Goal: Complete application form: Complete application form

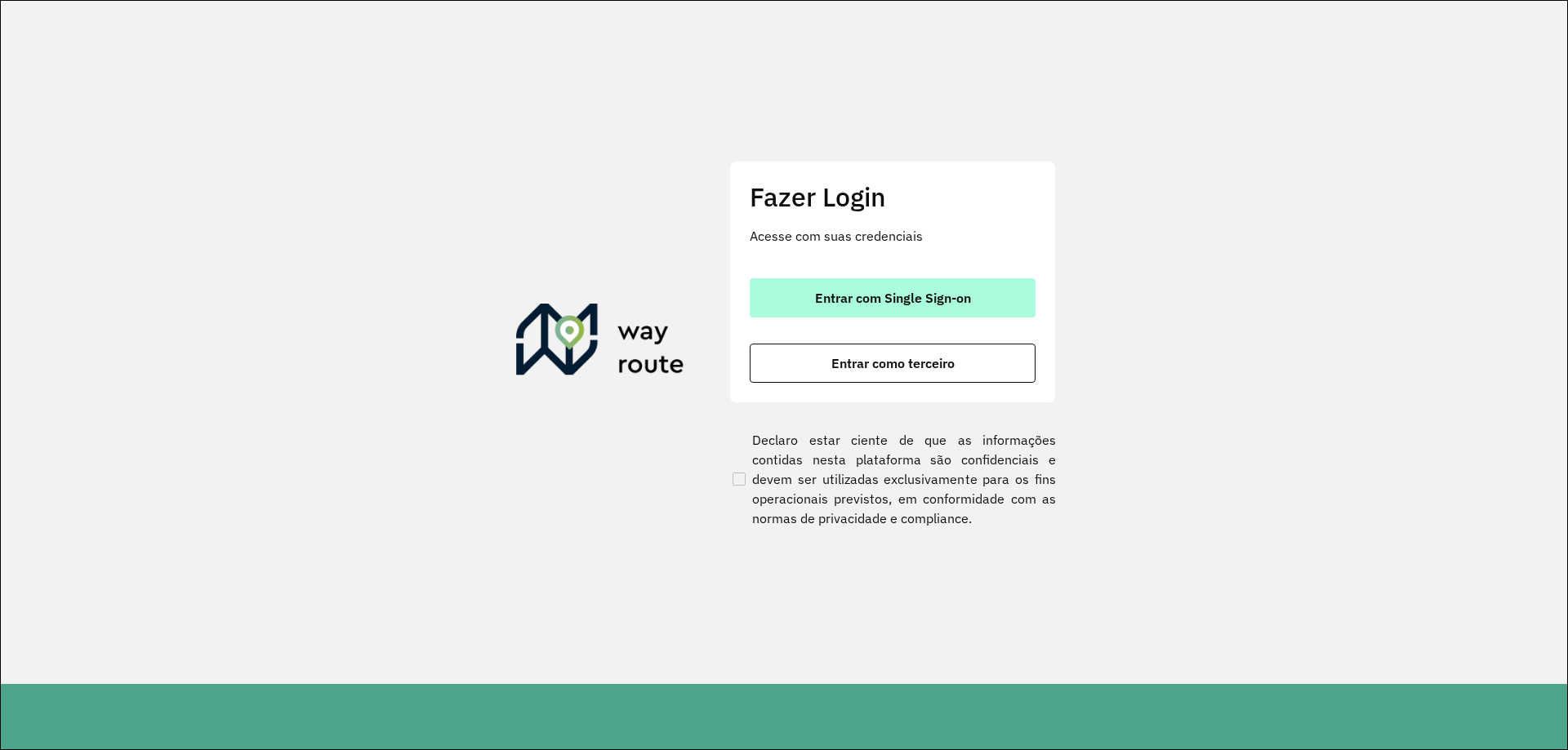
click at [854, 287] on button "Entrar com Single Sign-on" at bounding box center [892, 298] width 286 height 39
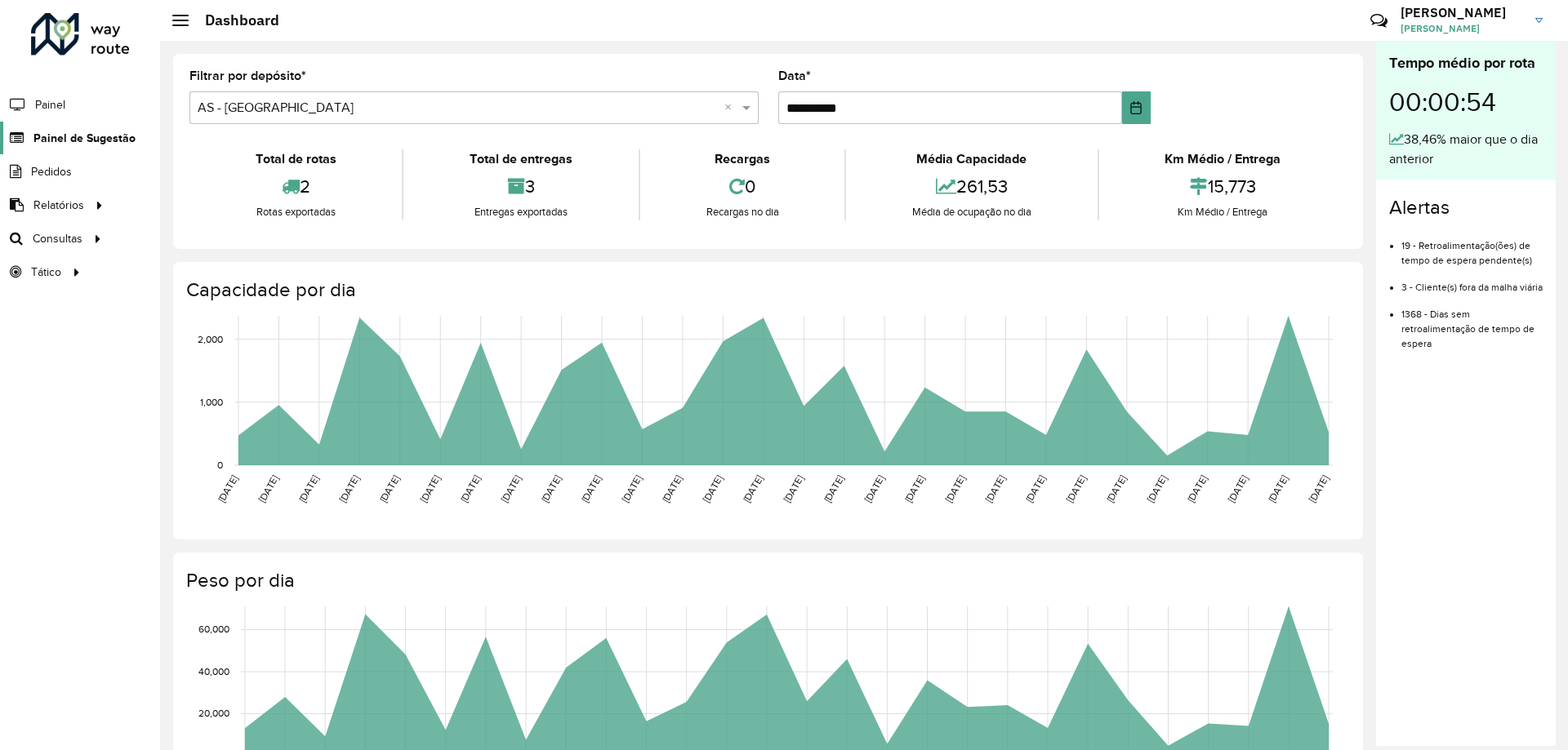
click at [78, 138] on span "Painel de Sugestão" at bounding box center [85, 138] width 103 height 17
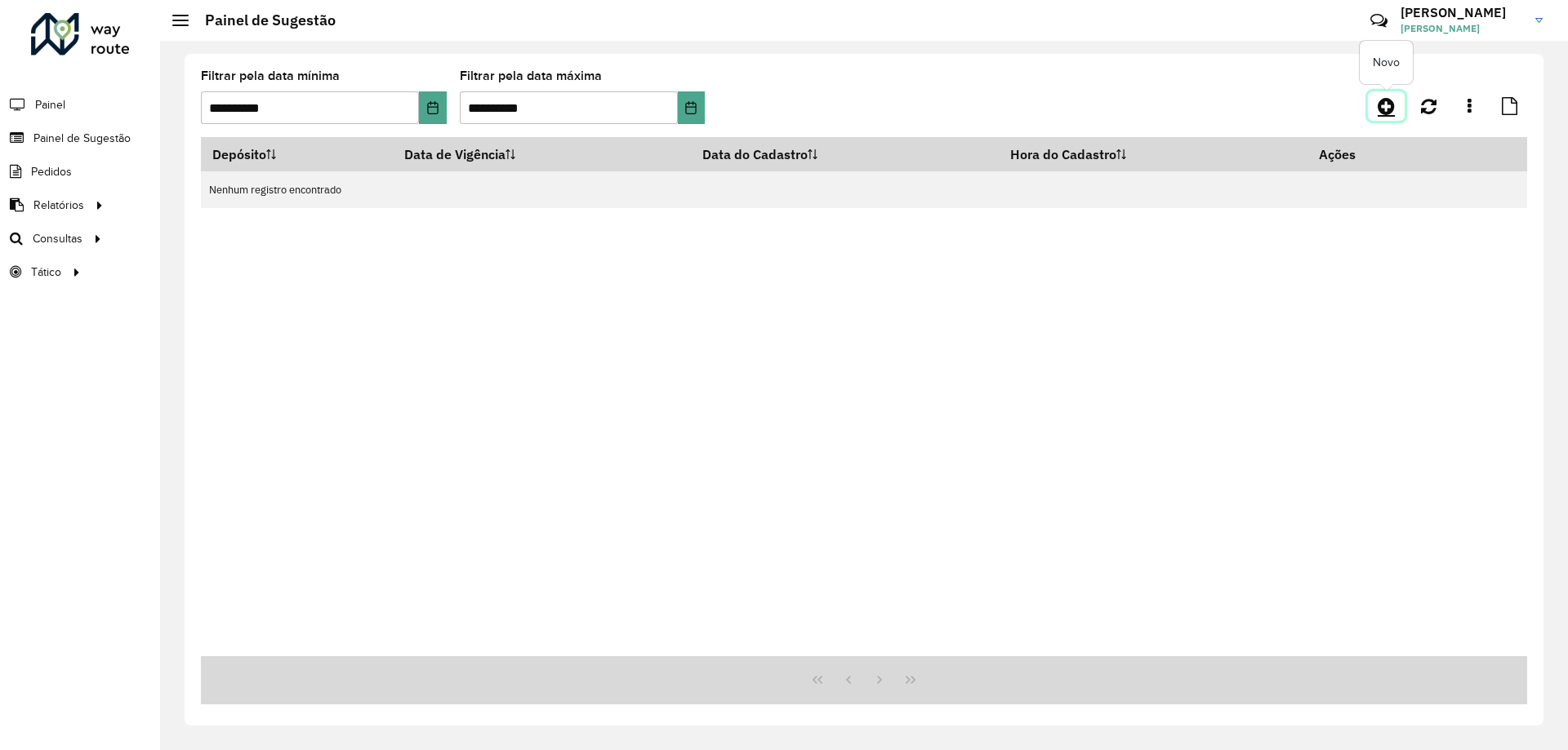
click at [1385, 104] on icon at bounding box center [1386, 106] width 17 height 20
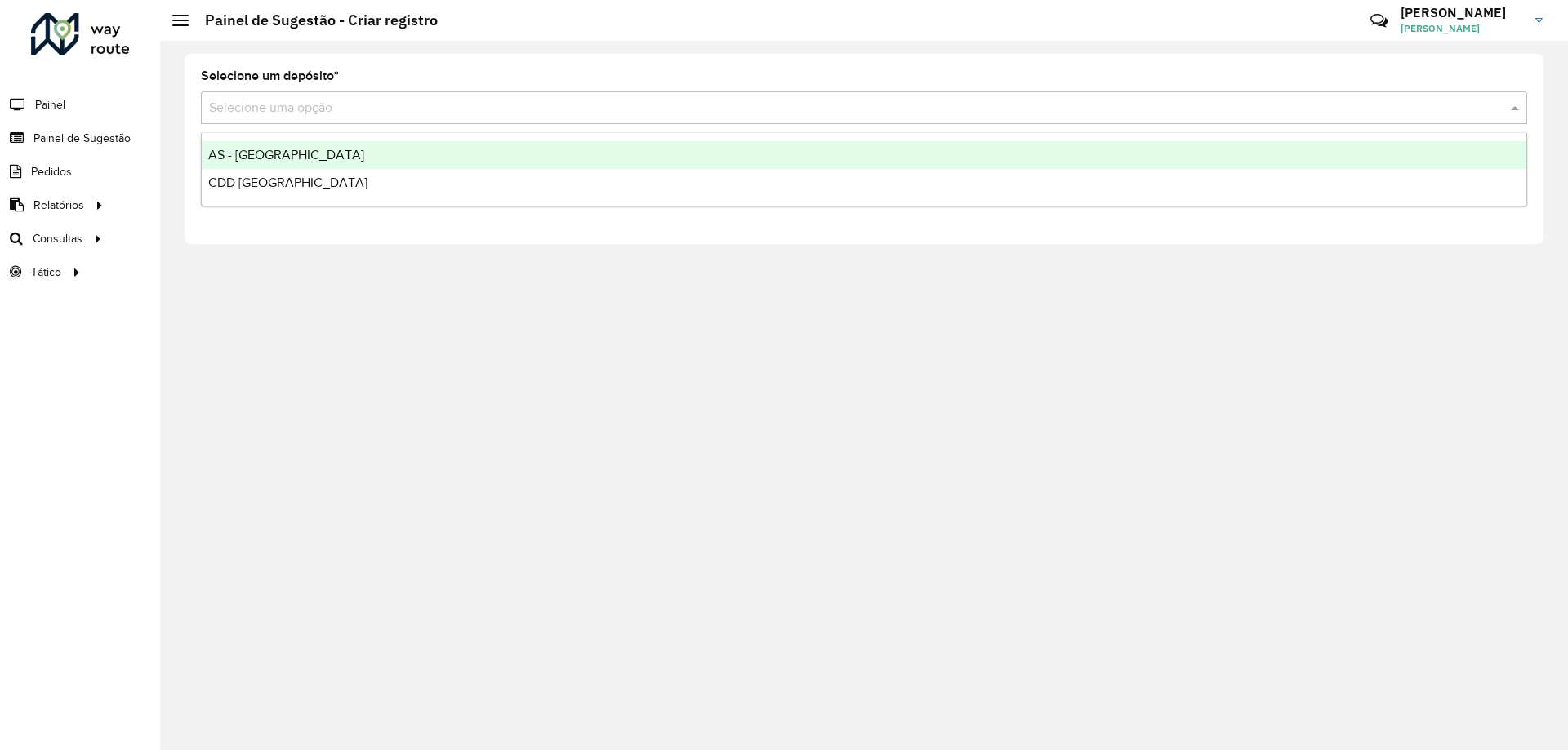
click at [384, 114] on input "text" at bounding box center [847, 108] width 1277 height 20
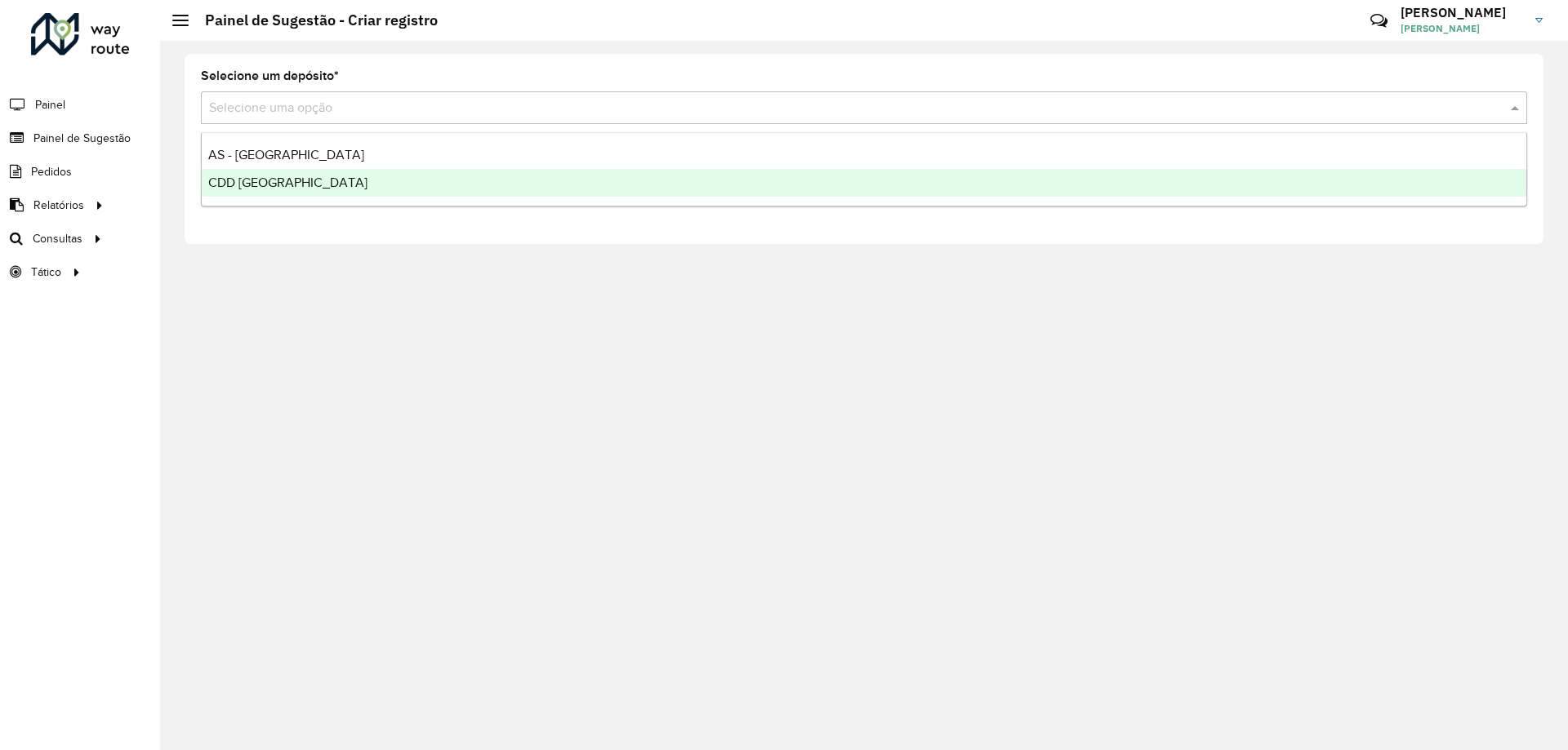
click at [367, 179] on div "CDD [GEOGRAPHIC_DATA]" at bounding box center [864, 182] width 1324 height 28
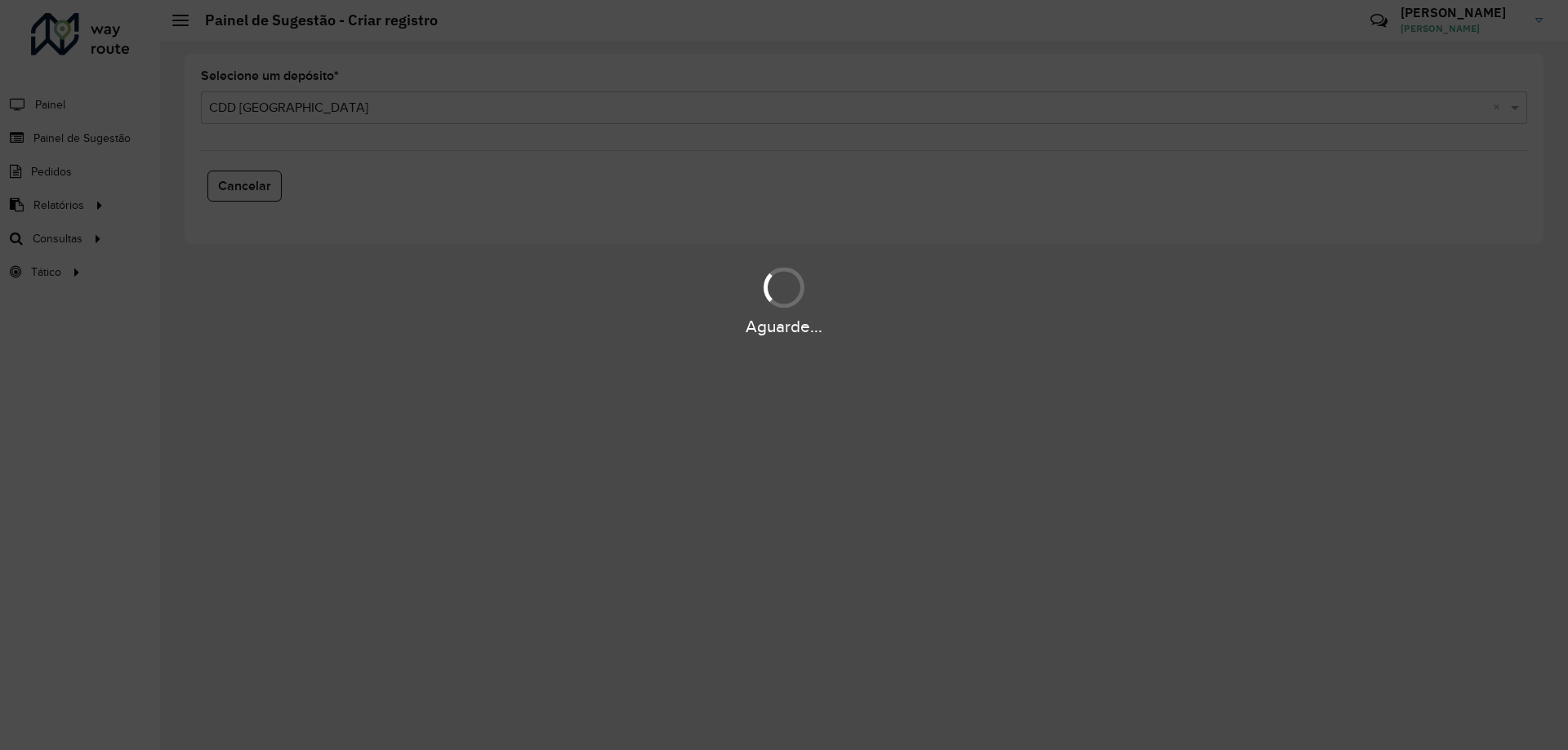
click at [354, 252] on div "Aguarde..." at bounding box center [784, 375] width 1568 height 750
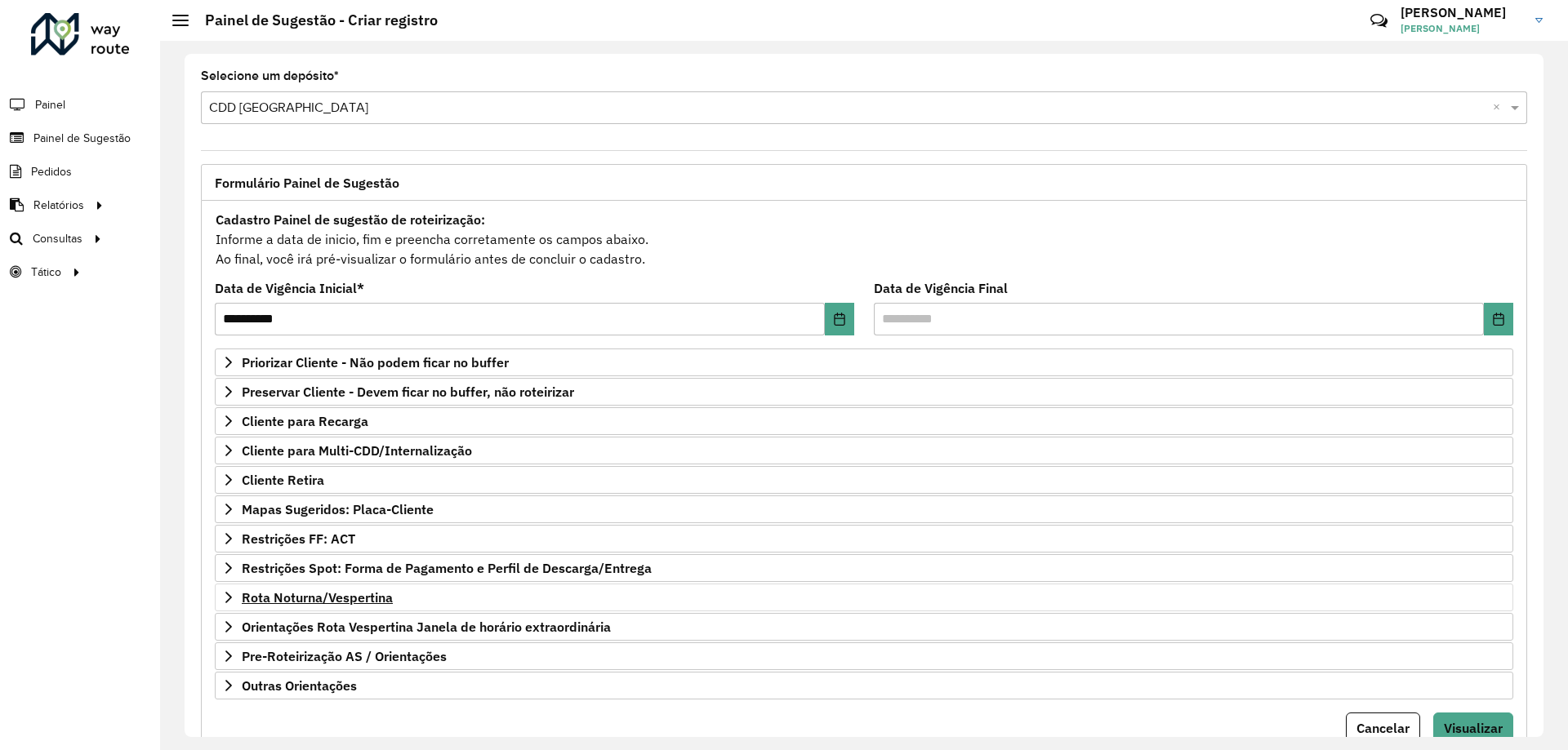
scroll to position [64, 0]
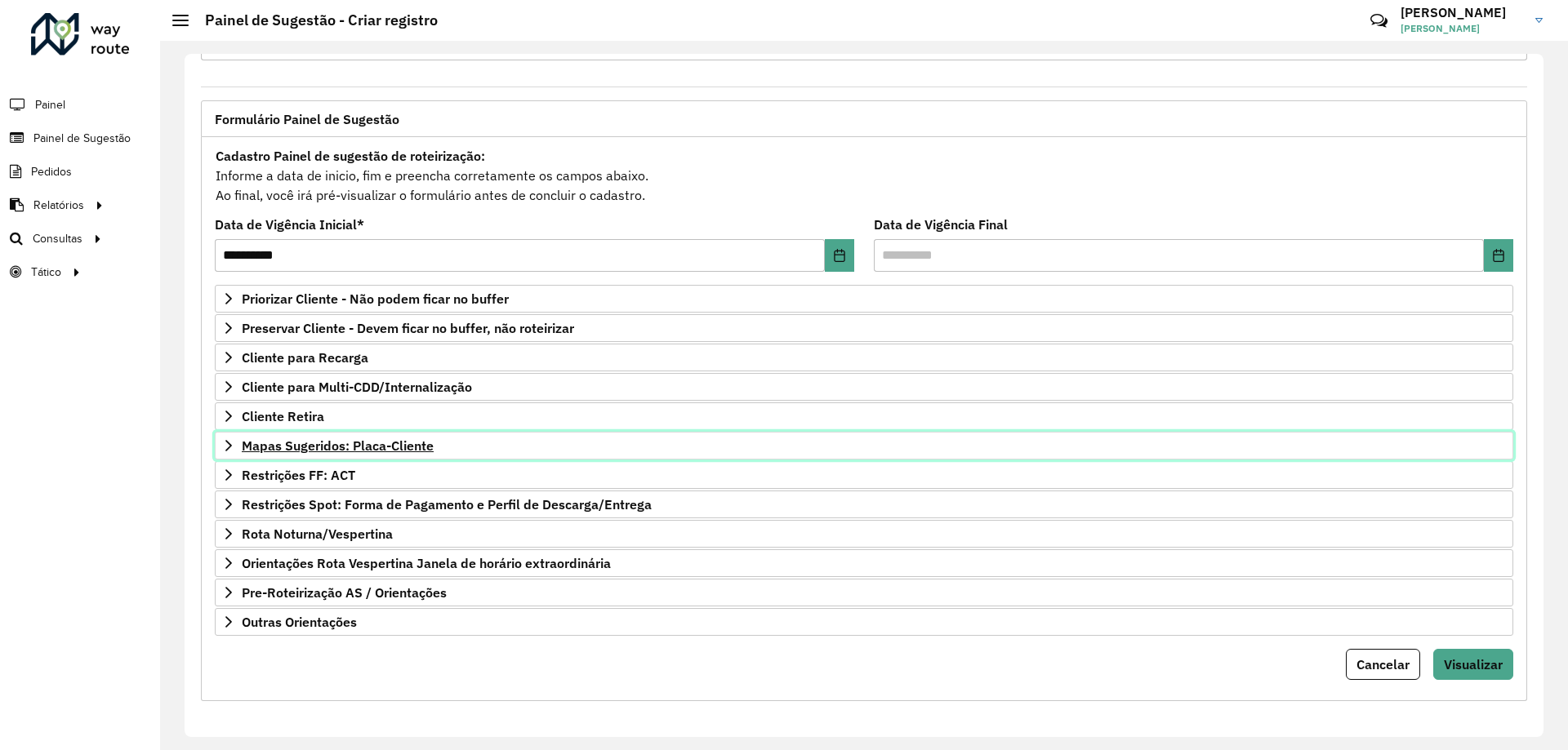
click at [363, 448] on span "Mapas Sugeridos: Placa-Cliente" at bounding box center [337, 445] width 192 height 13
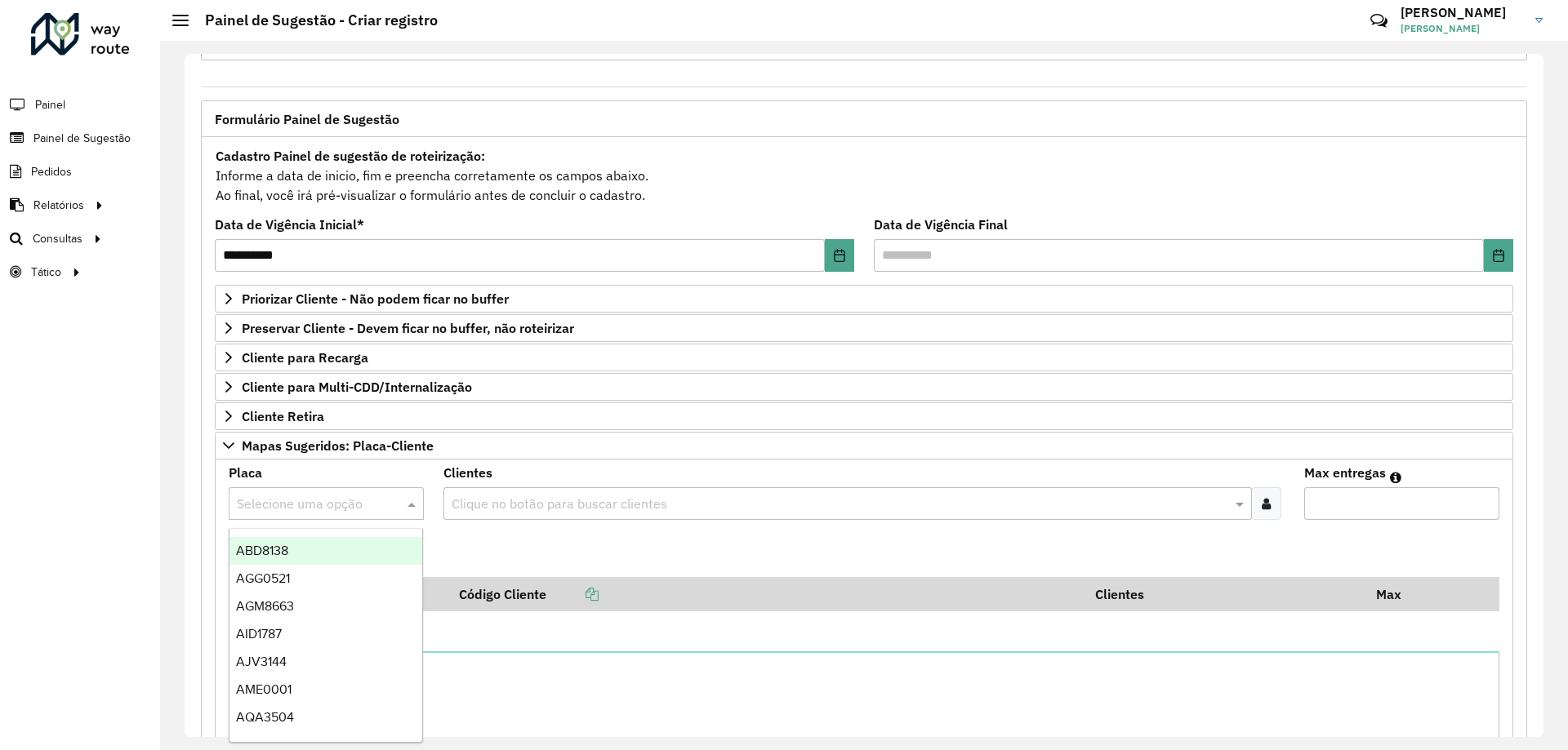
click at [396, 506] on div at bounding box center [326, 504] width 195 height 22
click at [548, 543] on formly-field "Adicionar" at bounding box center [864, 555] width 1290 height 44
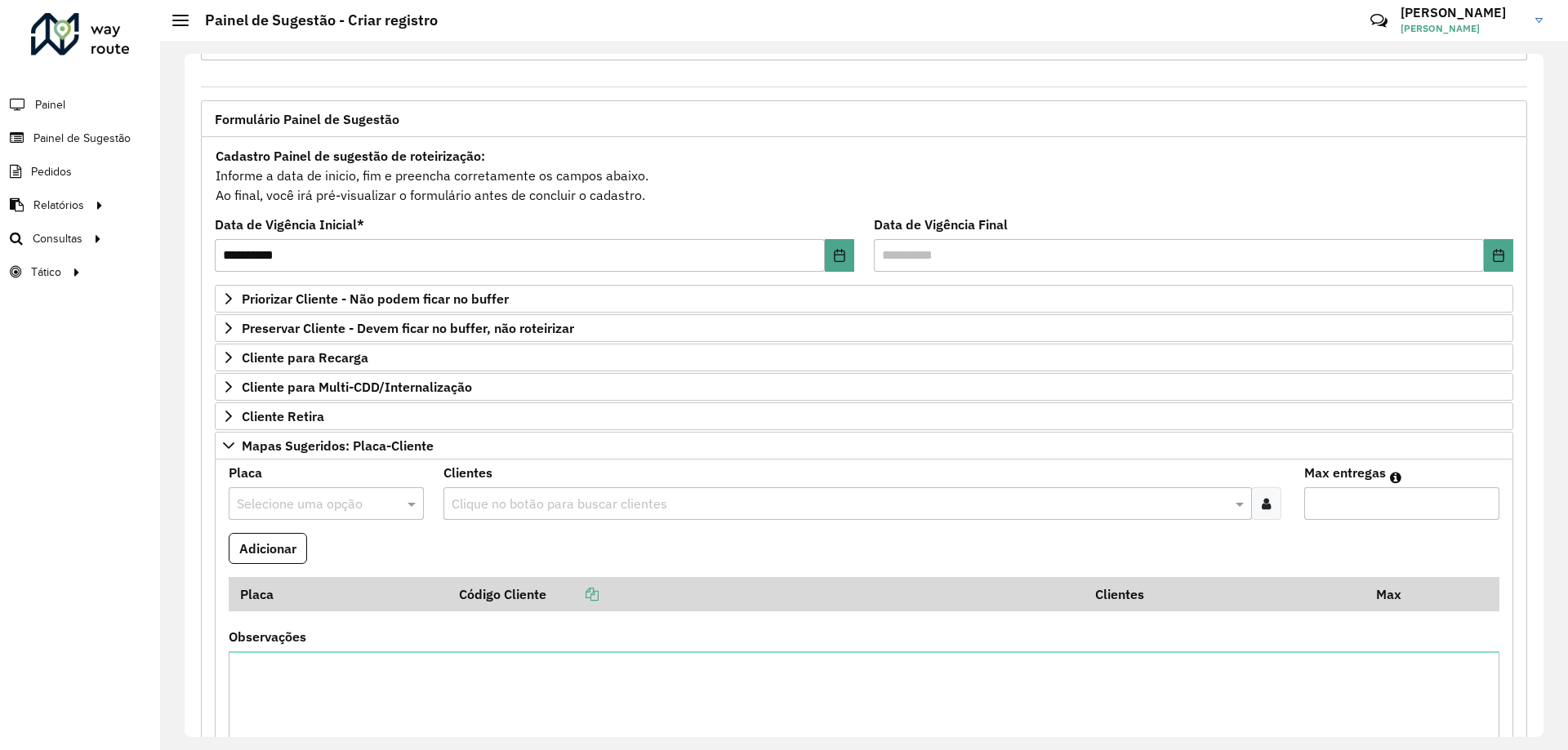
click at [1261, 507] on icon at bounding box center [1265, 503] width 9 height 13
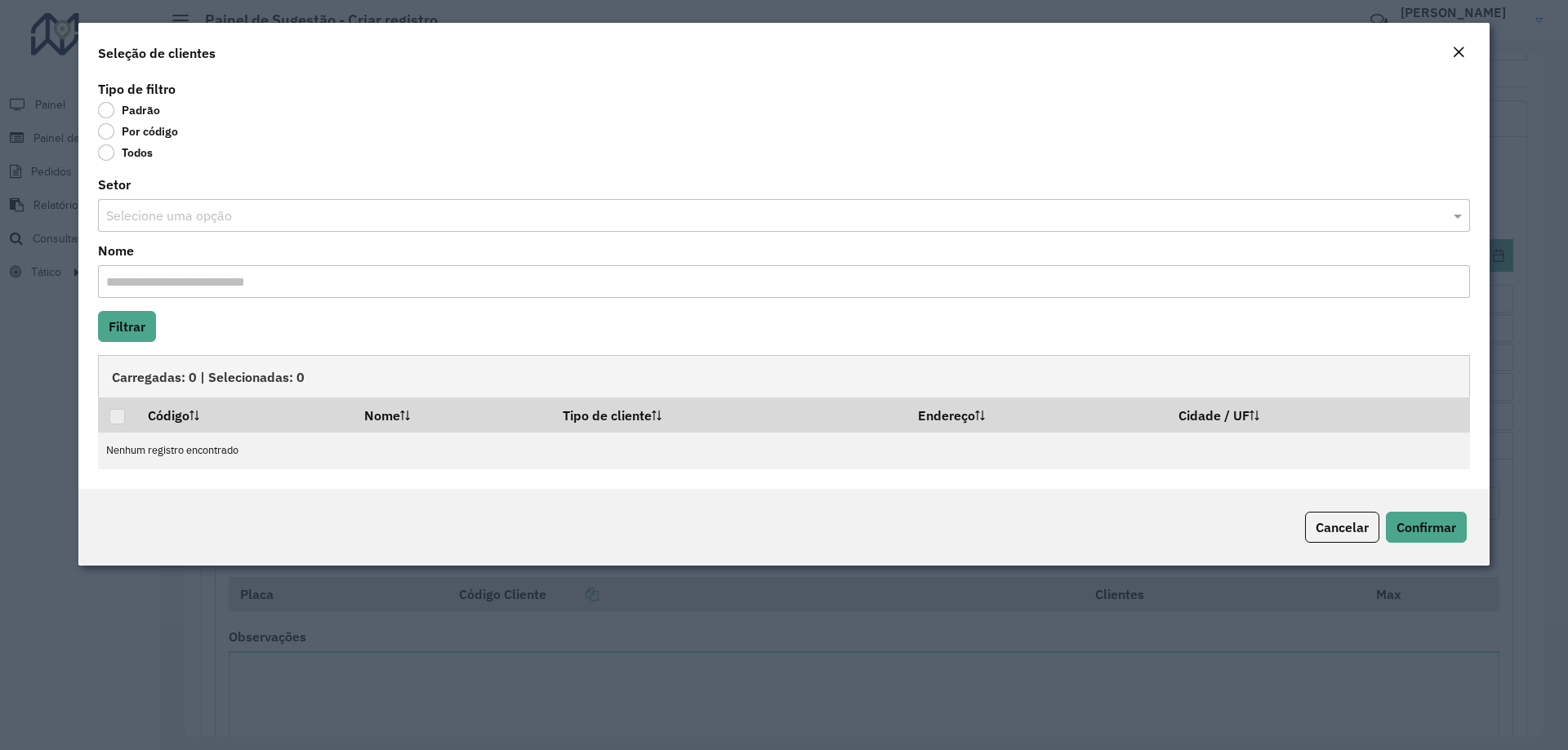
click at [161, 132] on label "Por código" at bounding box center [137, 131] width 80 height 17
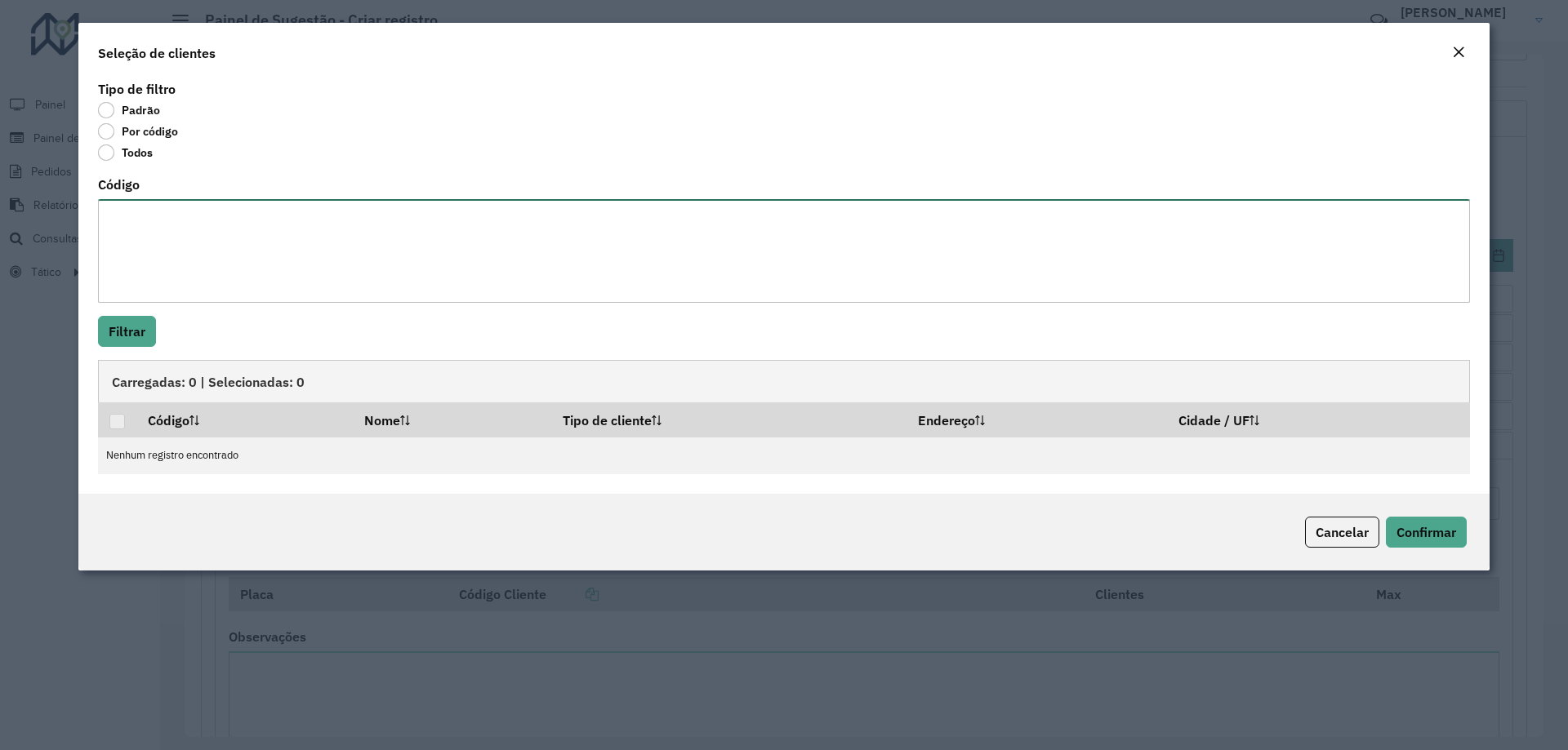
click at [174, 213] on textarea "Código" at bounding box center [783, 250] width 1372 height 103
paste textarea "***** ***** ***** ***** *****"
type textarea "***** ***** ***** ***** *****"
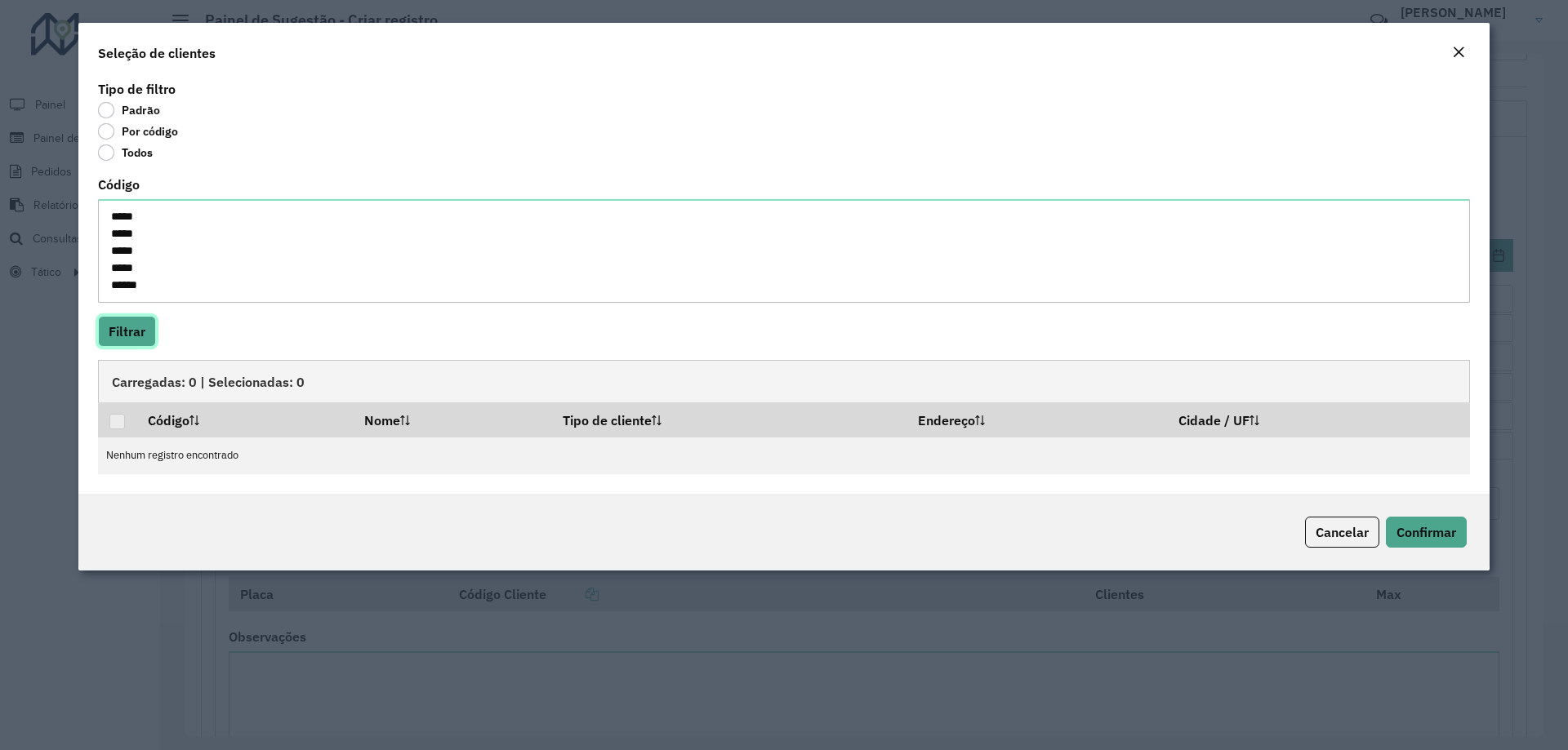
click at [128, 328] on button "Filtrar" at bounding box center [126, 330] width 58 height 31
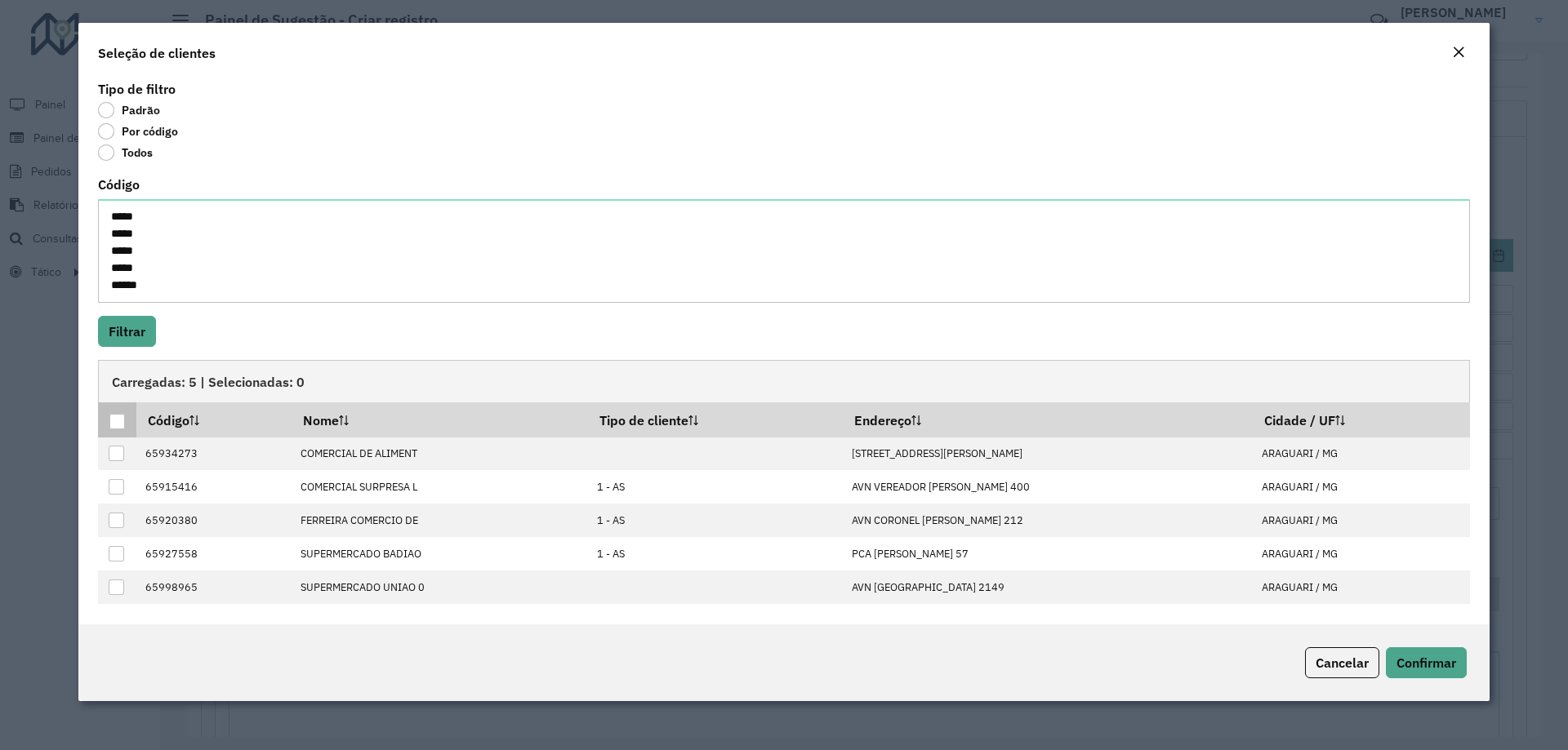
click at [124, 419] on div at bounding box center [117, 422] width 16 height 16
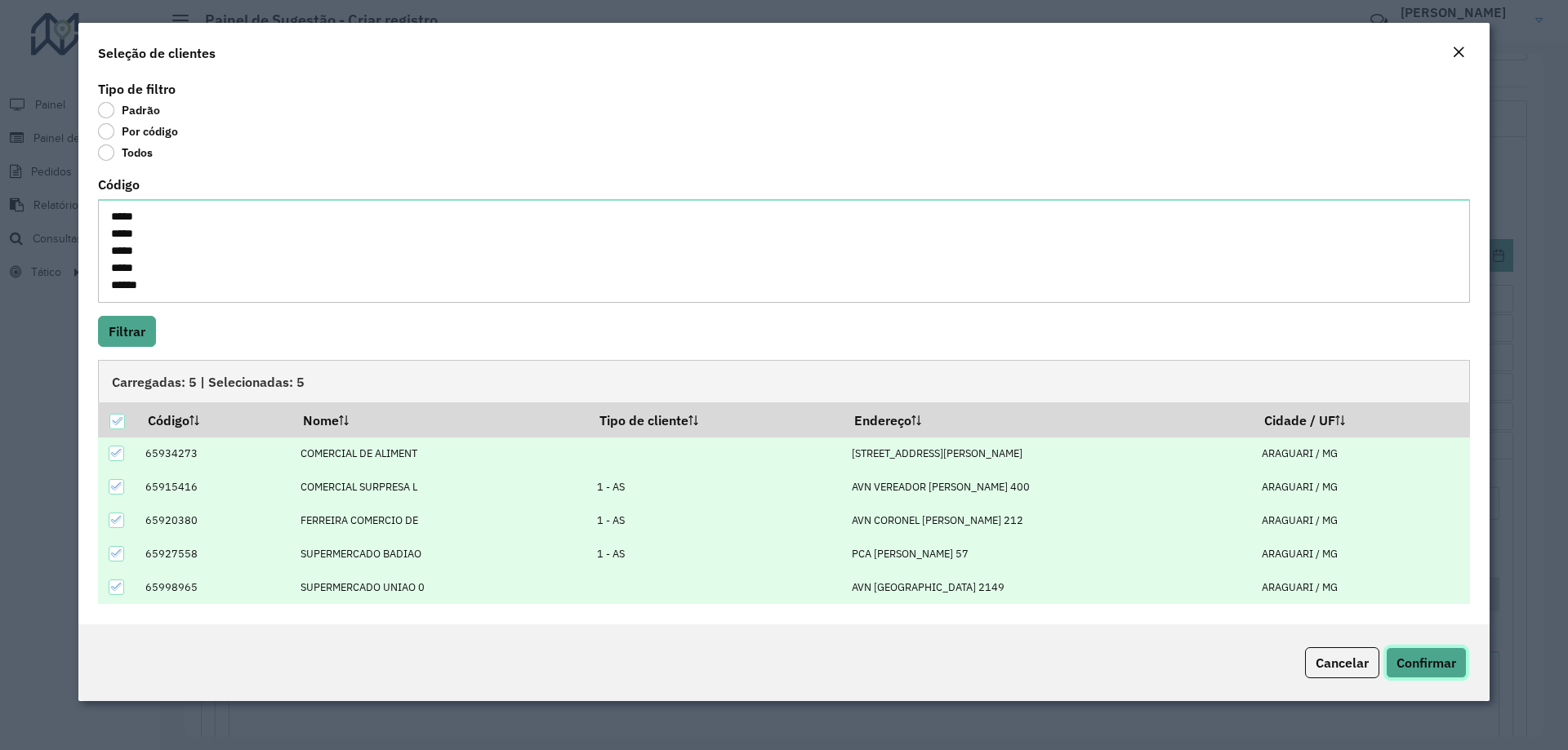
click at [1435, 671] on button "Confirmar" at bounding box center [1426, 662] width 81 height 31
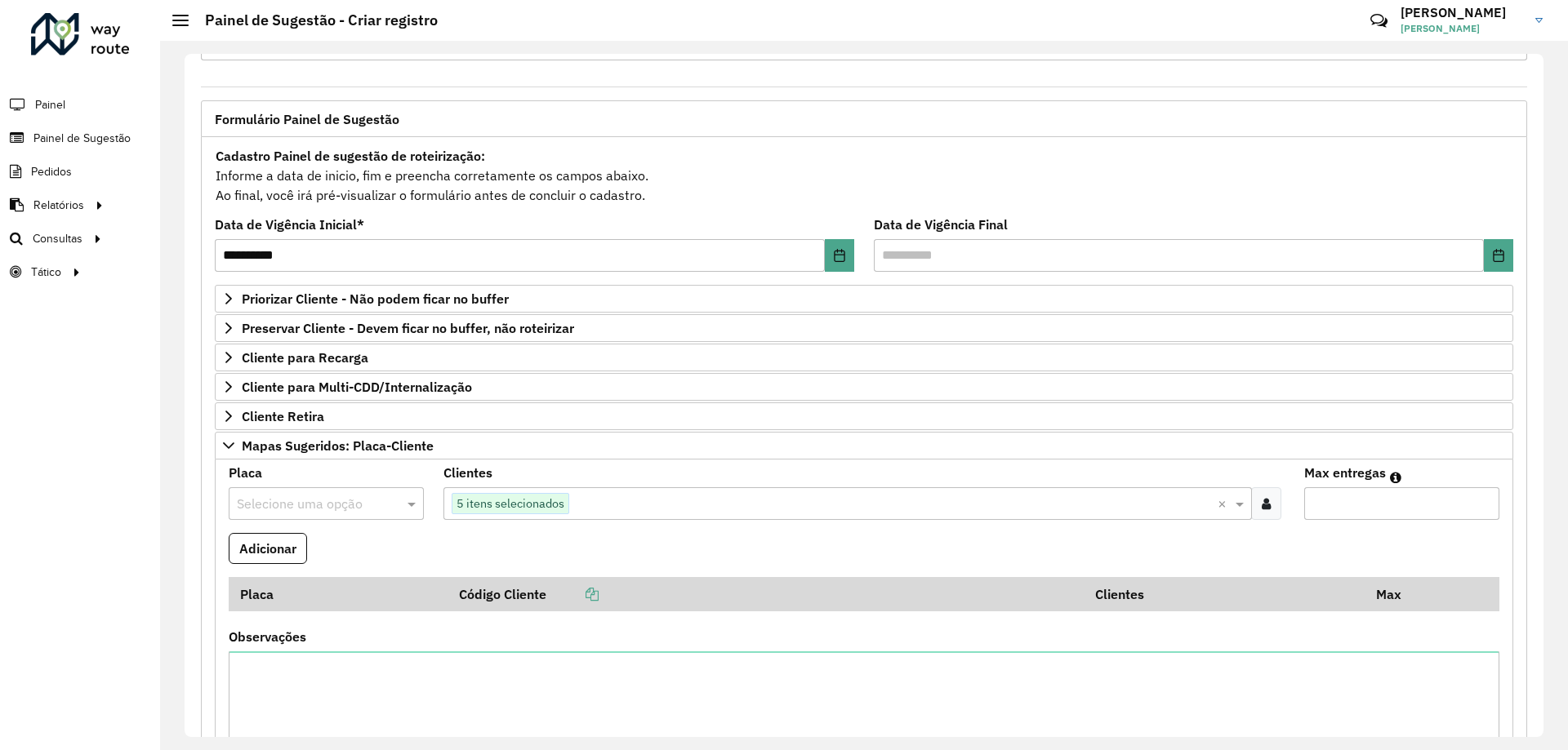
scroll to position [227, 0]
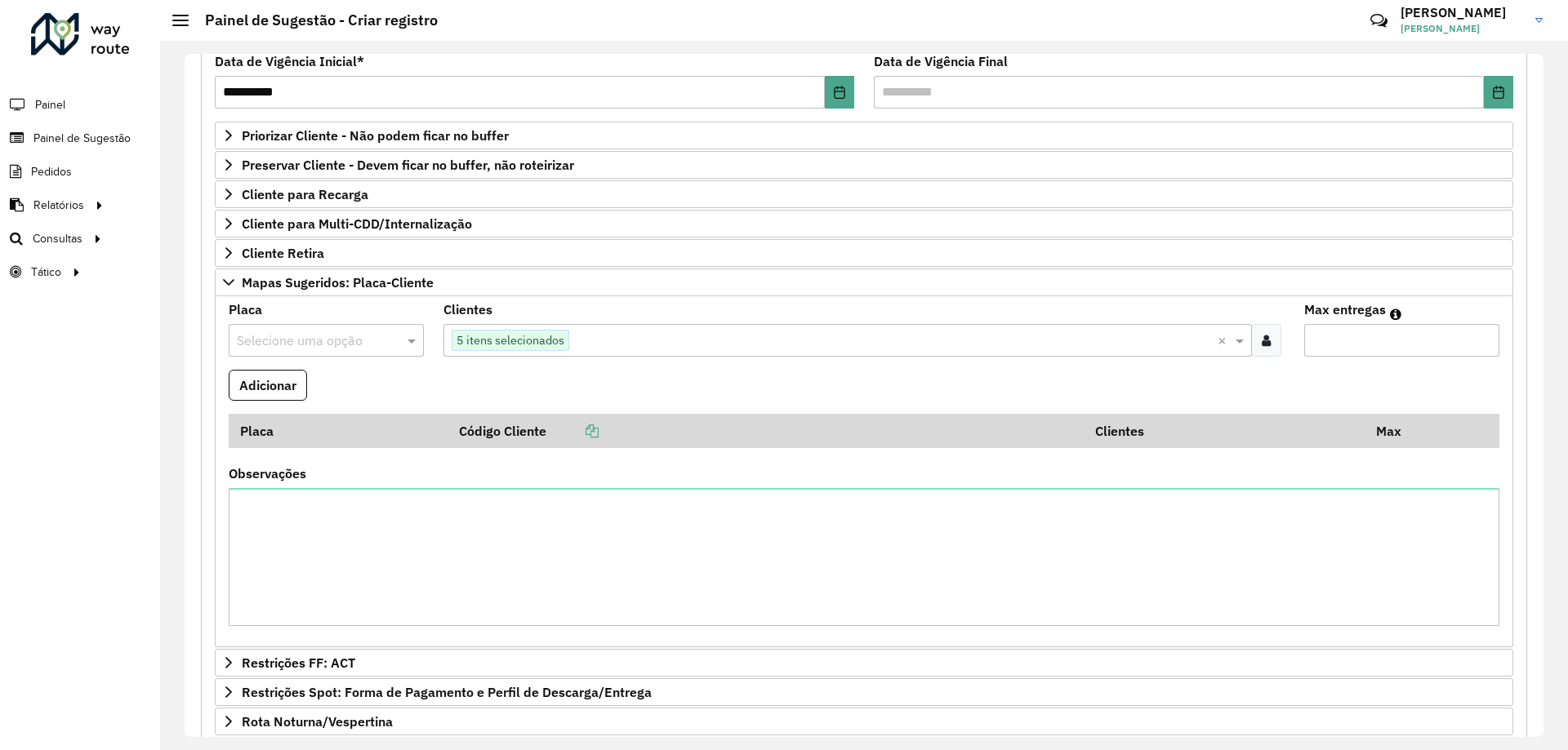
click at [301, 344] on input "text" at bounding box center [310, 341] width 146 height 20
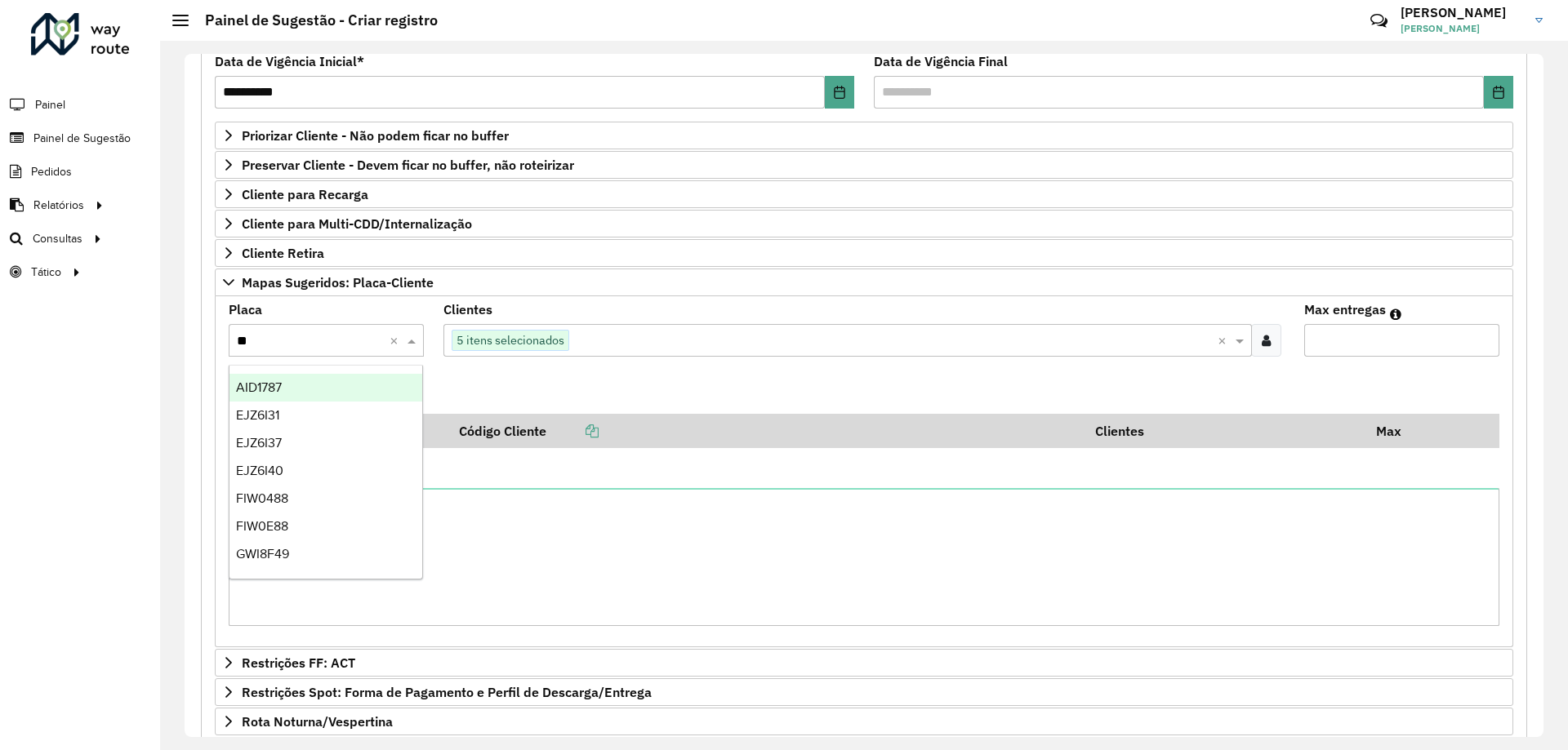
type input "***"
click at [362, 391] on div "RTQ1I49" at bounding box center [325, 387] width 192 height 28
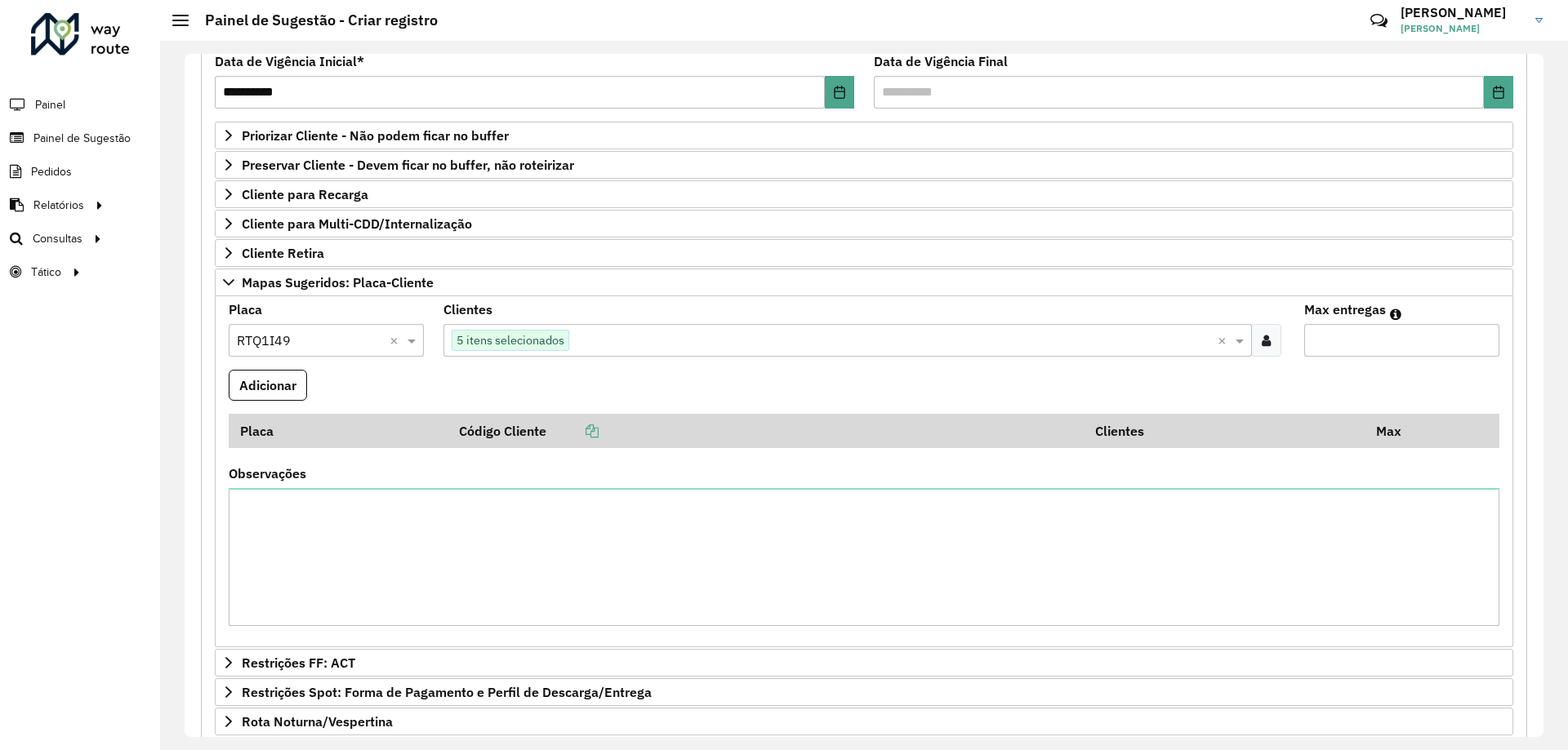
click at [1319, 341] on input "Max entregas" at bounding box center [1401, 340] width 195 height 33
type input "*"
click at [273, 391] on button "Adicionar" at bounding box center [267, 384] width 78 height 31
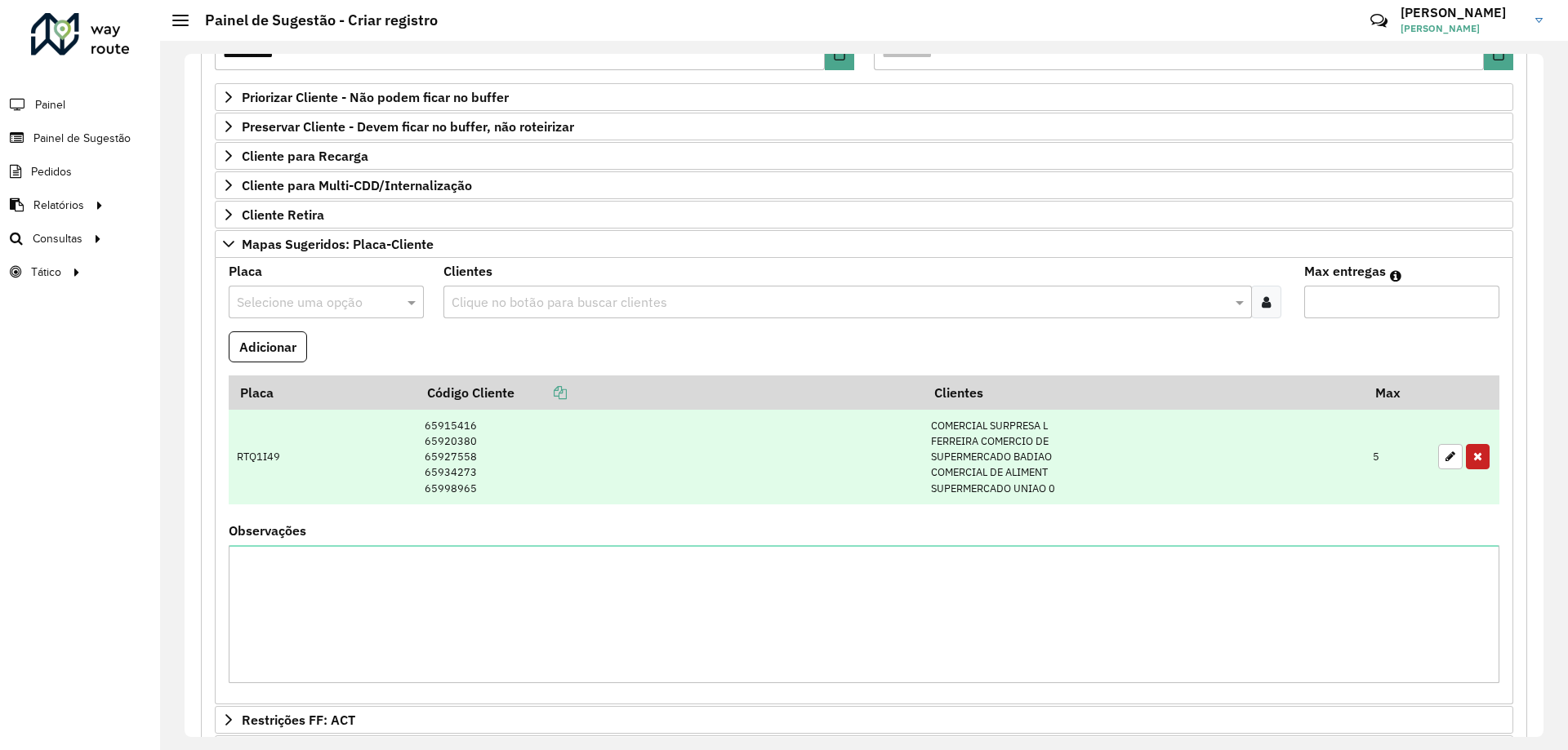
scroll to position [183, 0]
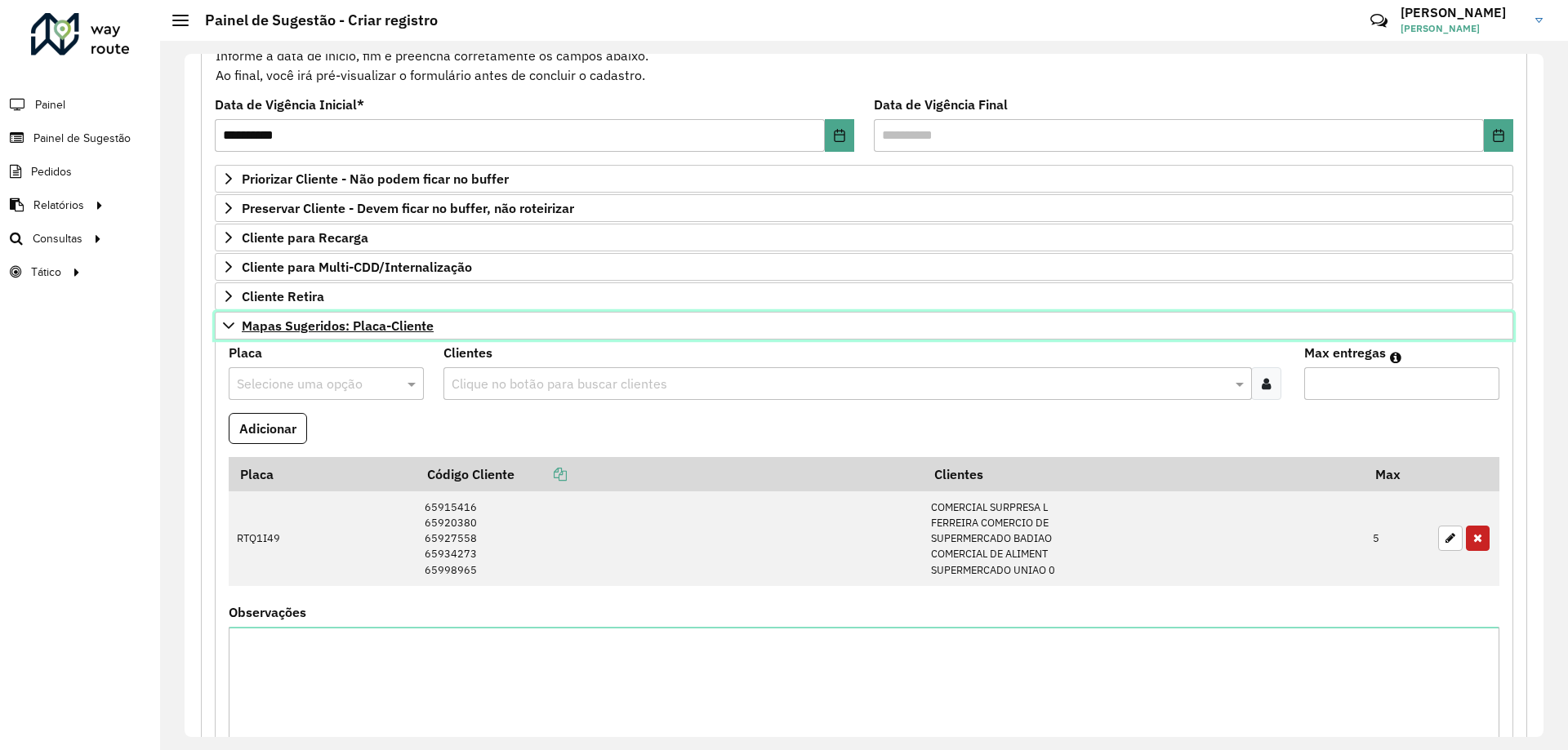
click at [233, 331] on icon at bounding box center [228, 325] width 13 height 13
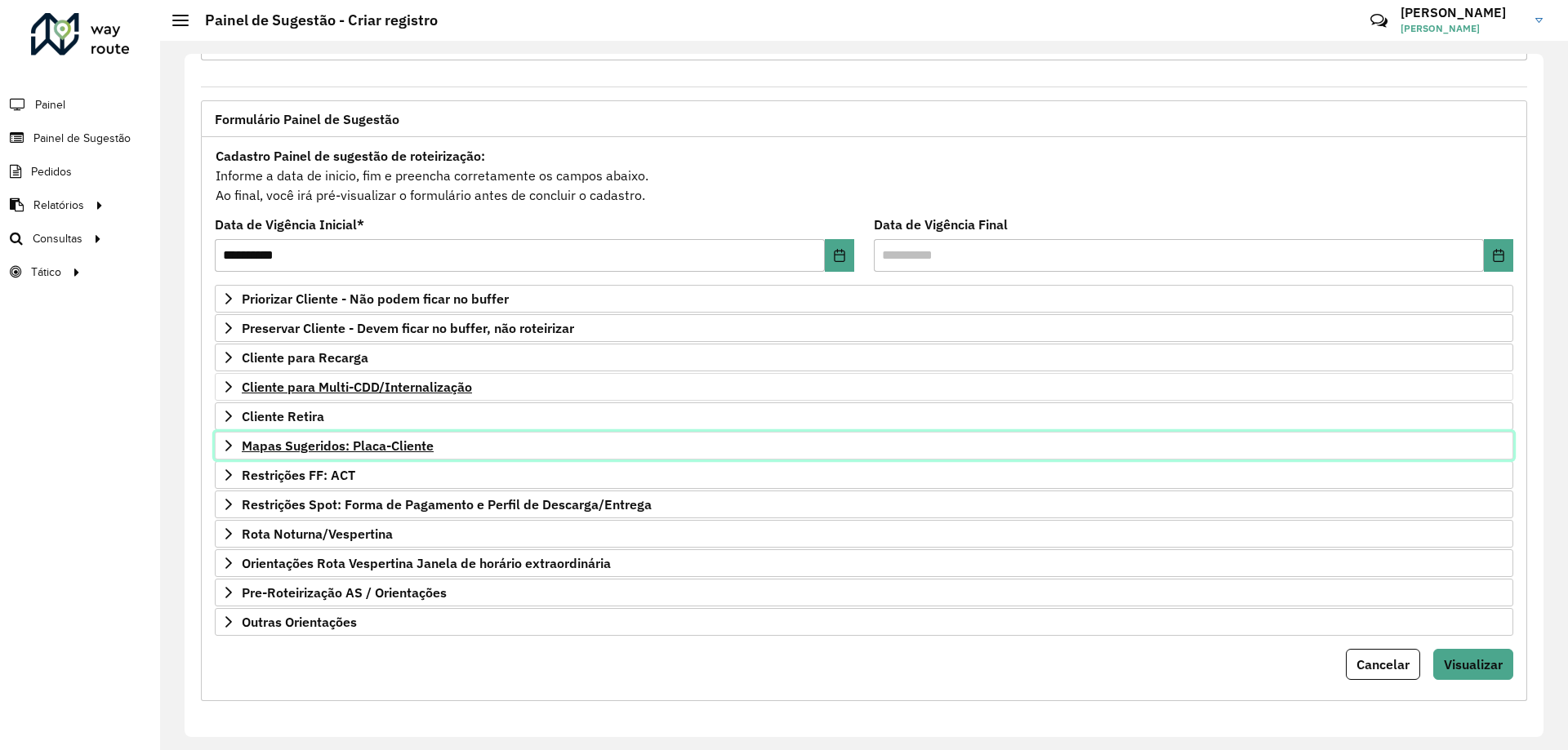
scroll to position [64, 0]
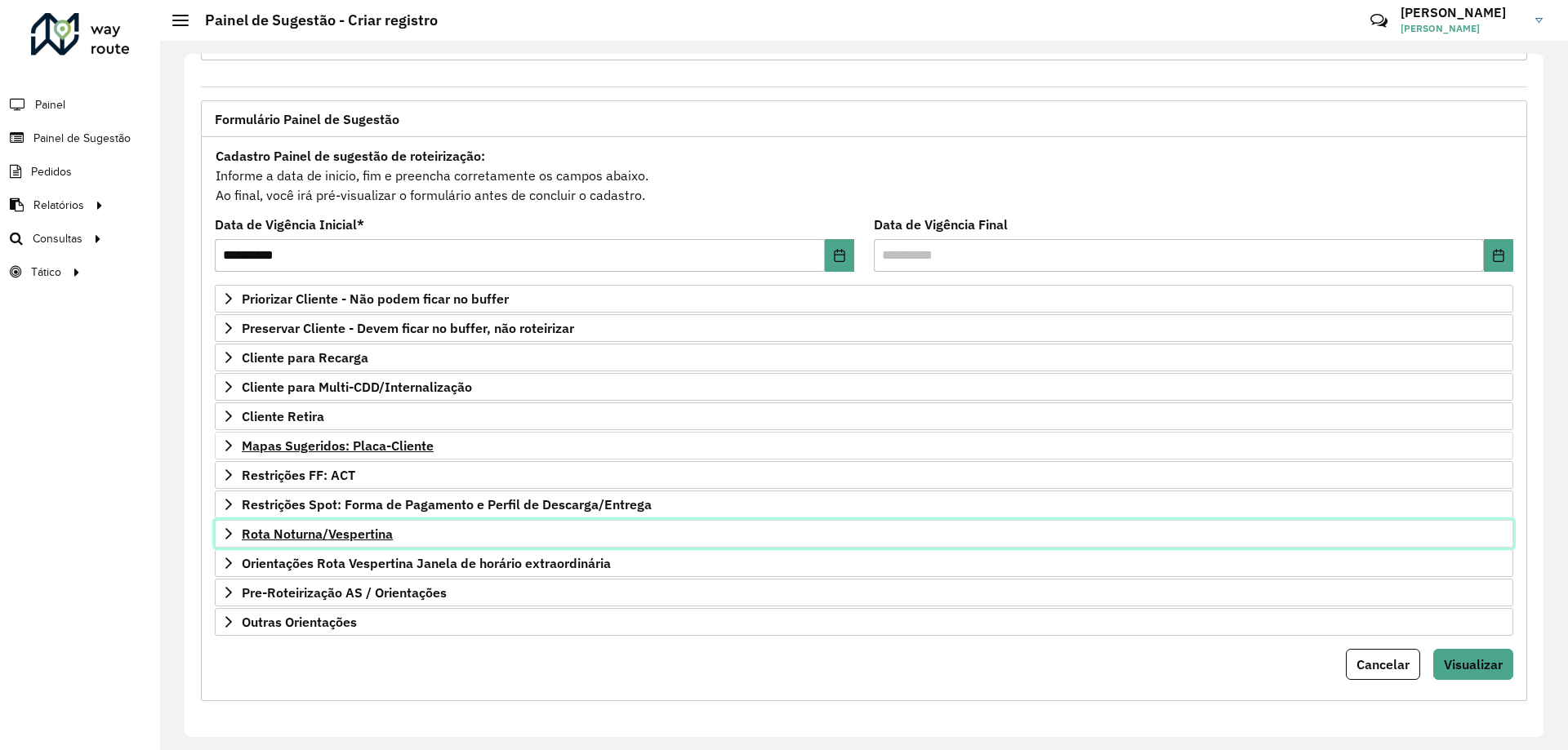
click at [265, 524] on link "Rota Noturna/Vespertina" at bounding box center [864, 533] width 1299 height 28
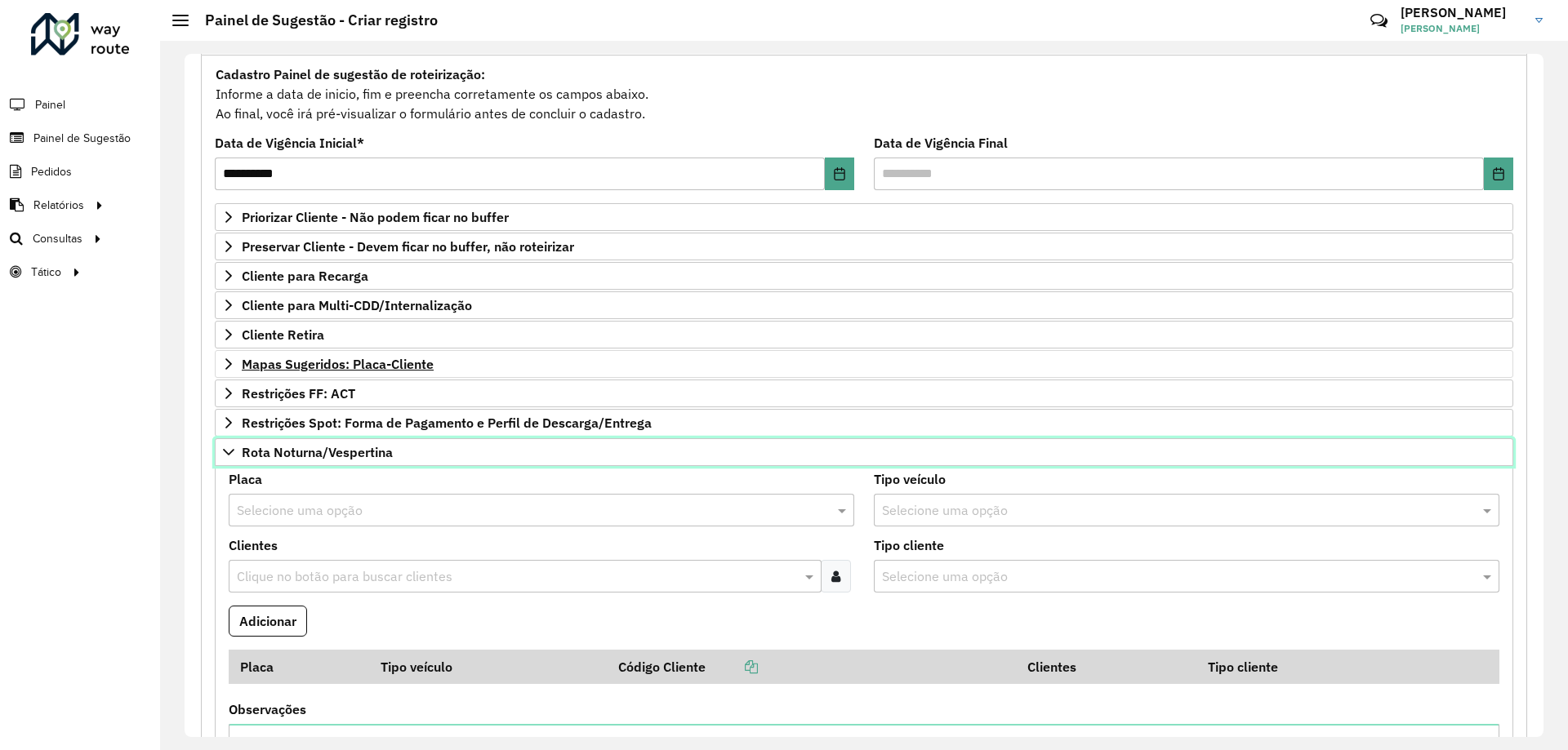
scroll to position [308, 0]
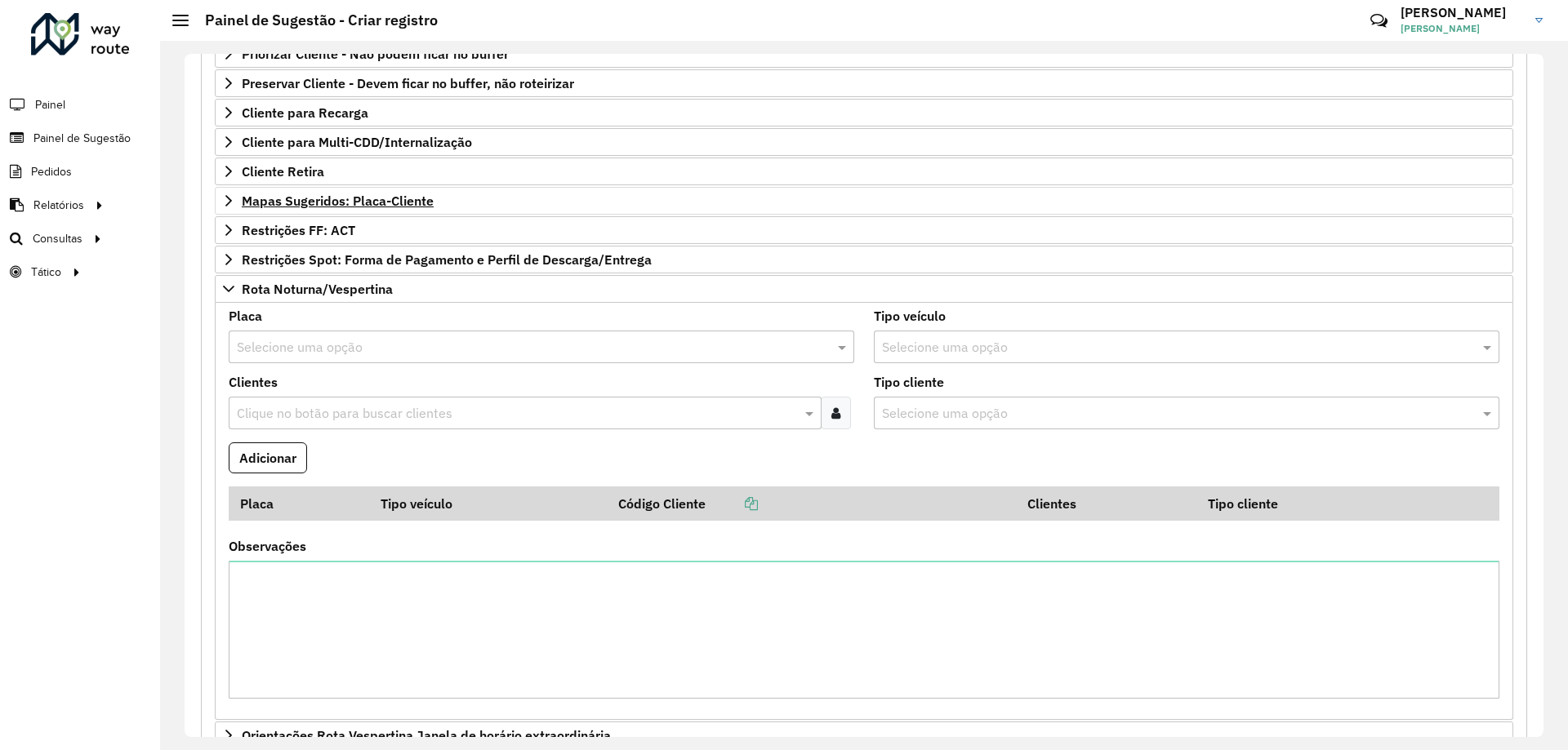
click at [396, 350] on input "text" at bounding box center [525, 348] width 577 height 20
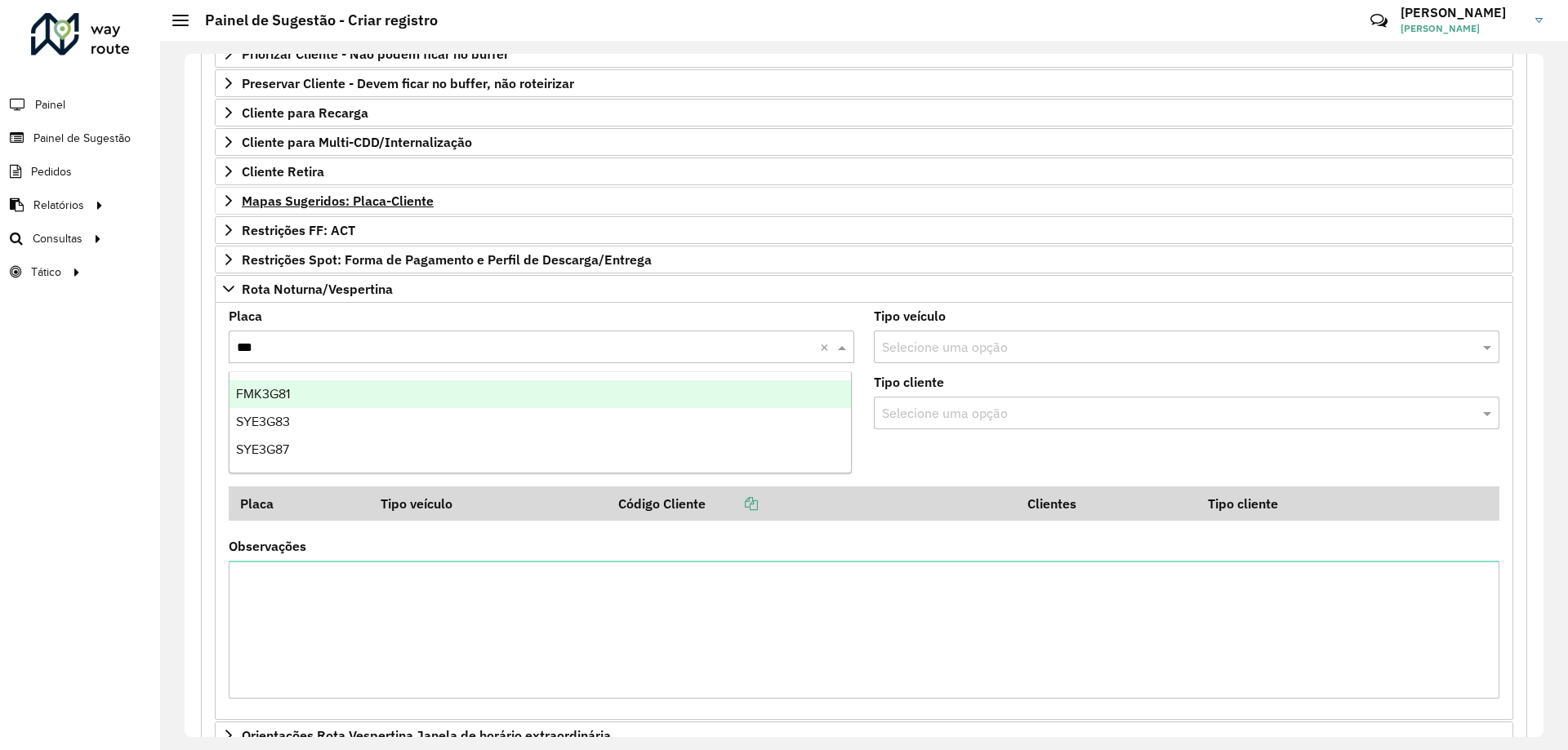
type input "****"
click at [378, 399] on div "SYE3G87" at bounding box center [540, 394] width 621 height 28
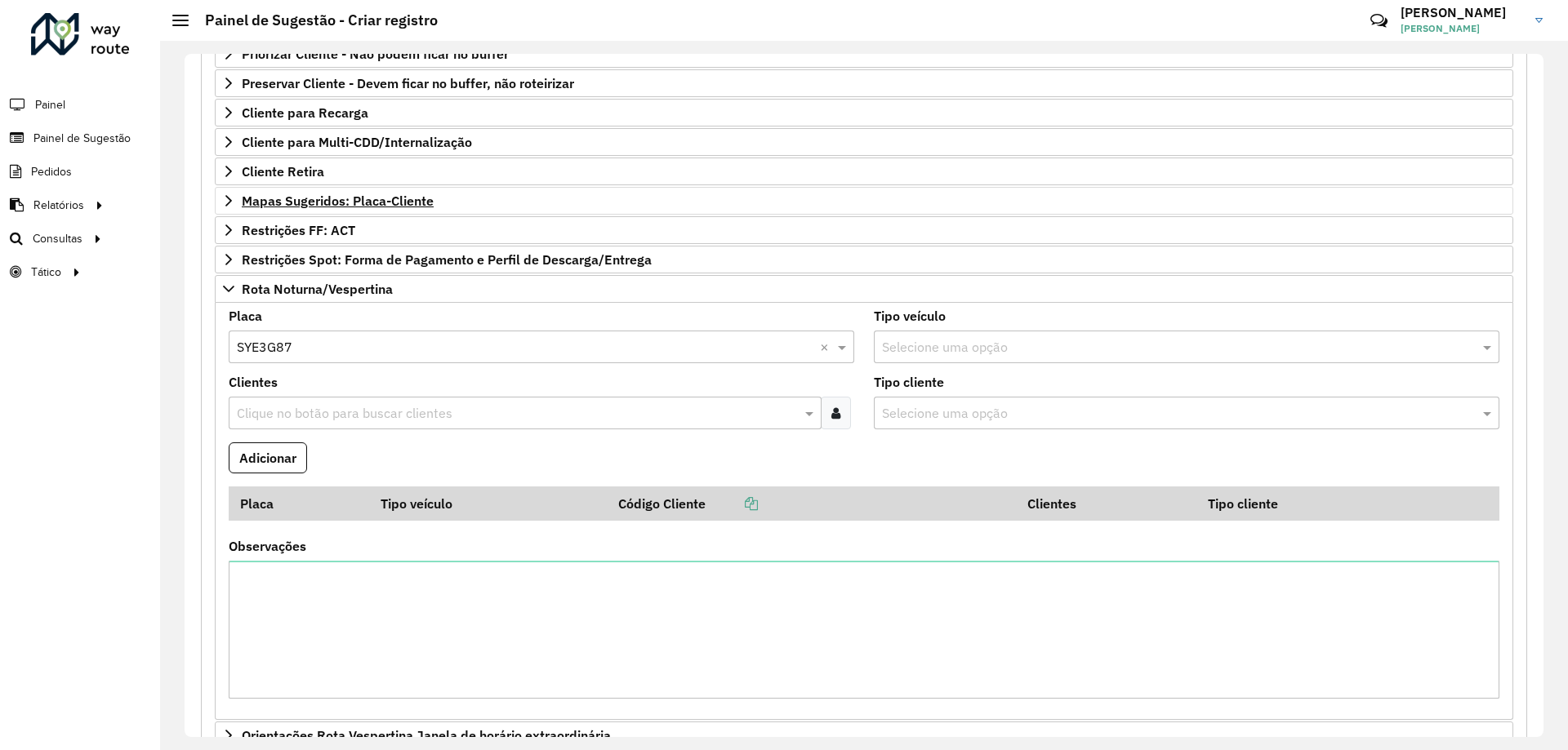
click at [549, 411] on input "text" at bounding box center [517, 414] width 568 height 20
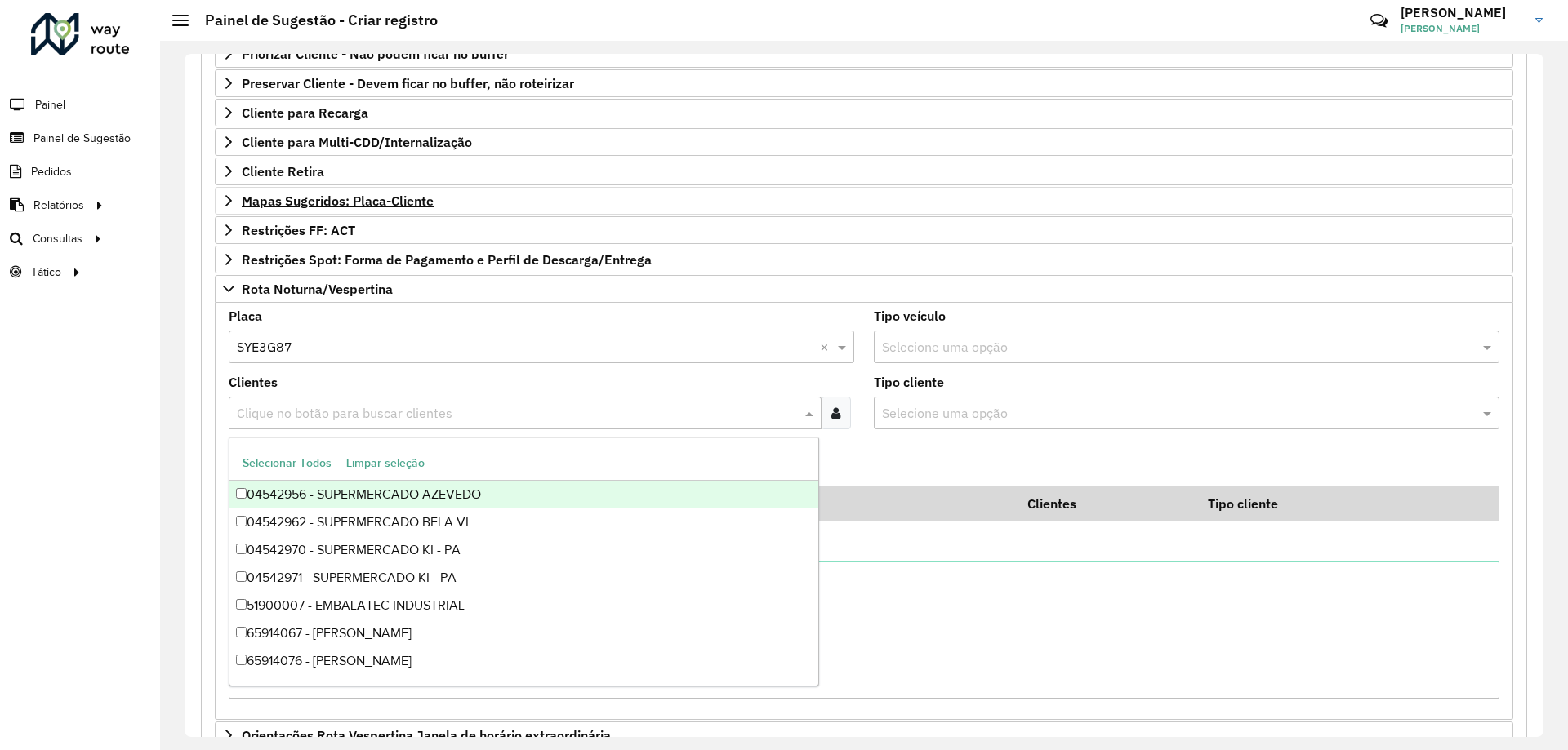
click at [832, 407] on icon at bounding box center [835, 412] width 9 height 13
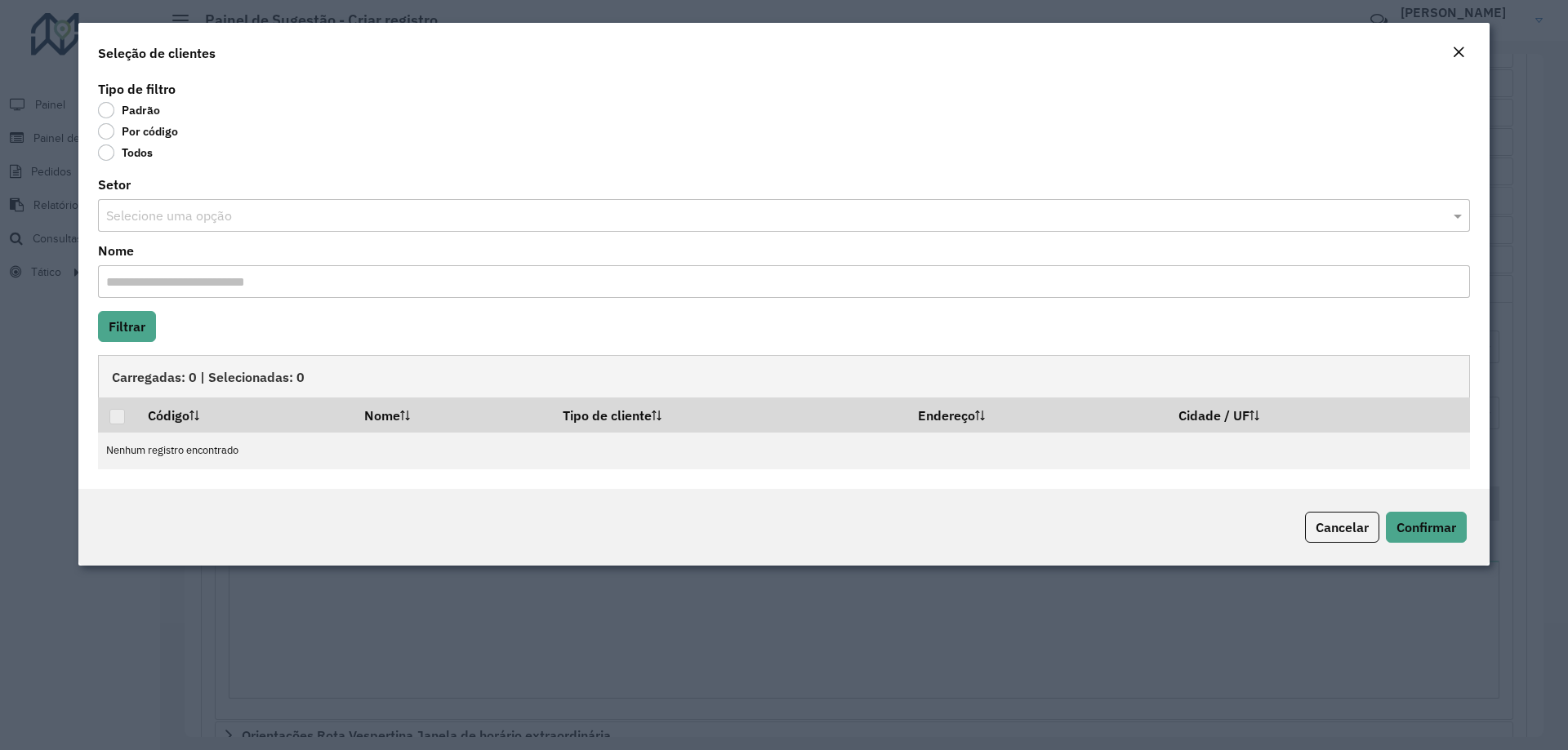
click at [124, 130] on label "Por código" at bounding box center [137, 131] width 80 height 17
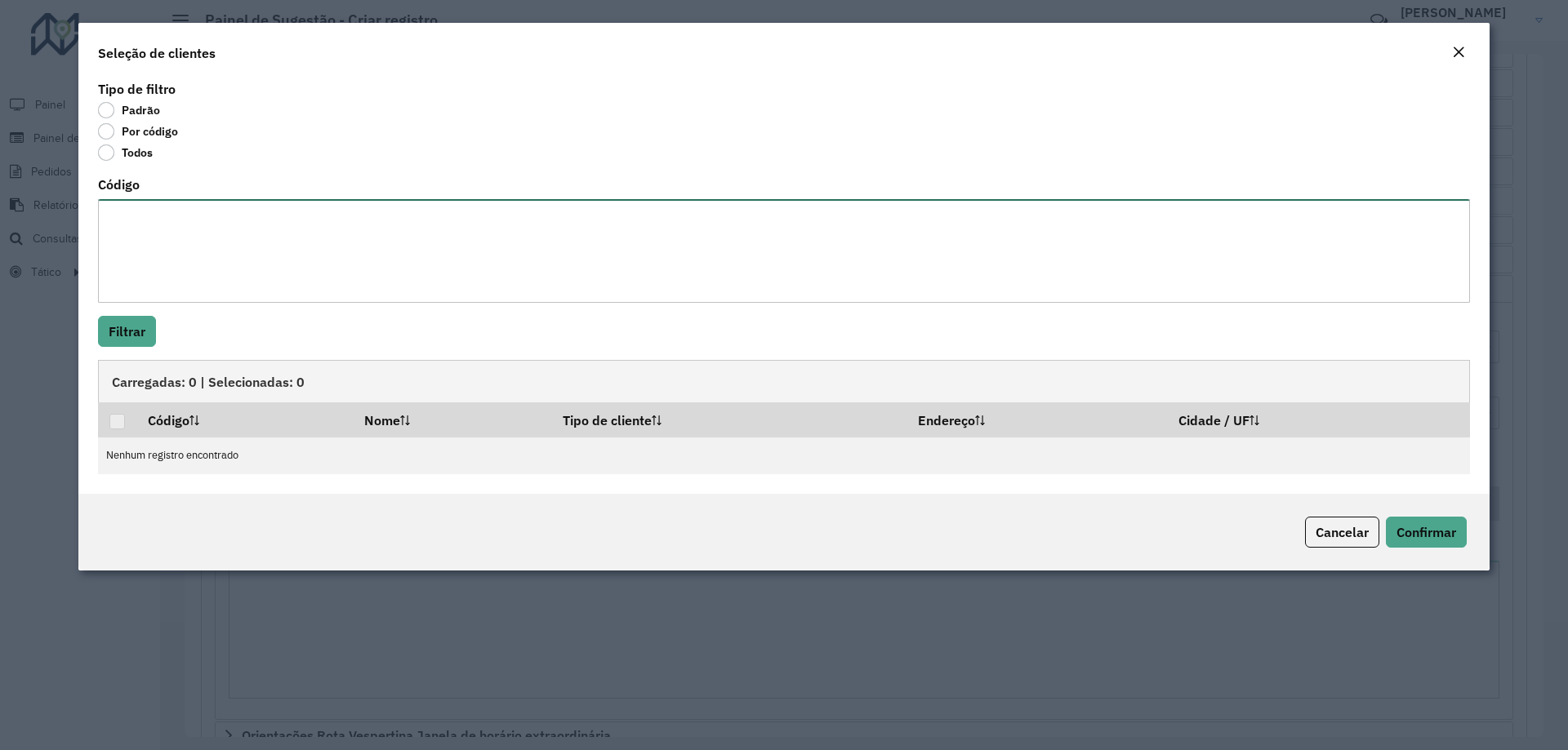
click at [212, 246] on textarea "Código" at bounding box center [783, 250] width 1372 height 103
paste textarea "***** ***** ***** ***** ***** ***** ***** ***** ***** ***** ***** ***** ***** *…"
type textarea "***** ***** ***** ***** ***** ***** ***** ***** ***** ***** ***** ***** ***** *…"
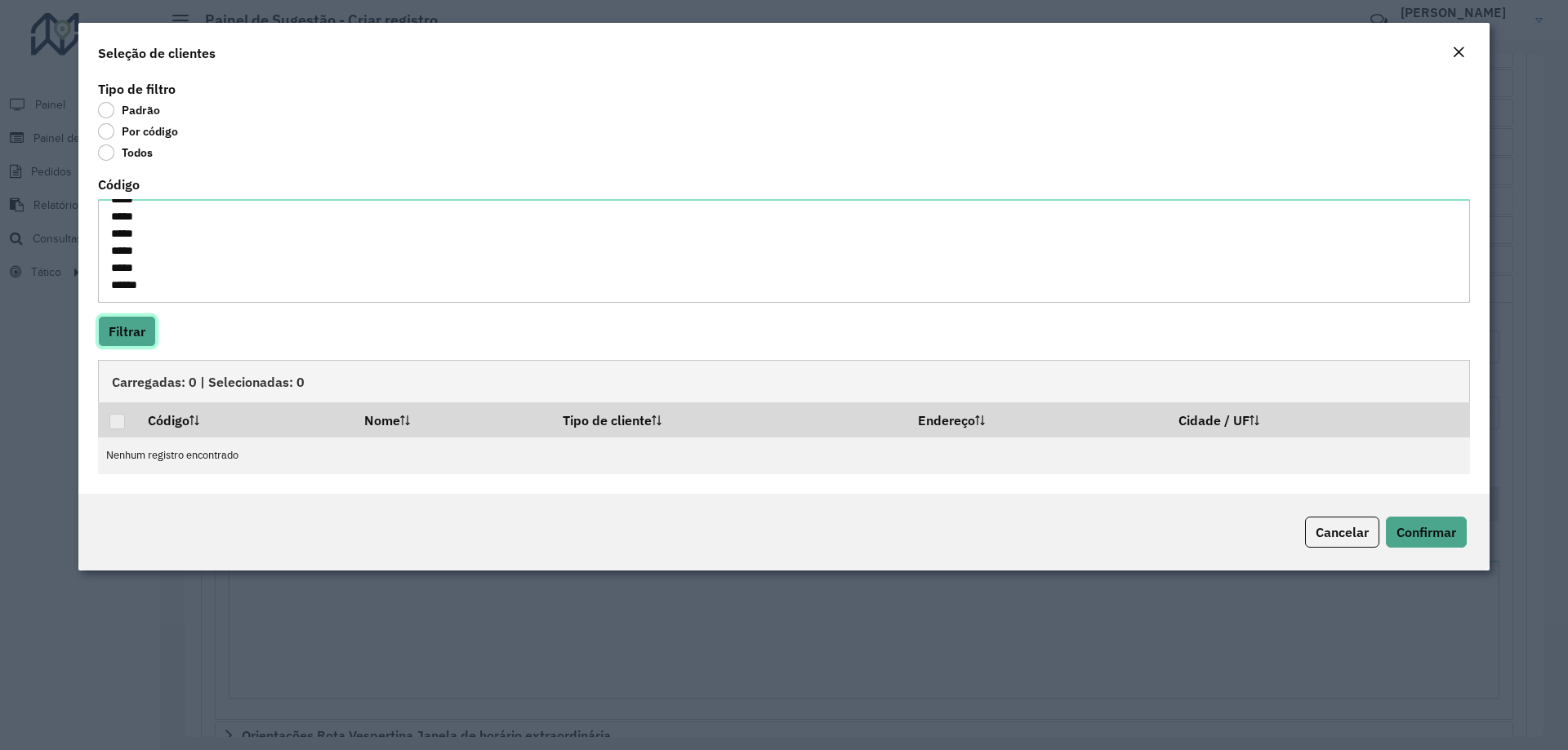
click at [140, 330] on button "Filtrar" at bounding box center [126, 330] width 58 height 31
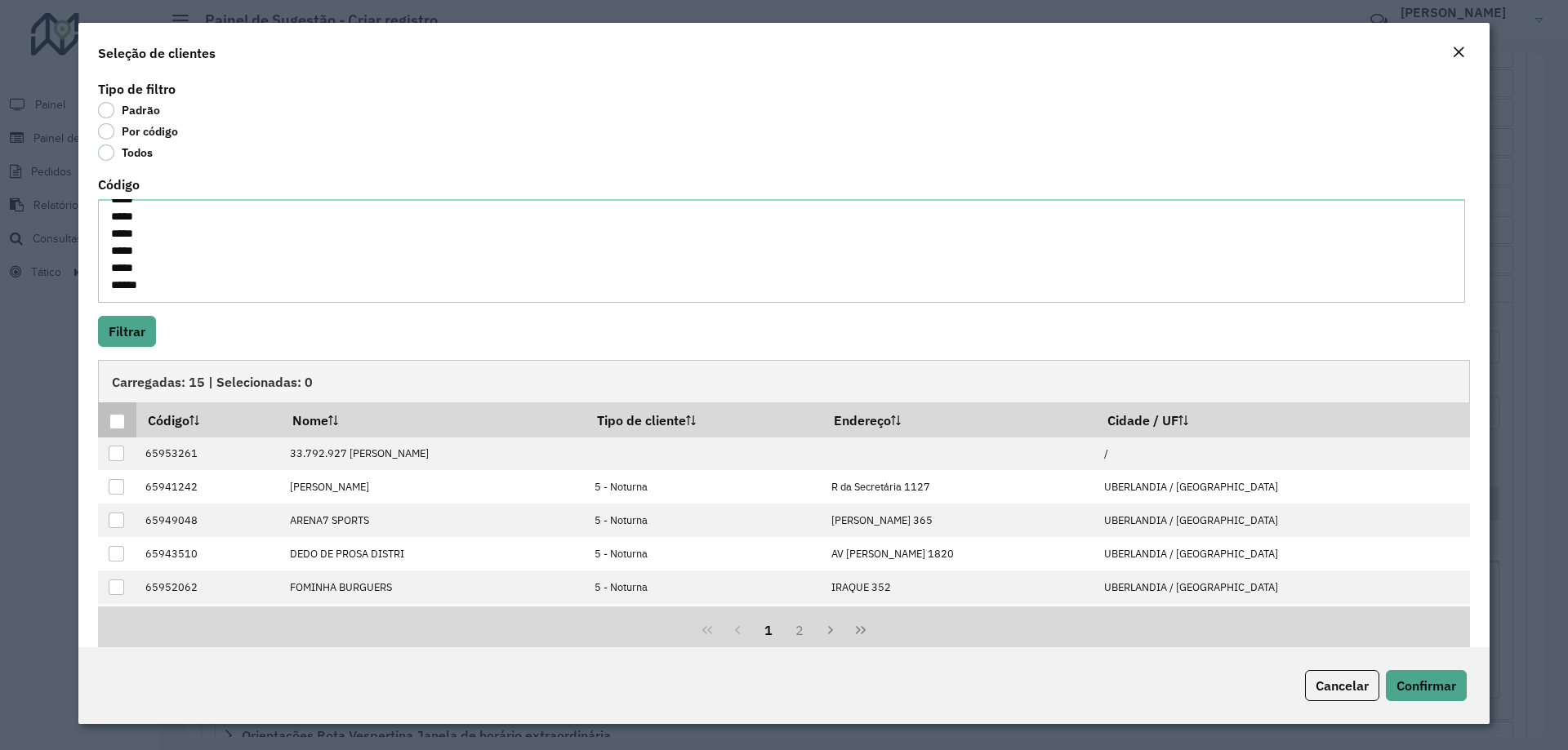
click at [116, 422] on div at bounding box center [117, 422] width 16 height 16
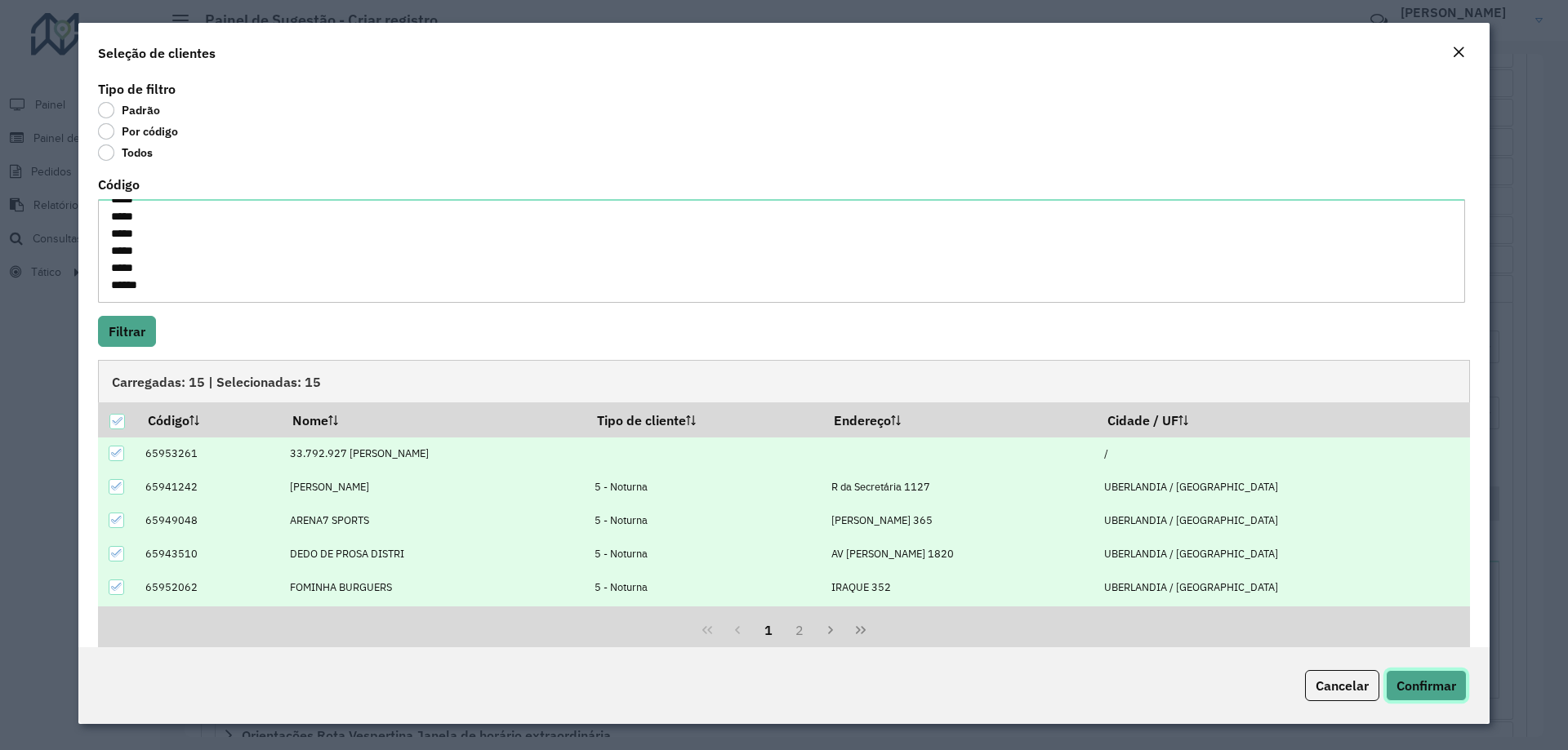
click at [1413, 697] on button "Confirmar" at bounding box center [1426, 685] width 81 height 31
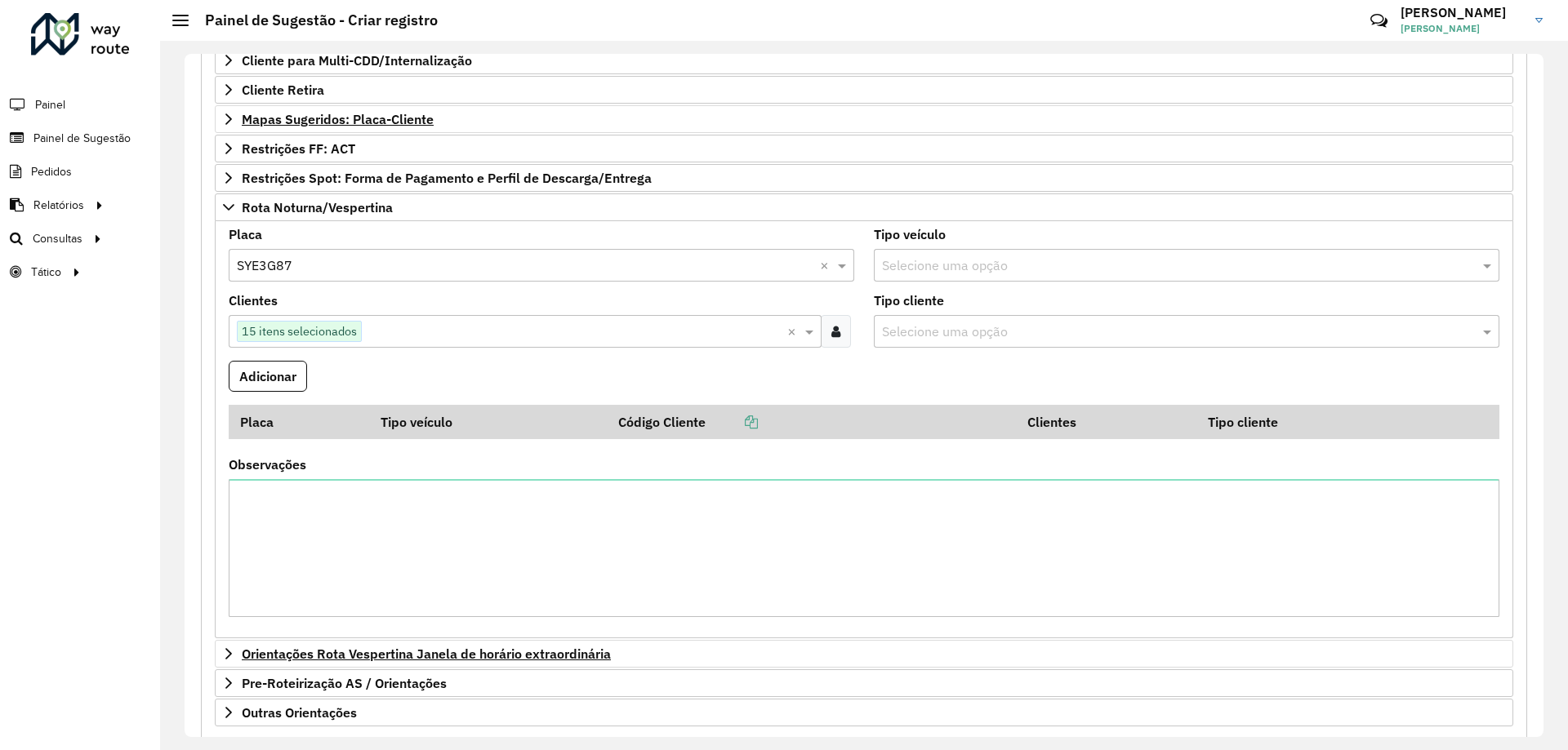
scroll to position [472, 0]
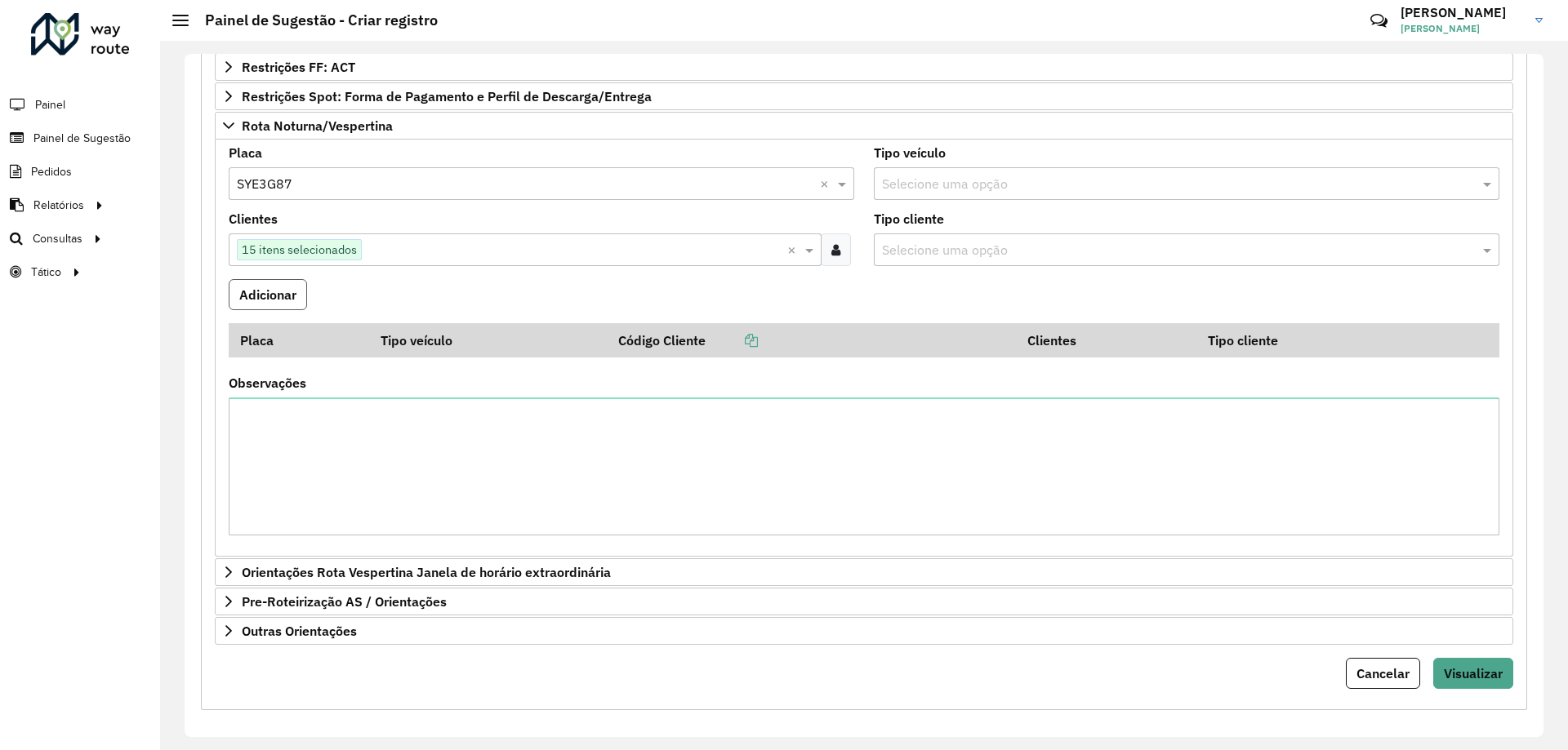
click at [295, 302] on button "Adicionar" at bounding box center [267, 294] width 78 height 31
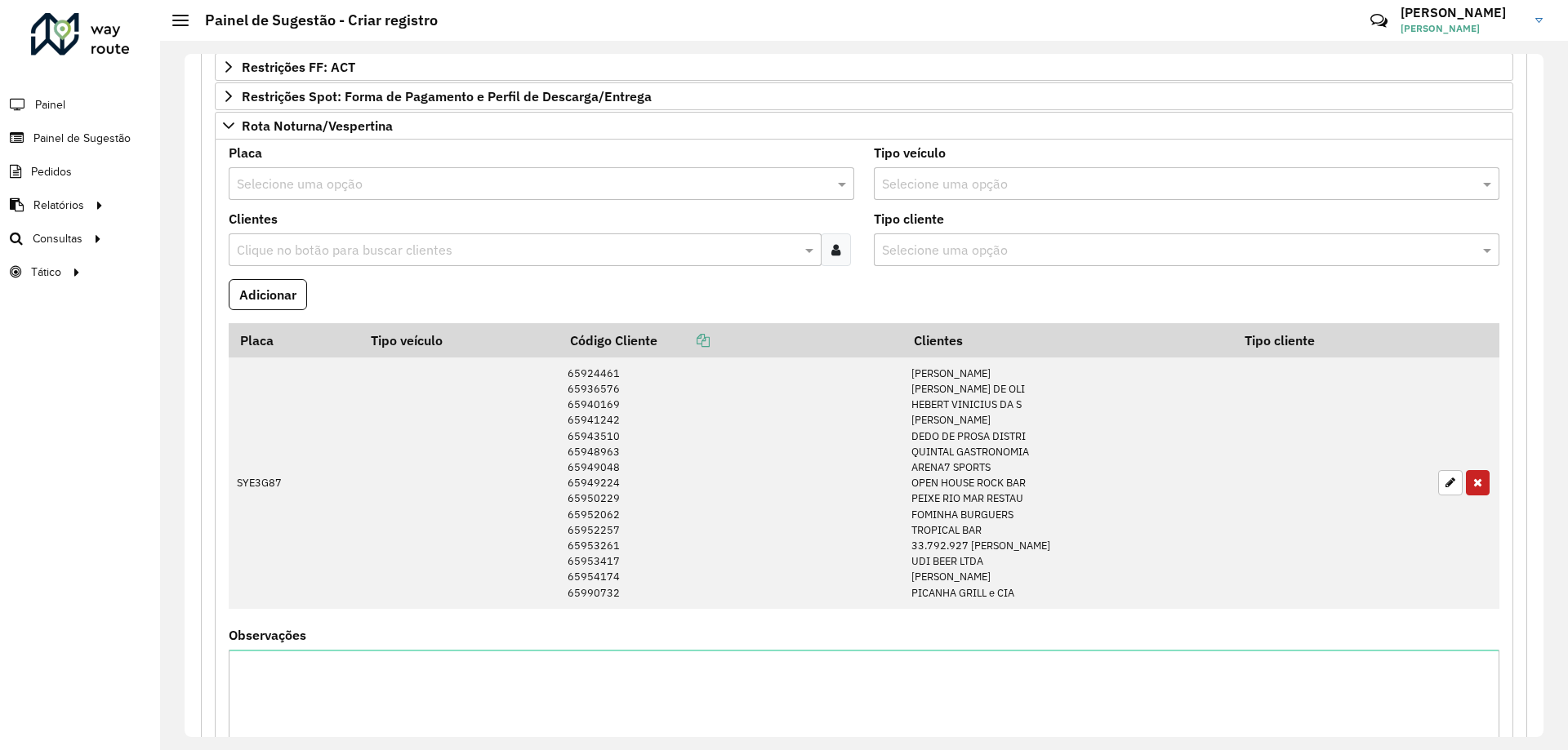
click at [1065, 633] on div "Observações" at bounding box center [864, 708] width 1271 height 159
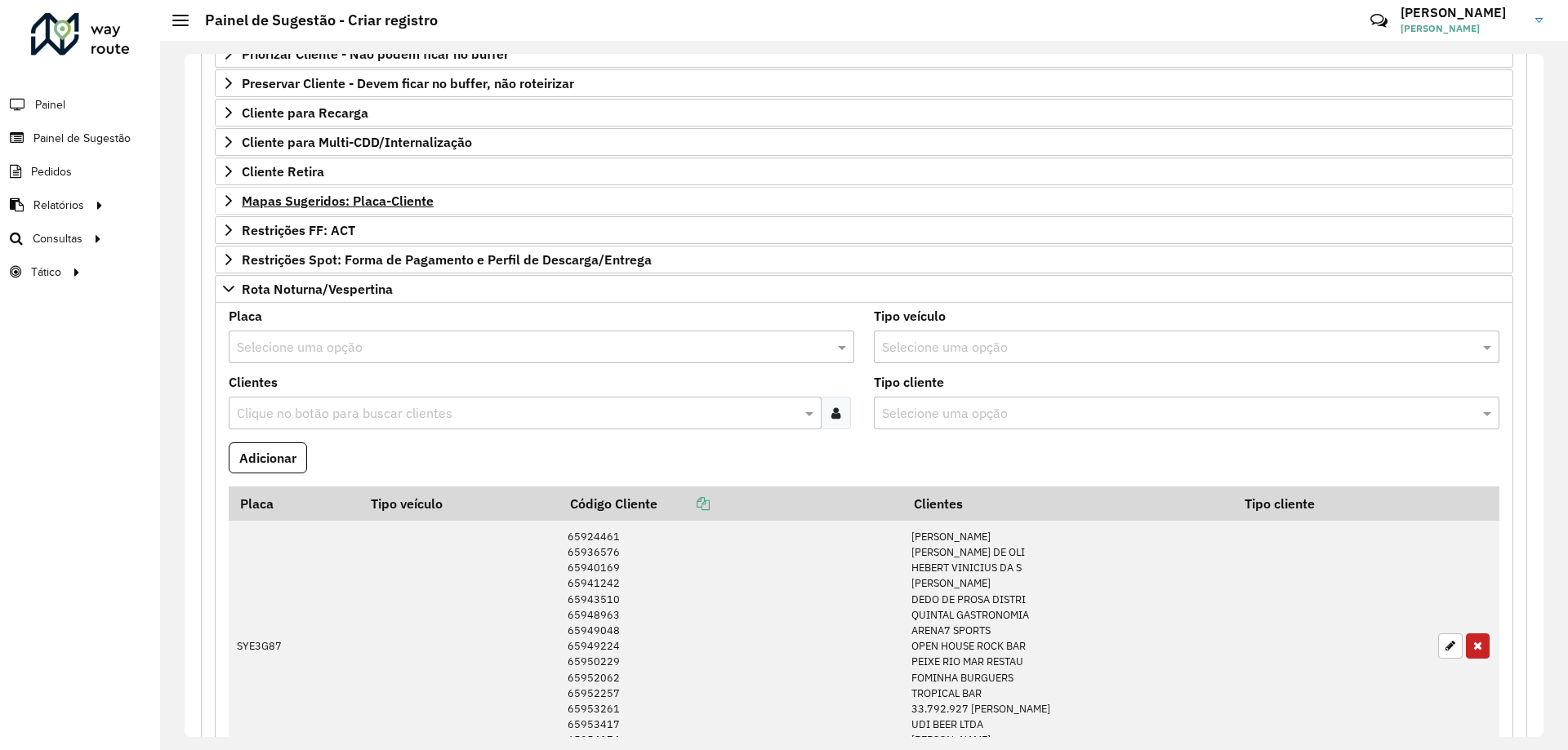
scroll to position [635, 0]
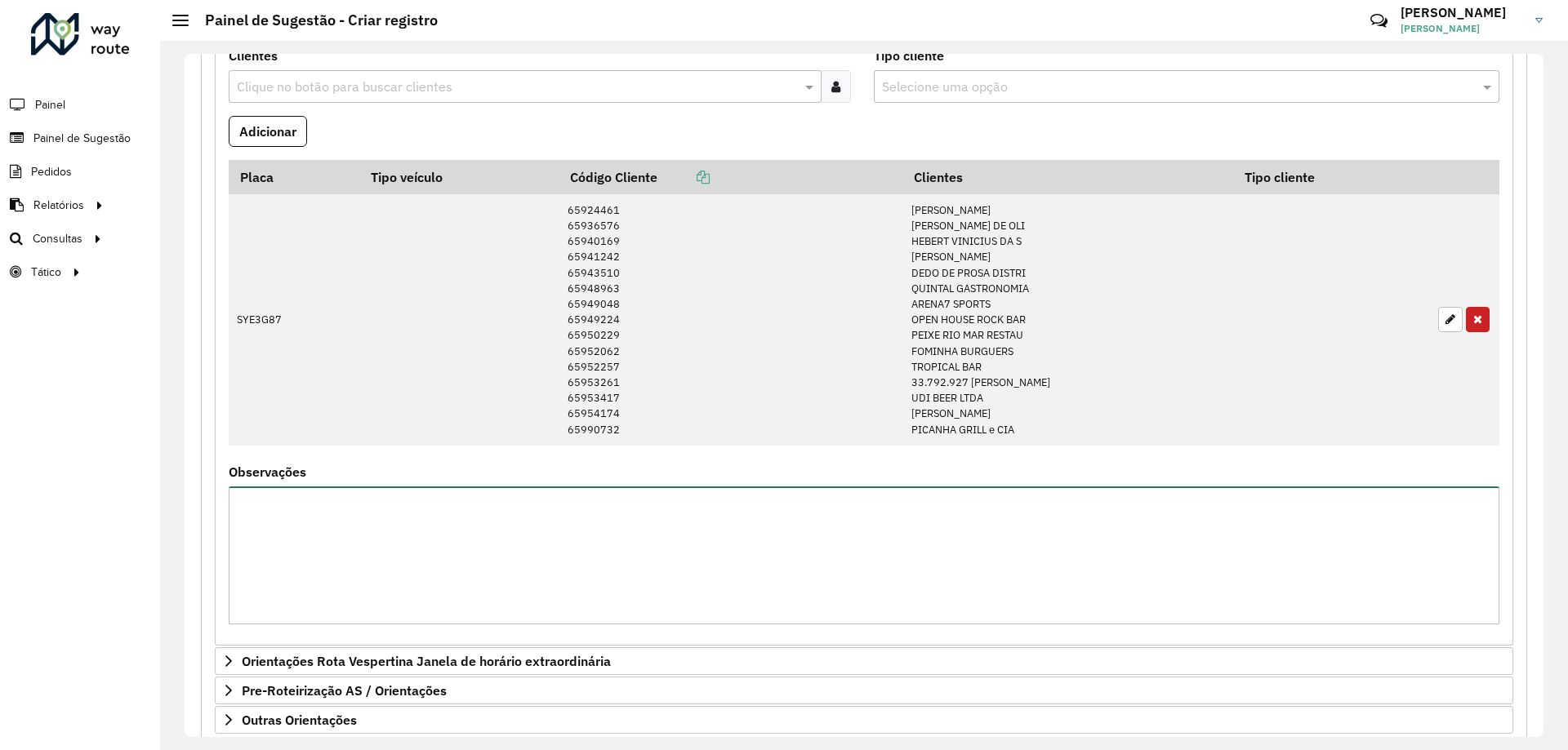
click at [733, 517] on textarea "Observações" at bounding box center [864, 556] width 1271 height 138
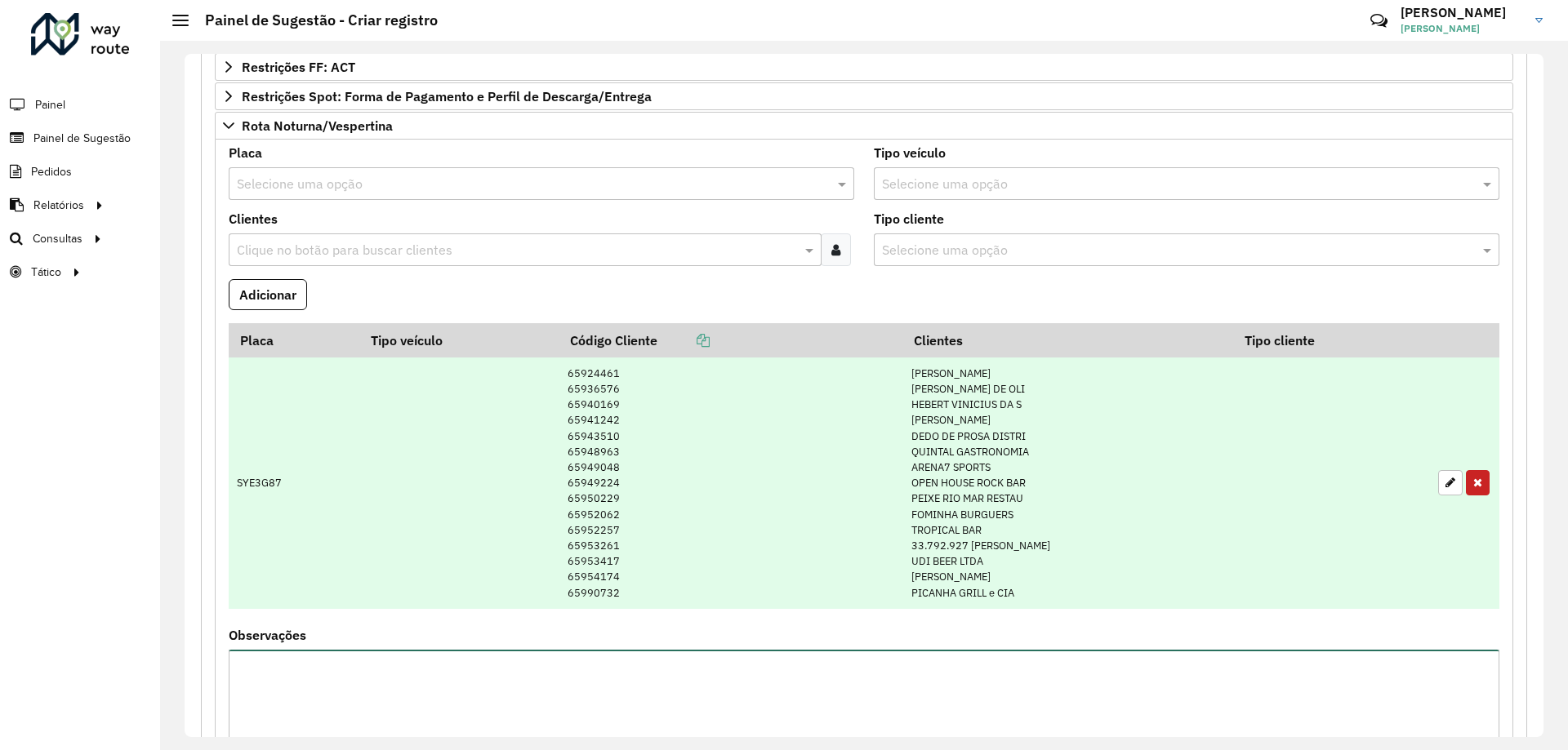
scroll to position [390, 0]
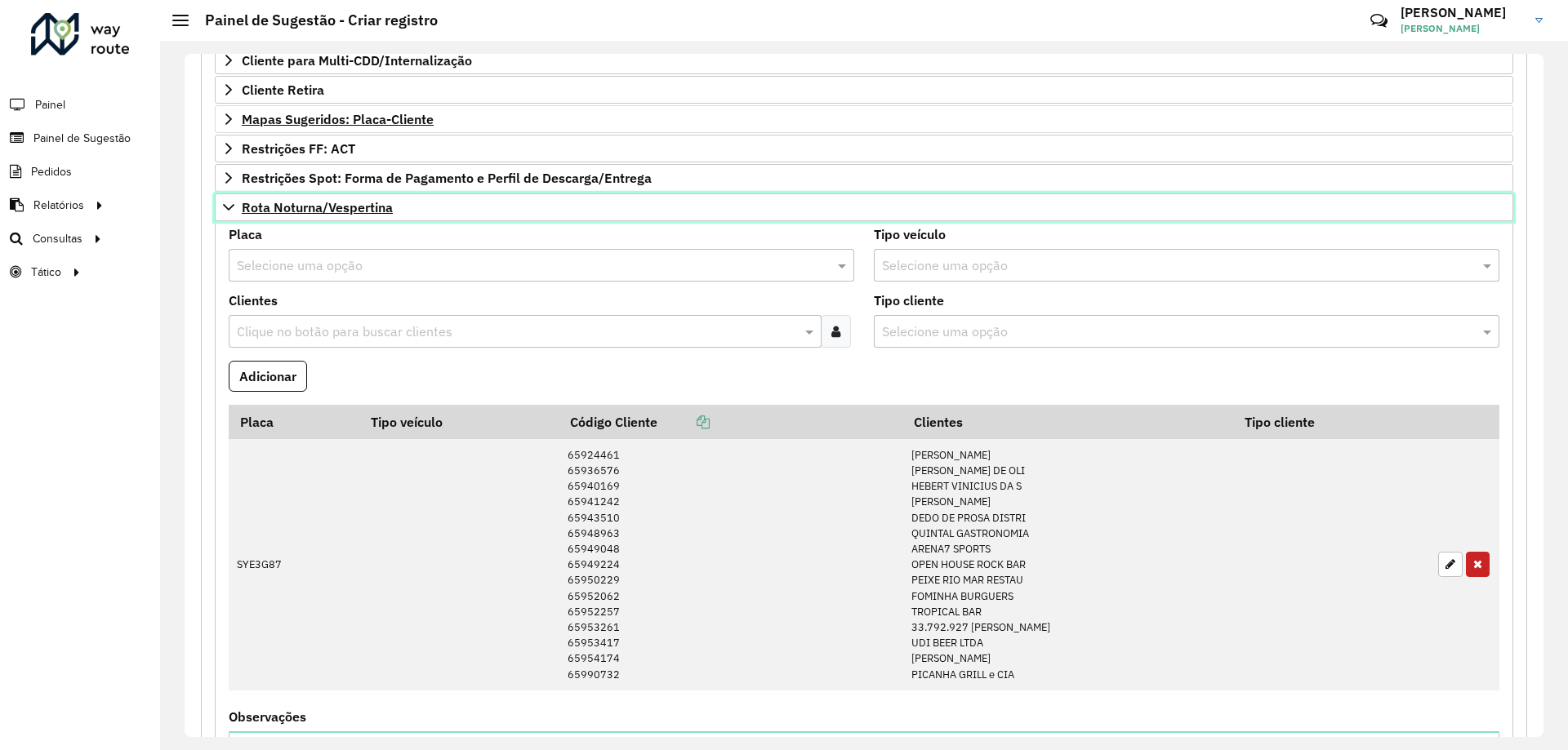
click at [225, 216] on link "Rota Noturna/Vespertina" at bounding box center [864, 207] width 1299 height 28
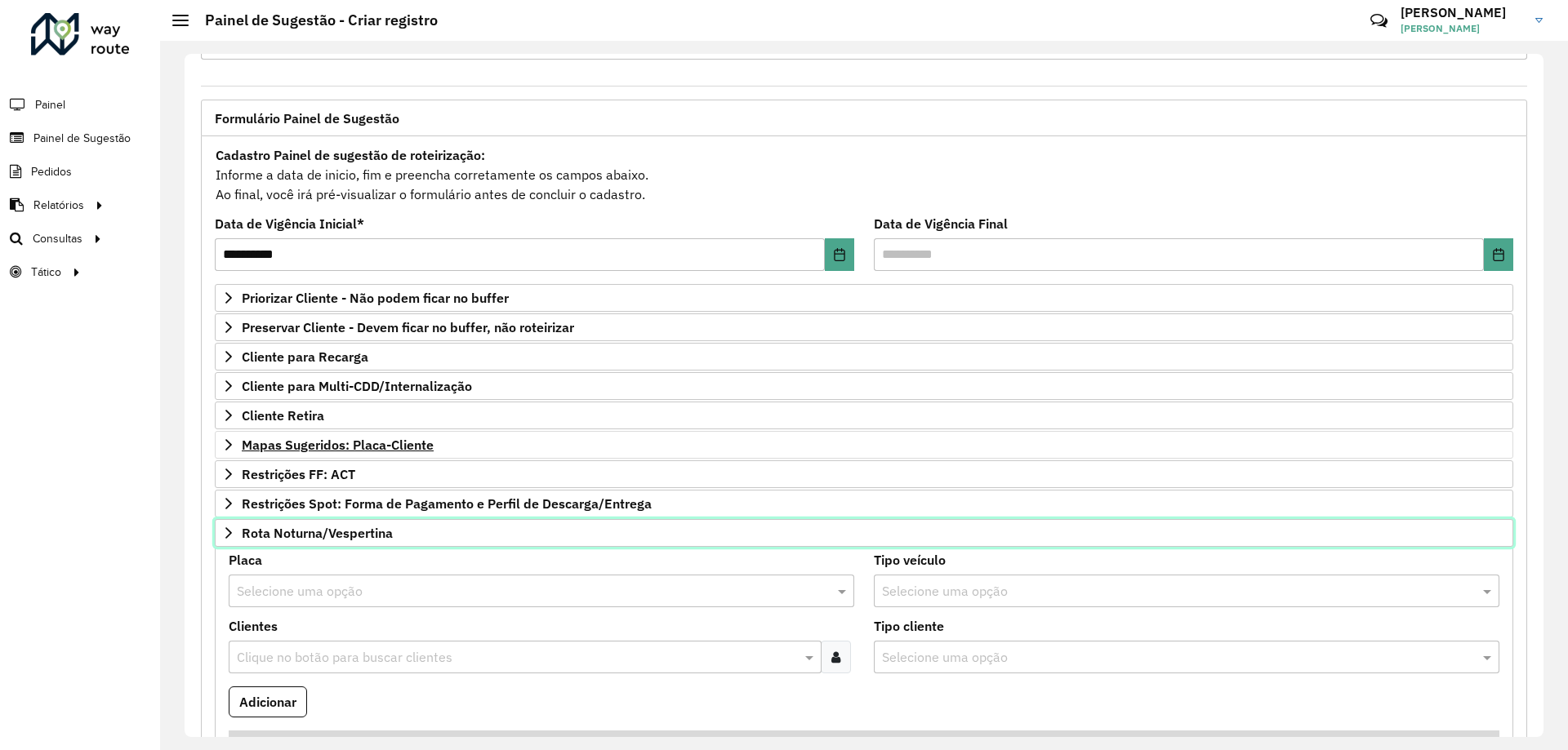
scroll to position [64, 0]
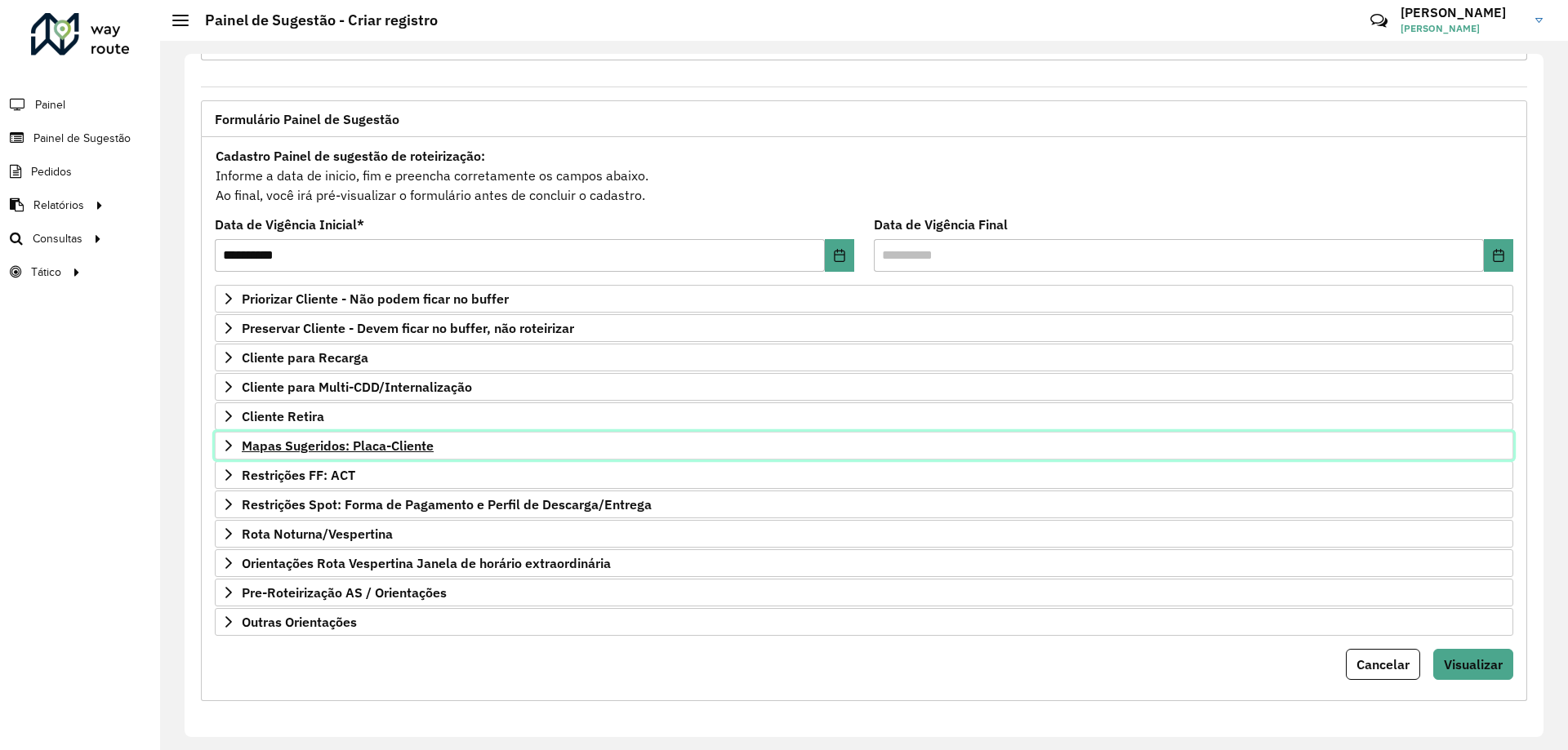
click at [344, 444] on span "Mapas Sugeridos: Placa-Cliente" at bounding box center [337, 445] width 192 height 13
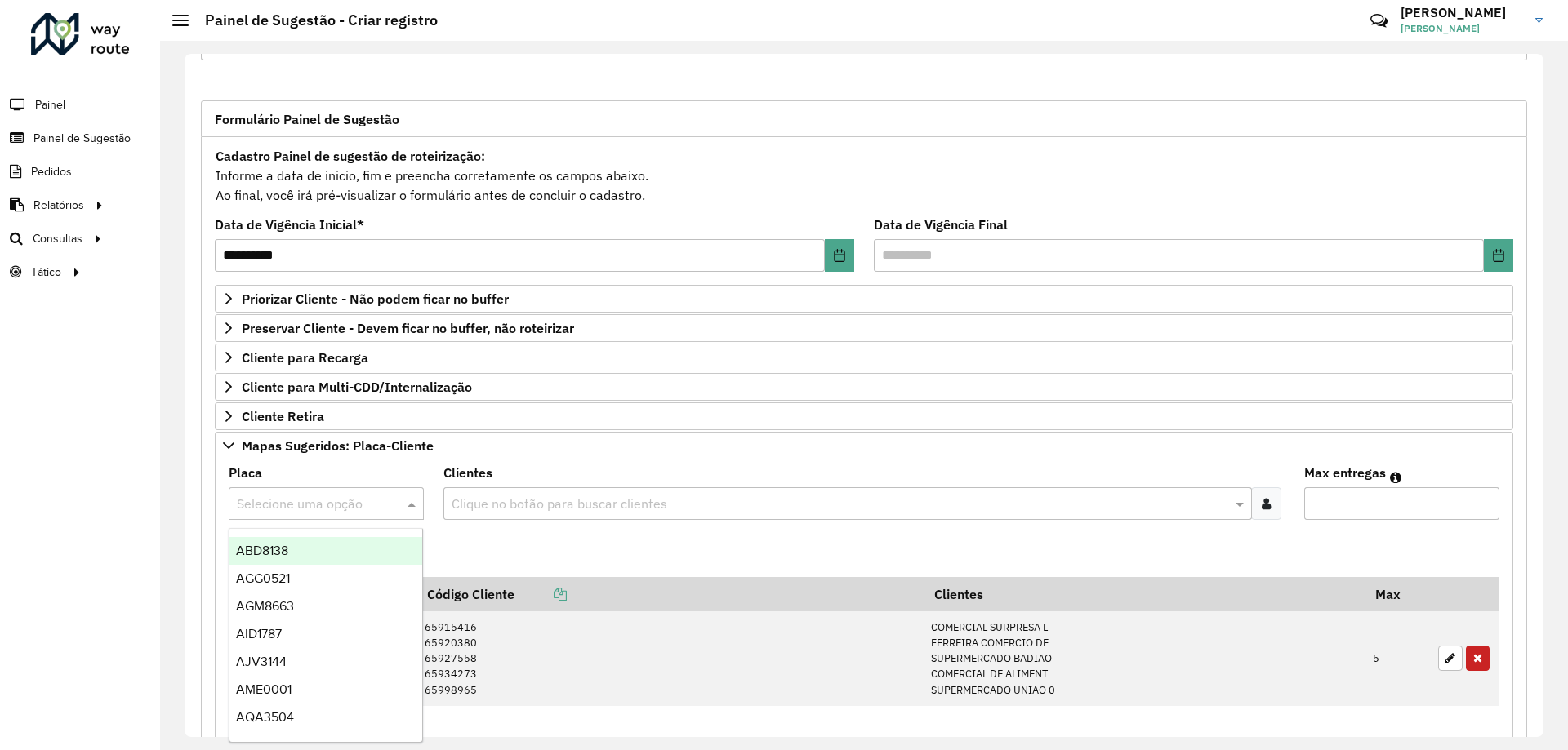
click at [366, 504] on input "text" at bounding box center [310, 505] width 146 height 20
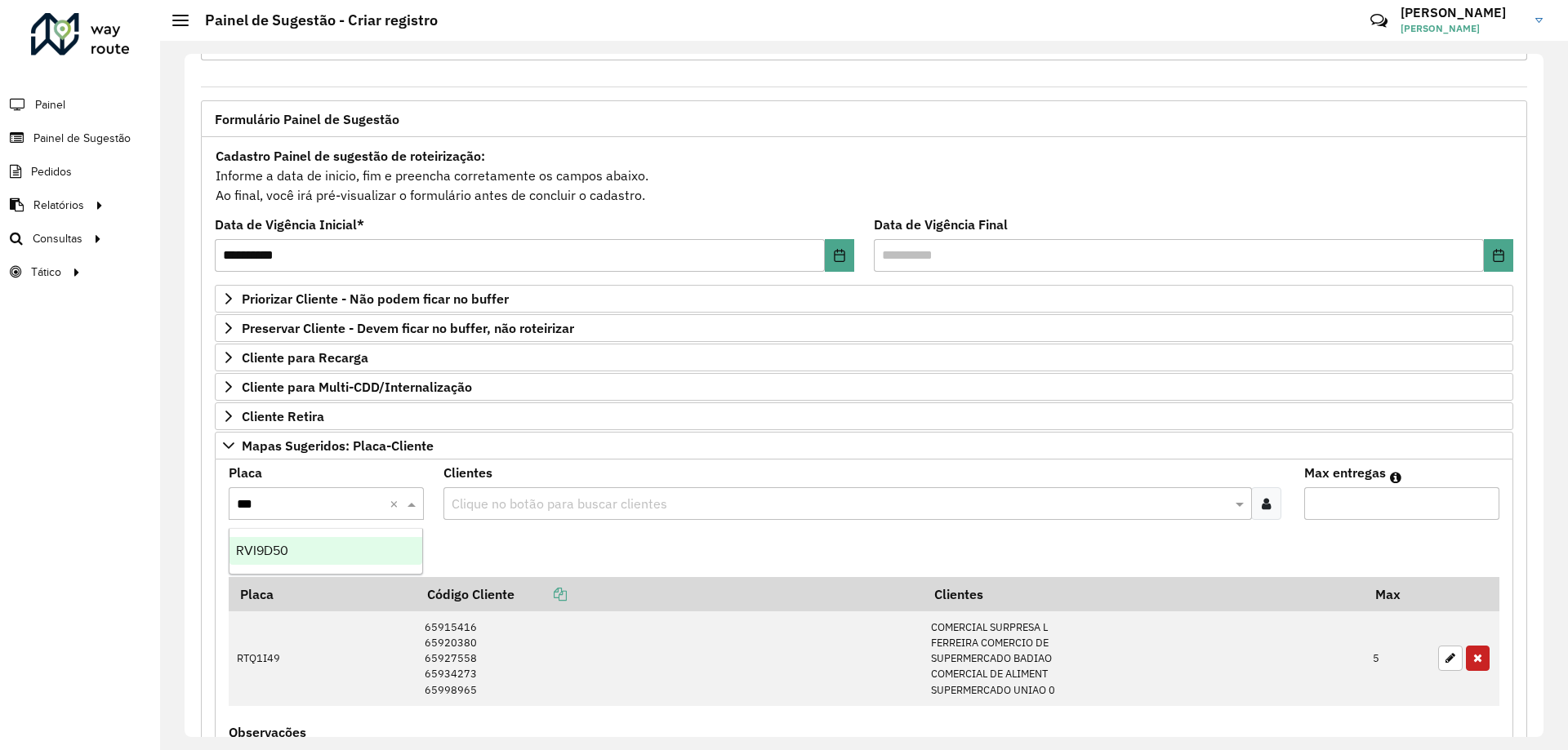
type input "****"
click at [354, 541] on div "RVI9D50" at bounding box center [325, 551] width 192 height 28
click at [1261, 498] on icon at bounding box center [1265, 503] width 9 height 13
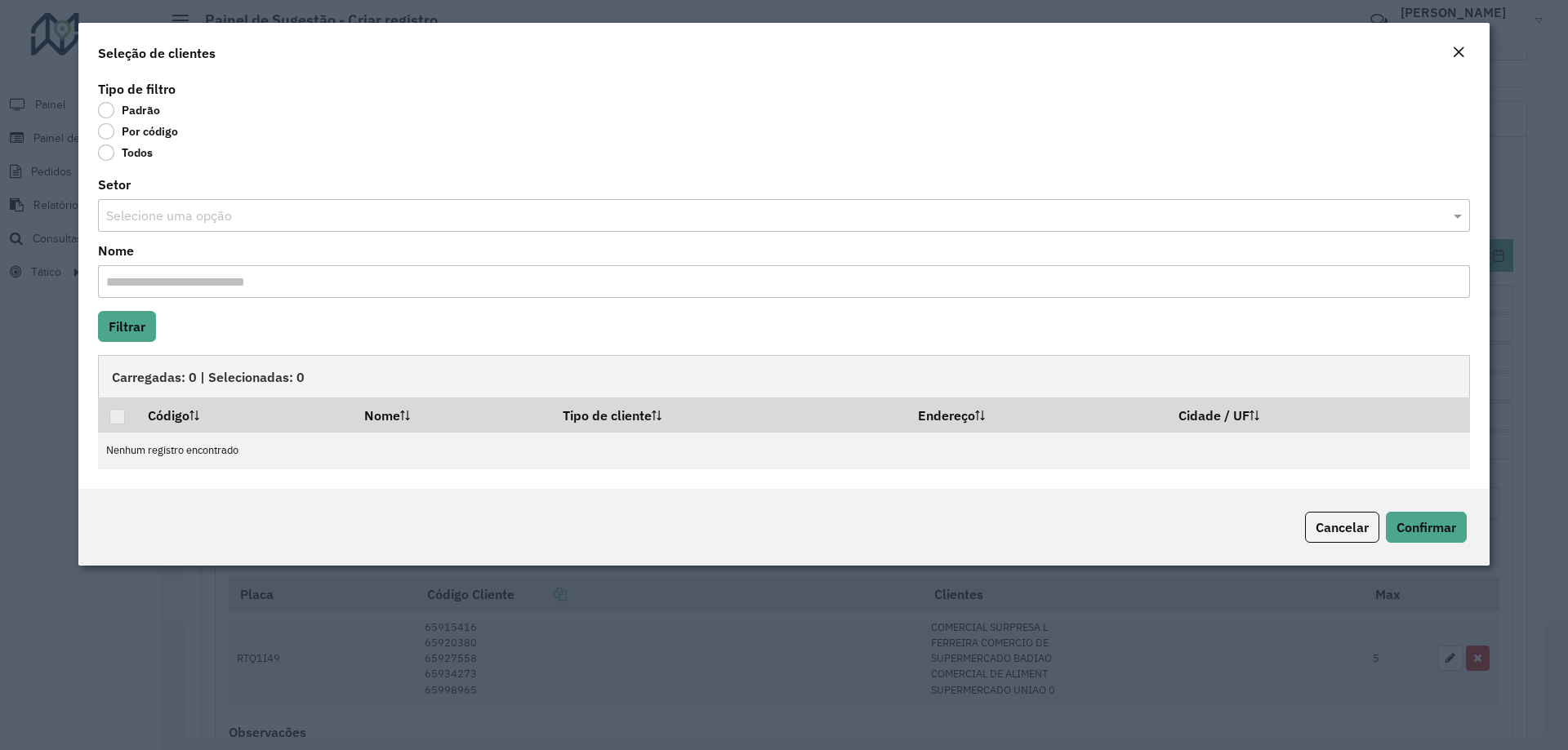
click at [151, 128] on label "Por código" at bounding box center [137, 131] width 80 height 17
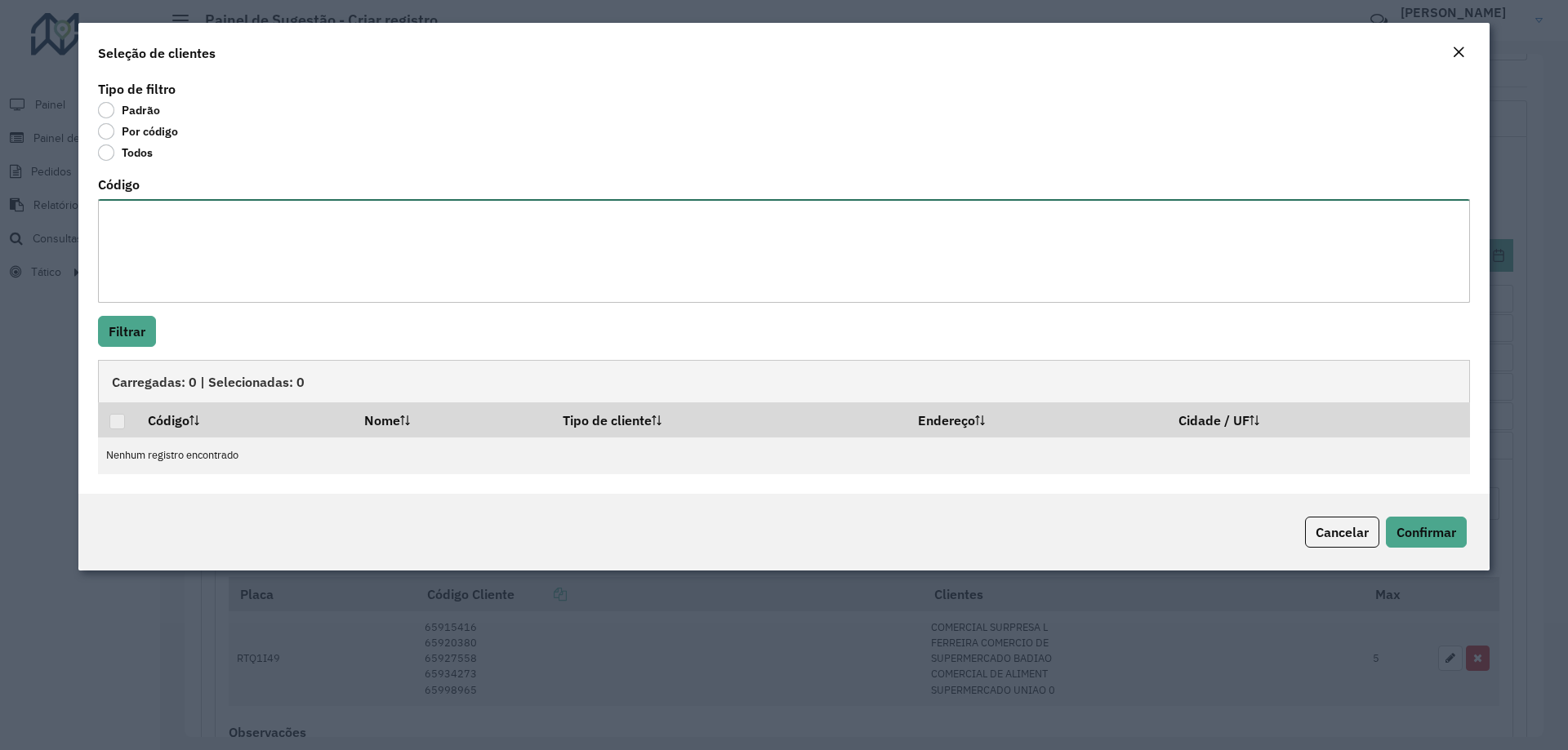
click at [239, 217] on textarea "Código" at bounding box center [783, 250] width 1372 height 103
paste textarea "***** ***** ***** ***** ***** ***** ***** ***** ***** ***** ***** ***** ***** *…"
type textarea "***** ***** ***** ***** ***** ***** ***** ***** ***** ***** ***** ***** ***** *…"
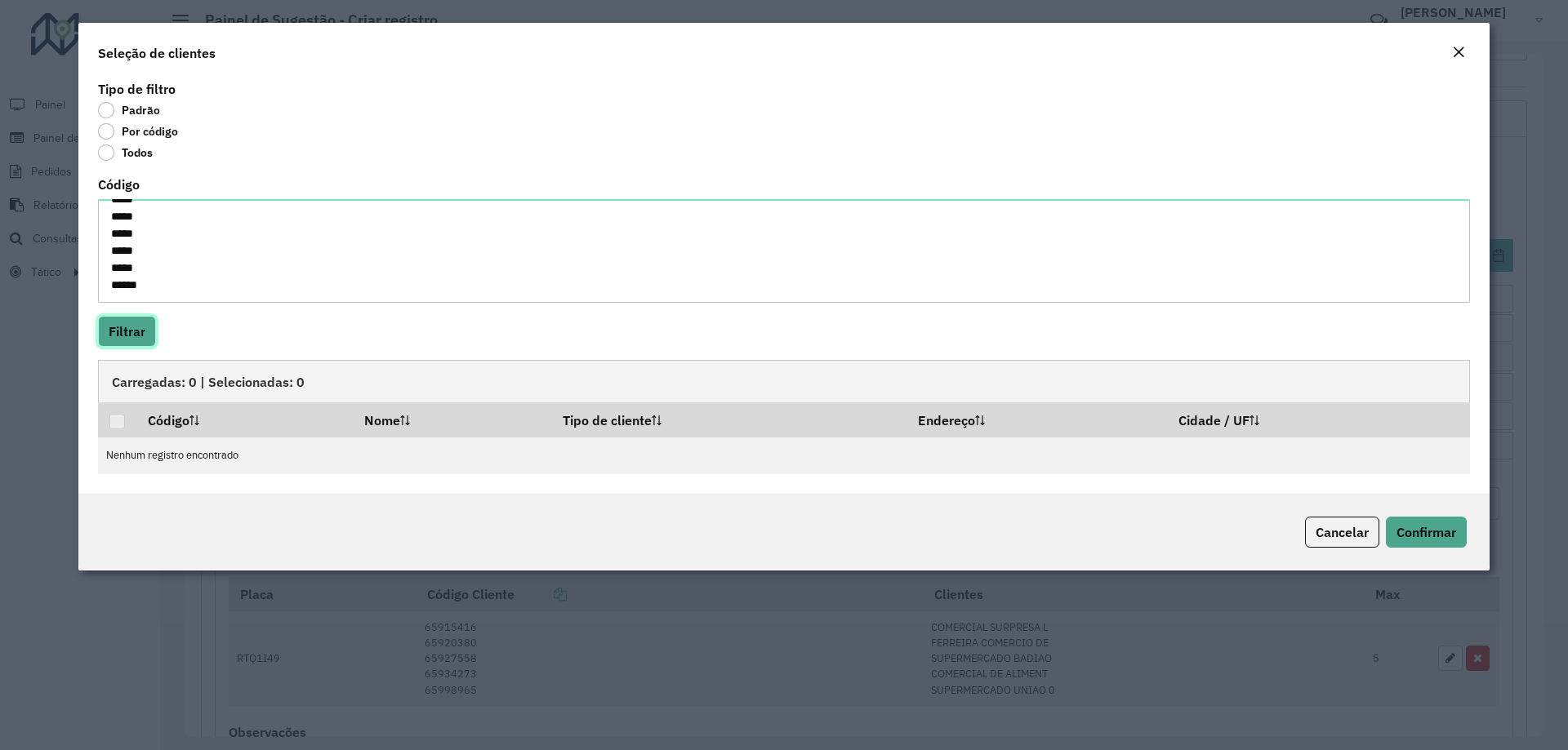
click at [126, 323] on button "Filtrar" at bounding box center [126, 330] width 58 height 31
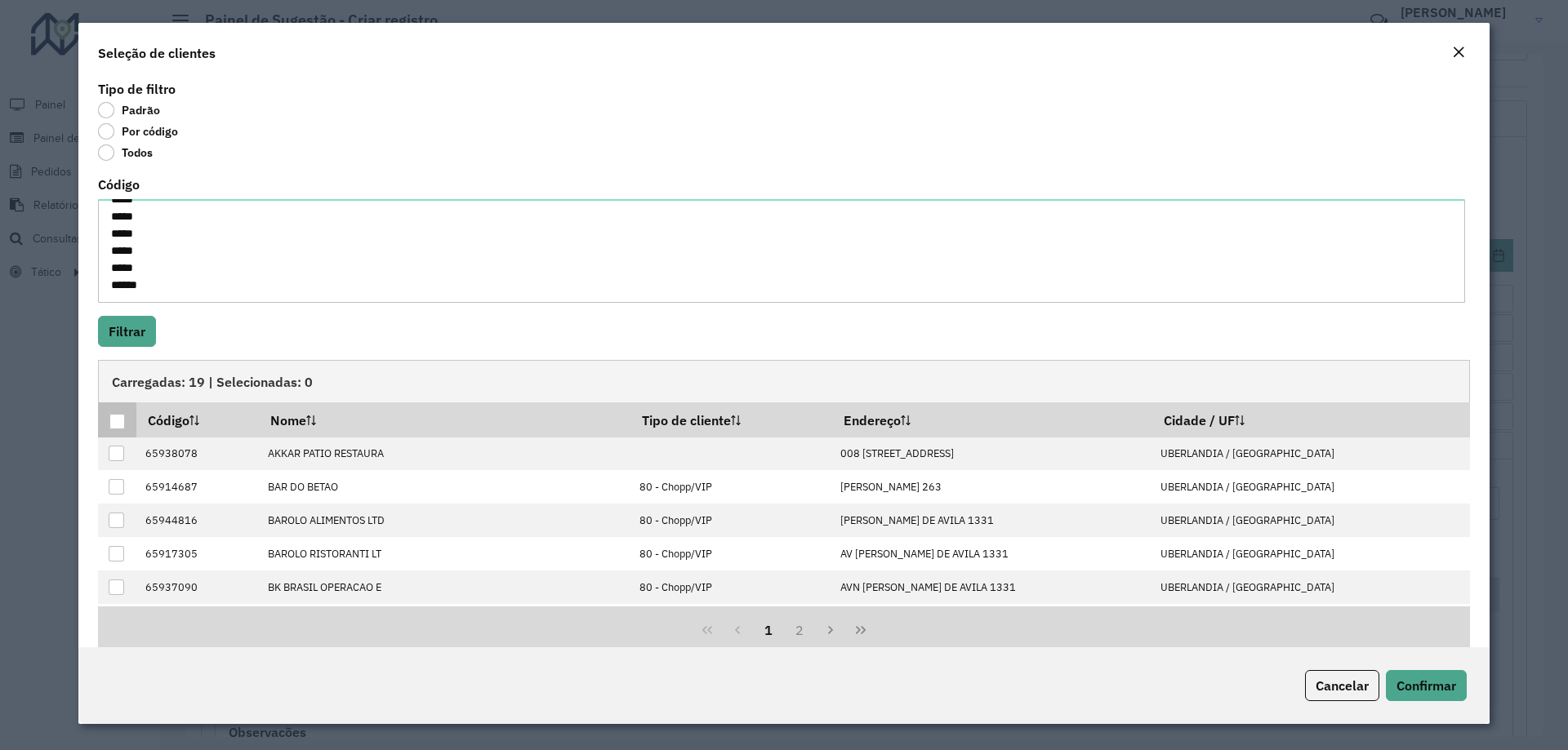
click at [121, 415] on div at bounding box center [117, 422] width 16 height 16
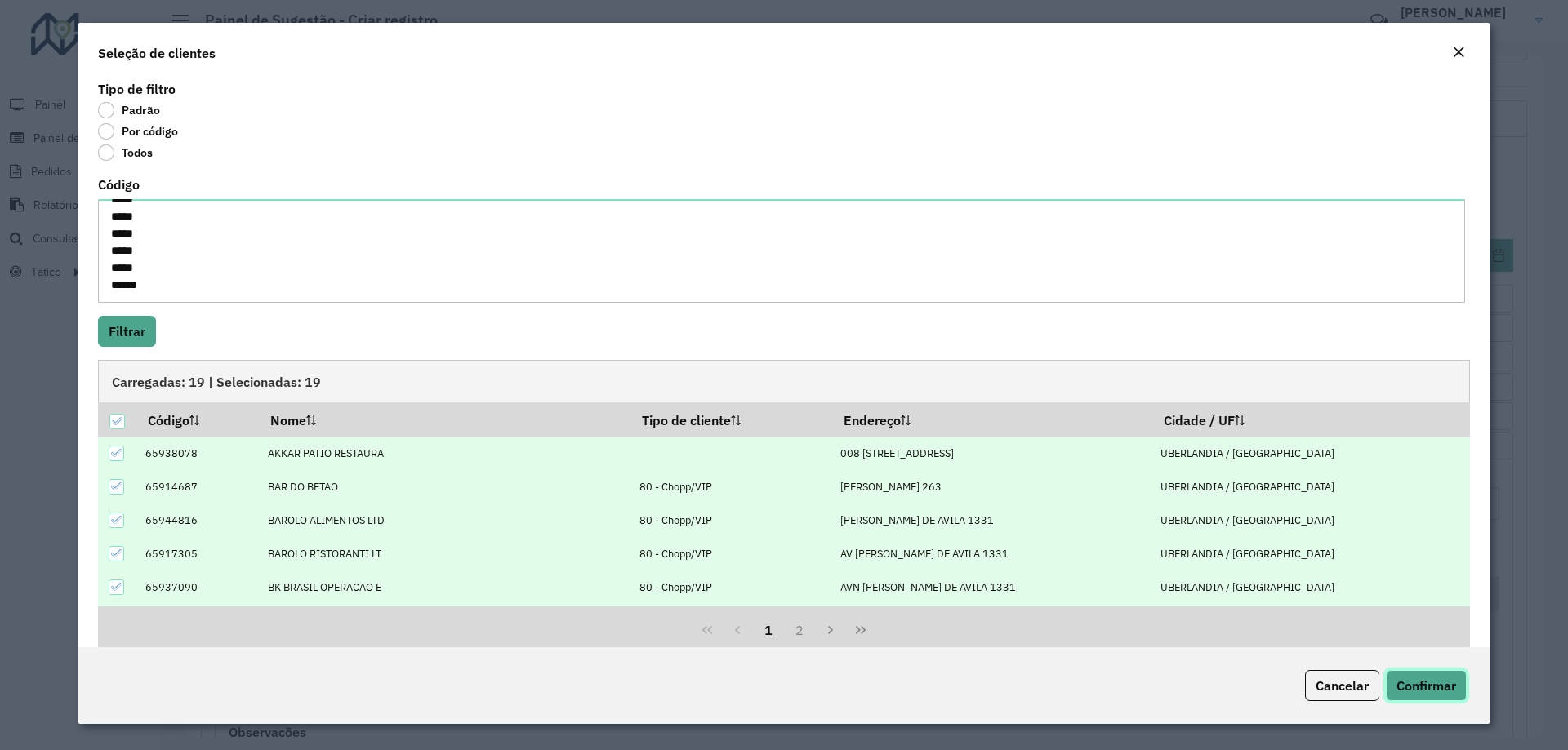
click at [1406, 677] on span "Confirmar" at bounding box center [1426, 685] width 59 height 17
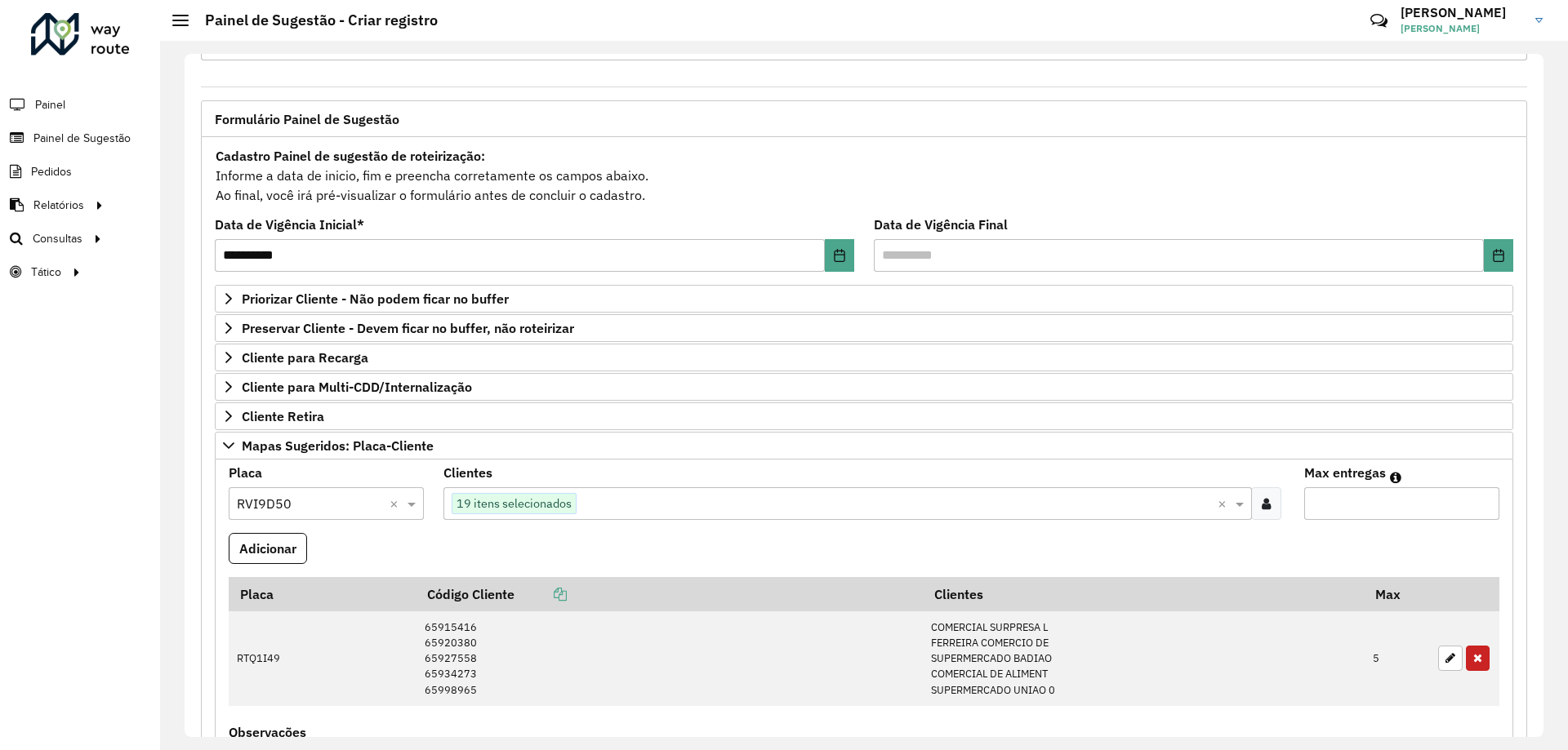
click at [1353, 504] on input "Max entregas" at bounding box center [1401, 503] width 195 height 33
type input "**"
click at [287, 563] on button "Adicionar" at bounding box center [267, 548] width 78 height 31
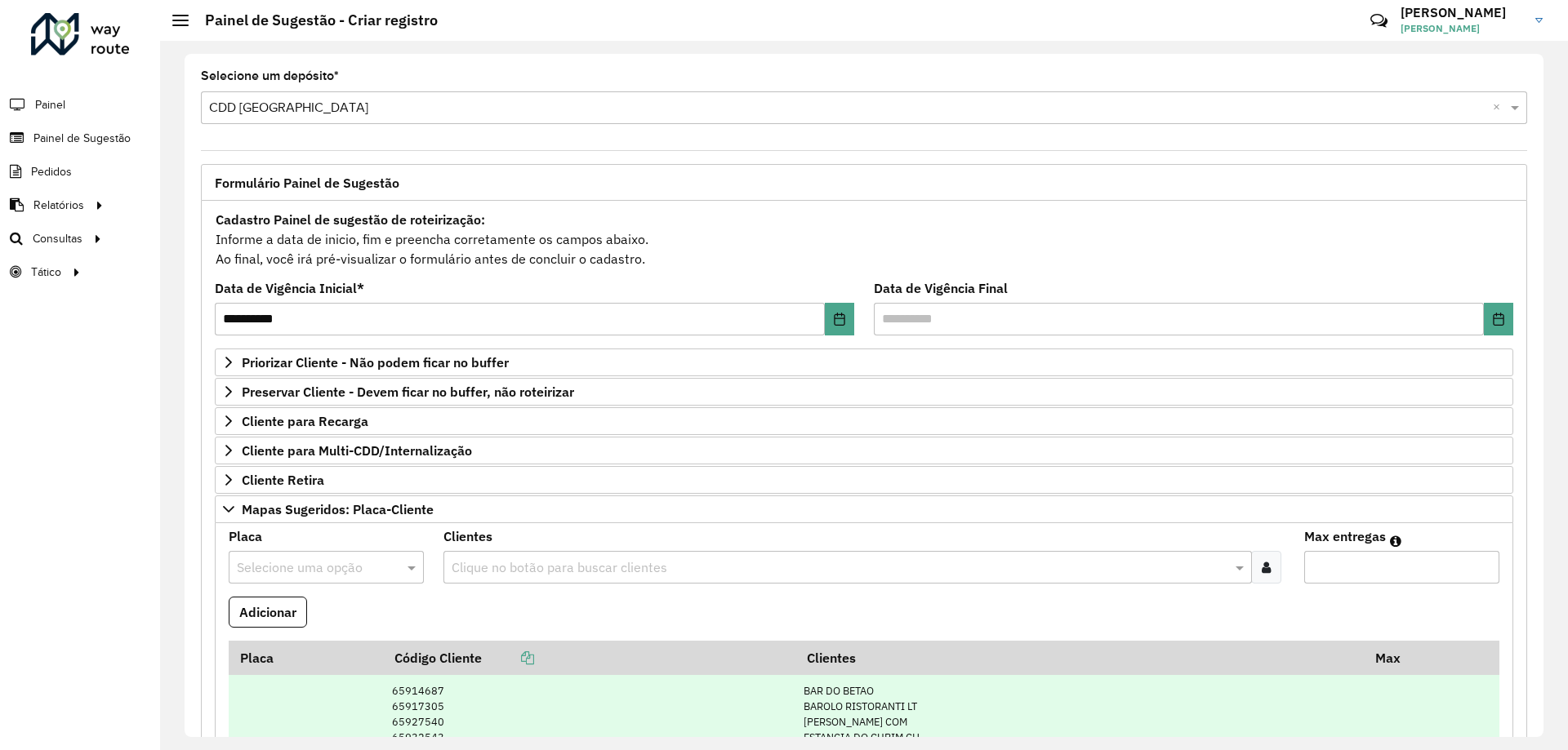
scroll to position [244, 0]
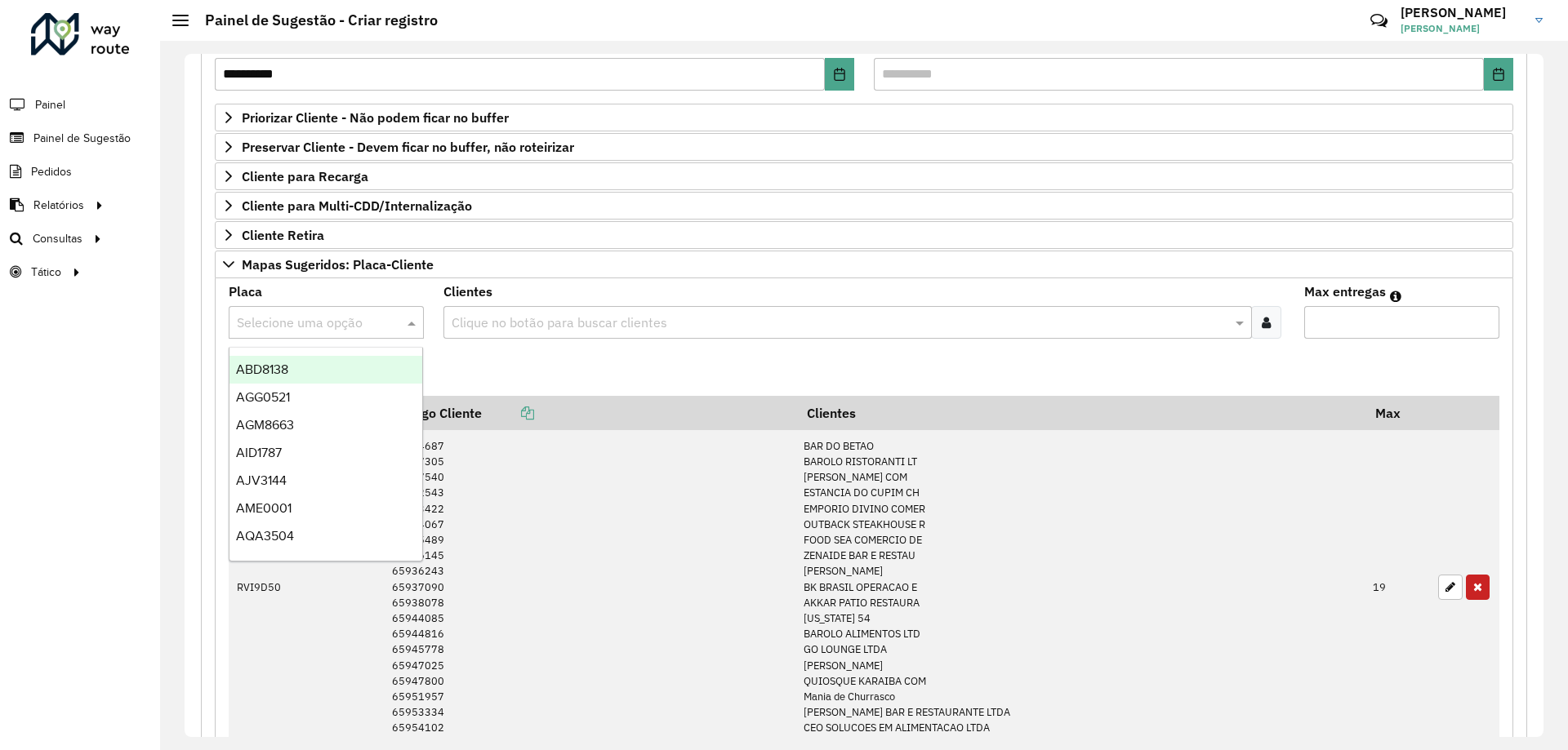
click at [338, 320] on input "text" at bounding box center [310, 323] width 146 height 20
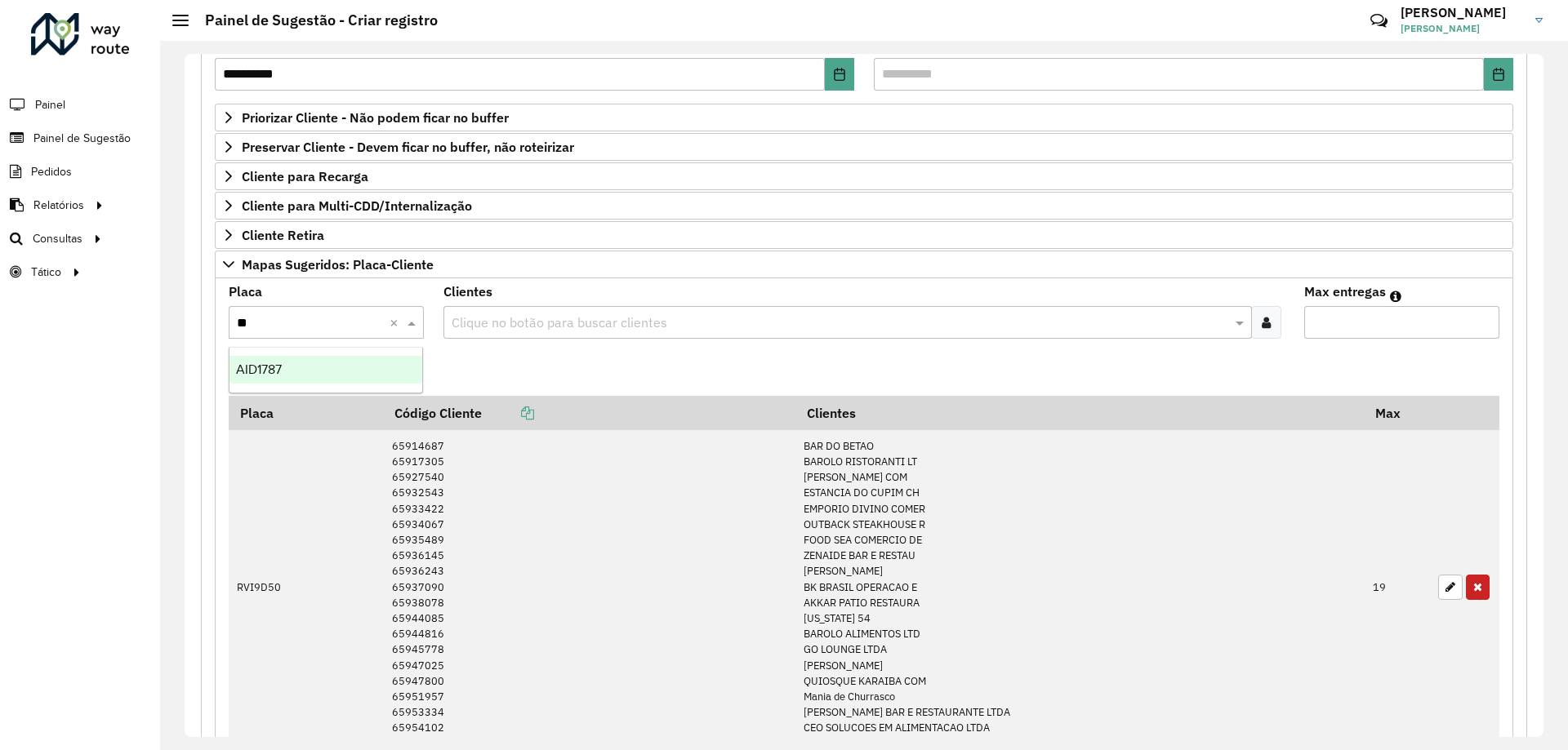
type input "***"
click at [342, 370] on div "AID1787" at bounding box center [325, 370] width 192 height 28
click at [1263, 318] on icon at bounding box center [1265, 321] width 9 height 13
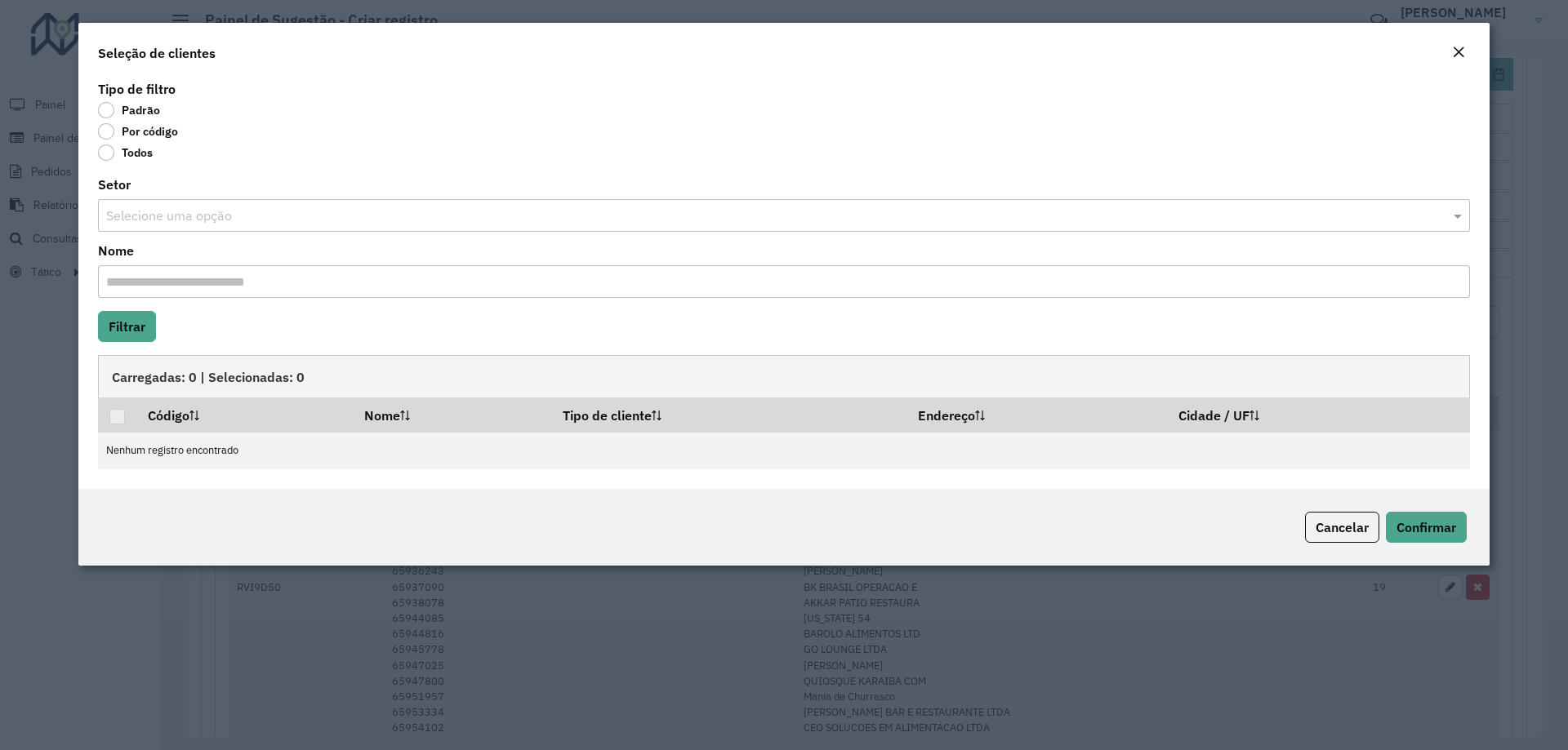
click at [130, 136] on label "Por código" at bounding box center [137, 131] width 80 height 17
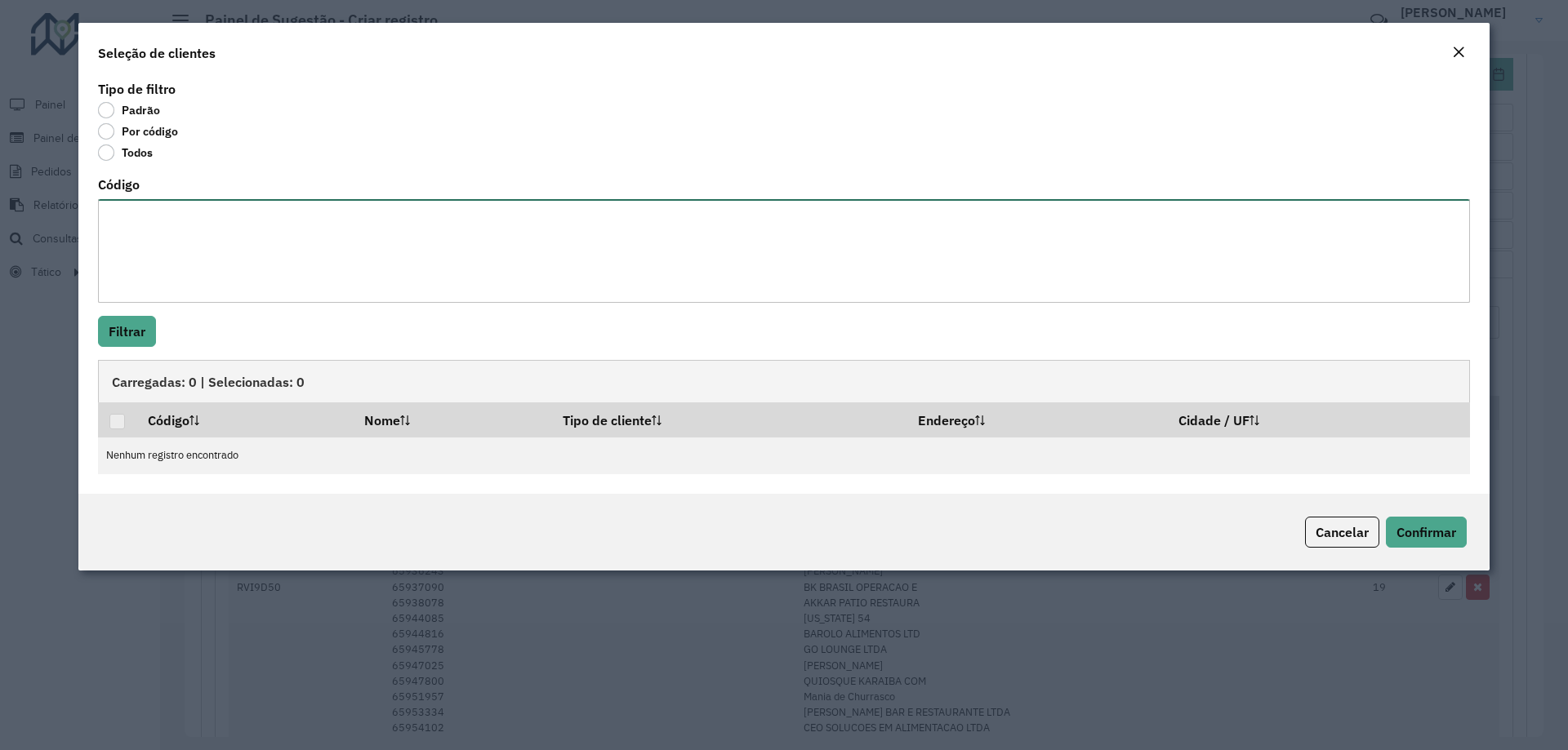
click at [209, 244] on textarea "Código" at bounding box center [783, 250] width 1372 height 103
paste textarea "***** ***** ***** ***** ***** ***** ***** ***** ***** ***** ***** ***** ***** *…"
type textarea "***** ***** ***** ***** ***** ***** ***** ***** ***** ***** ***** ***** ***** *…"
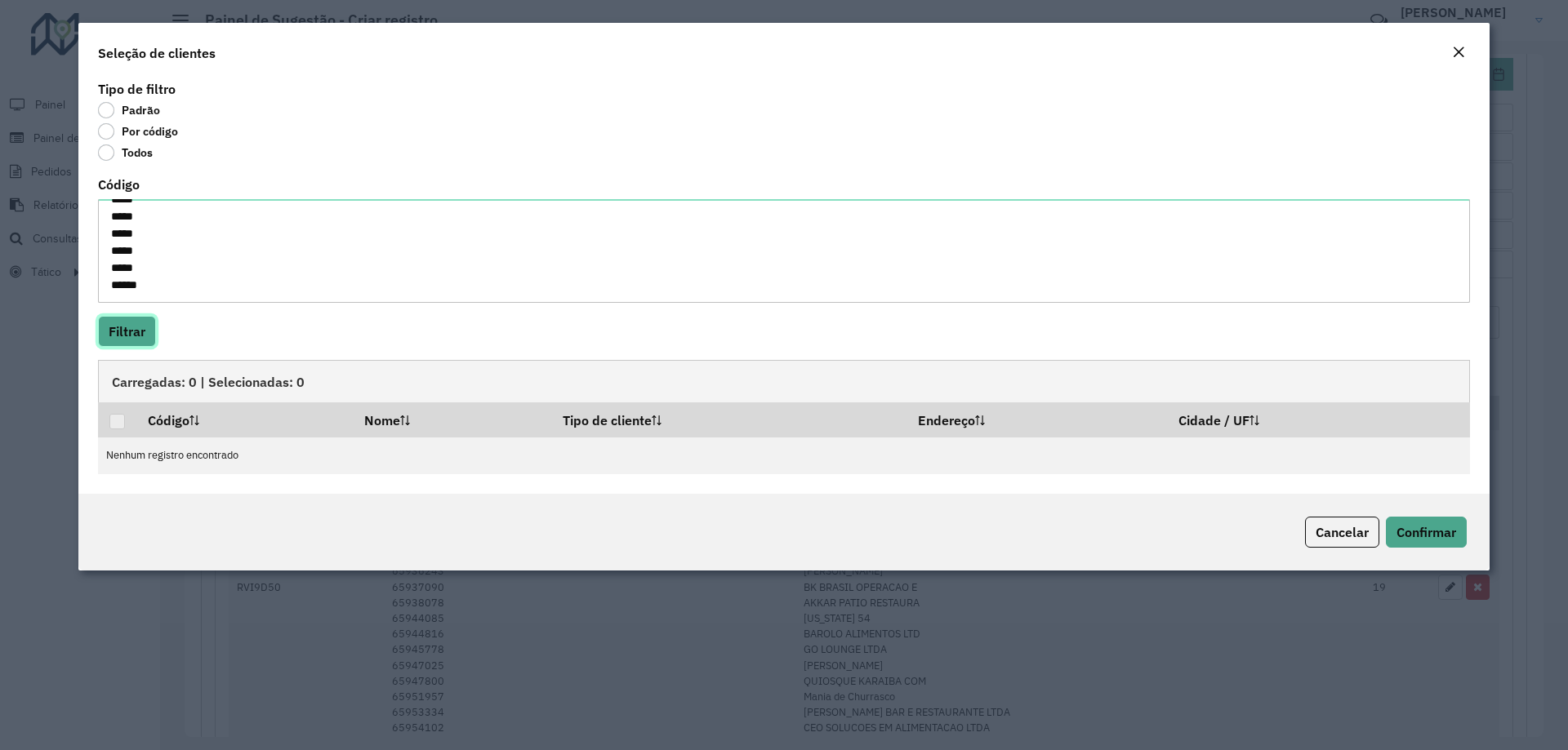
click at [135, 339] on button "Filtrar" at bounding box center [126, 330] width 58 height 31
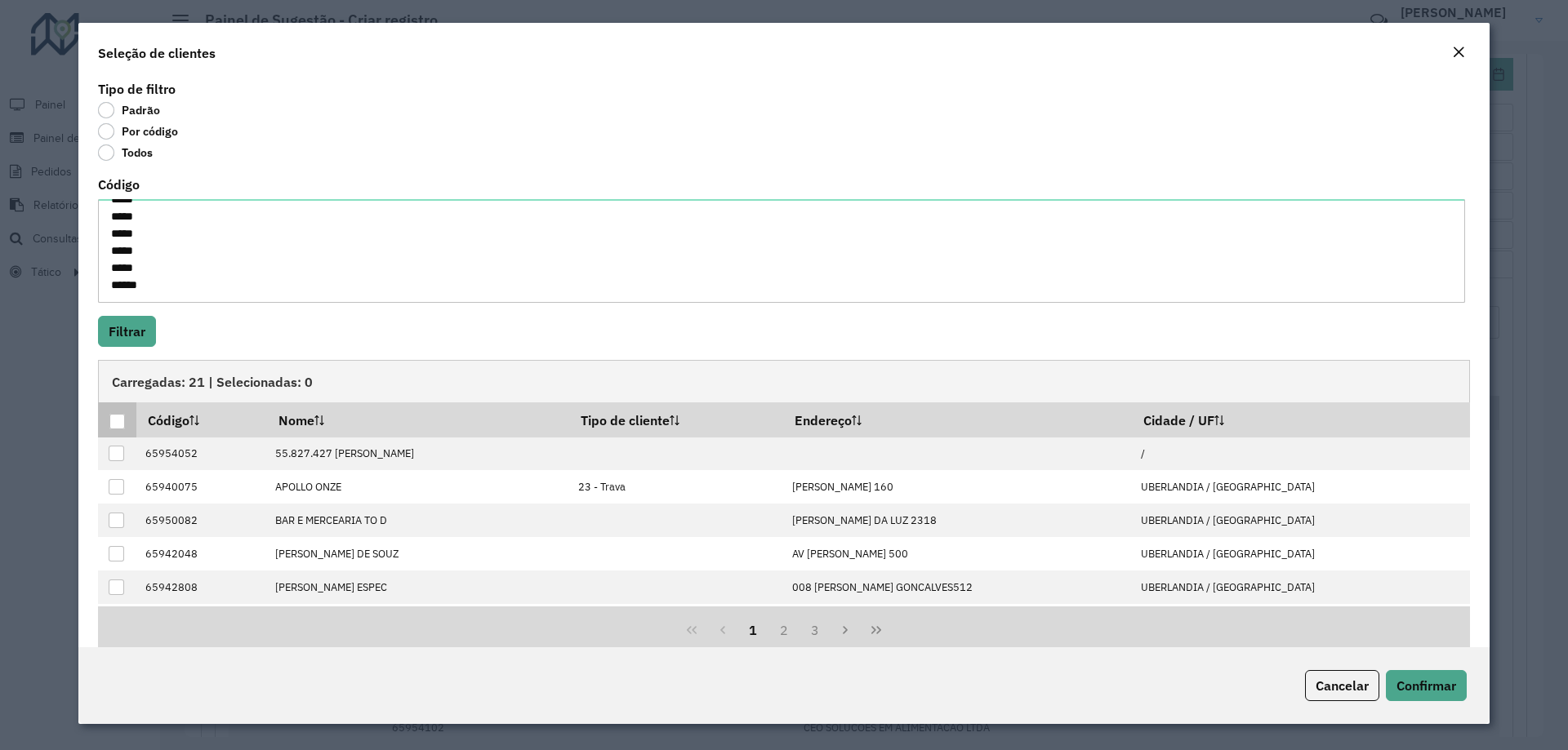
click at [120, 425] on div at bounding box center [117, 422] width 16 height 16
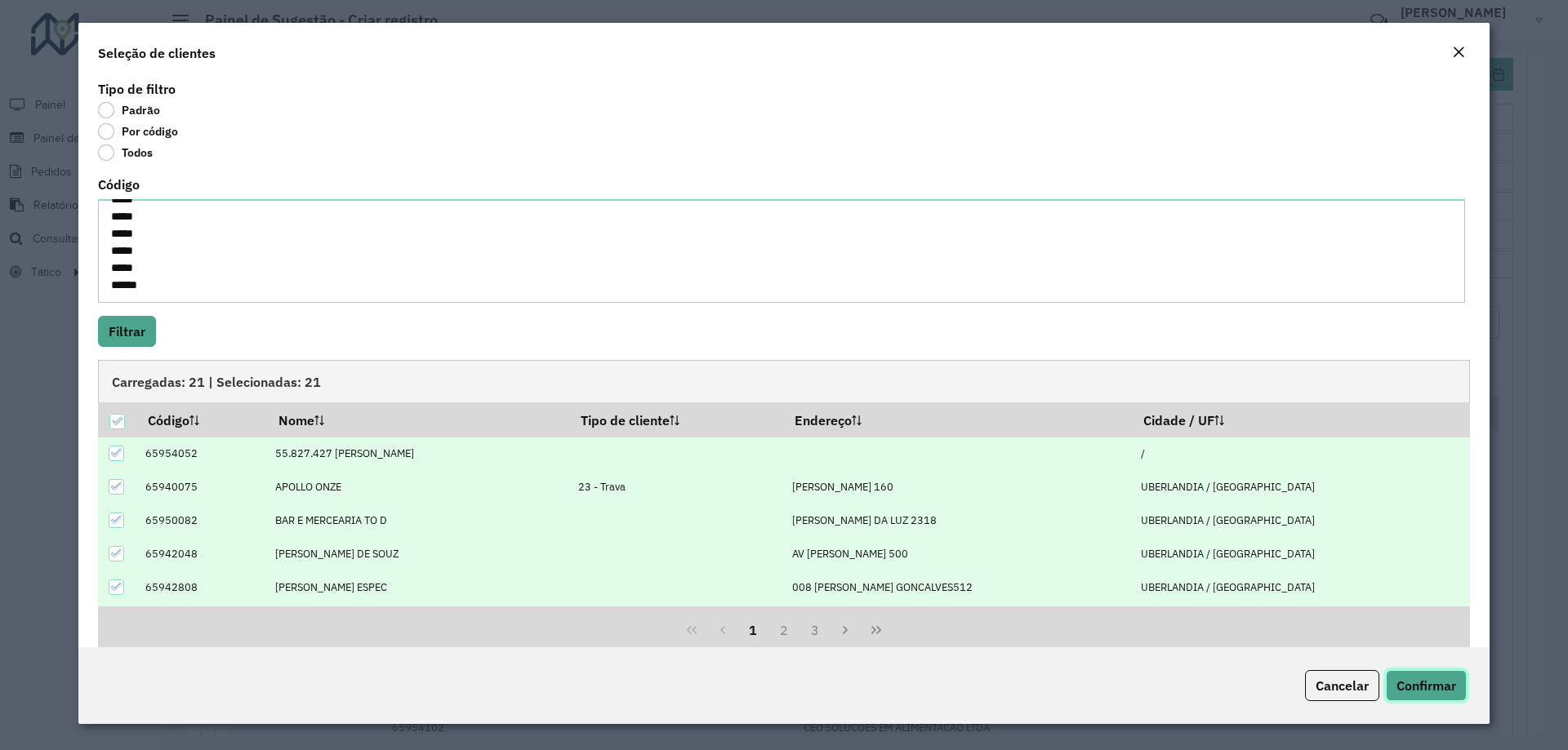
click at [1423, 691] on span "Confirmar" at bounding box center [1426, 685] width 59 height 17
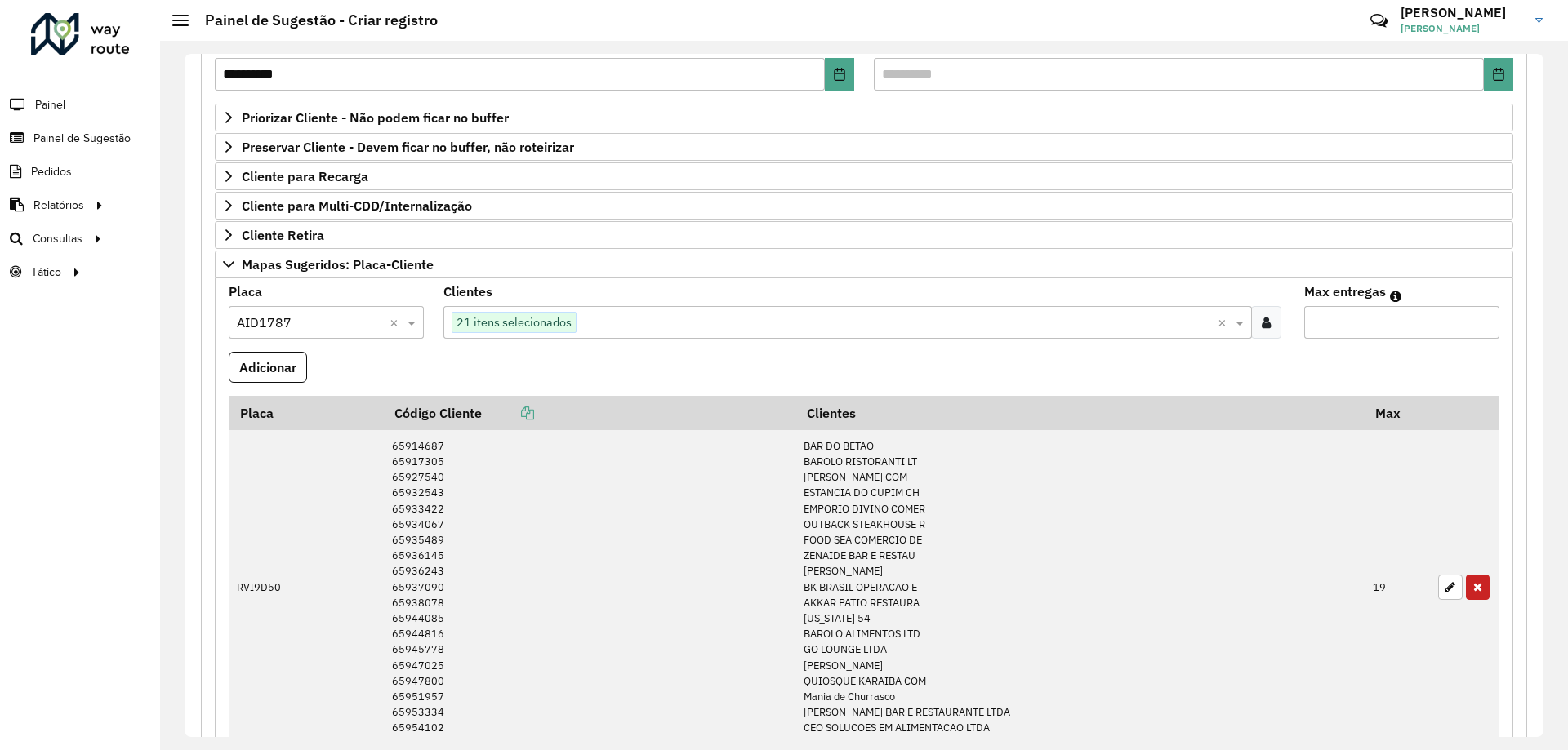
click at [1392, 330] on input "Max entregas" at bounding box center [1401, 322] width 195 height 33
type input "**"
click at [249, 372] on button "Adicionar" at bounding box center [267, 367] width 78 height 31
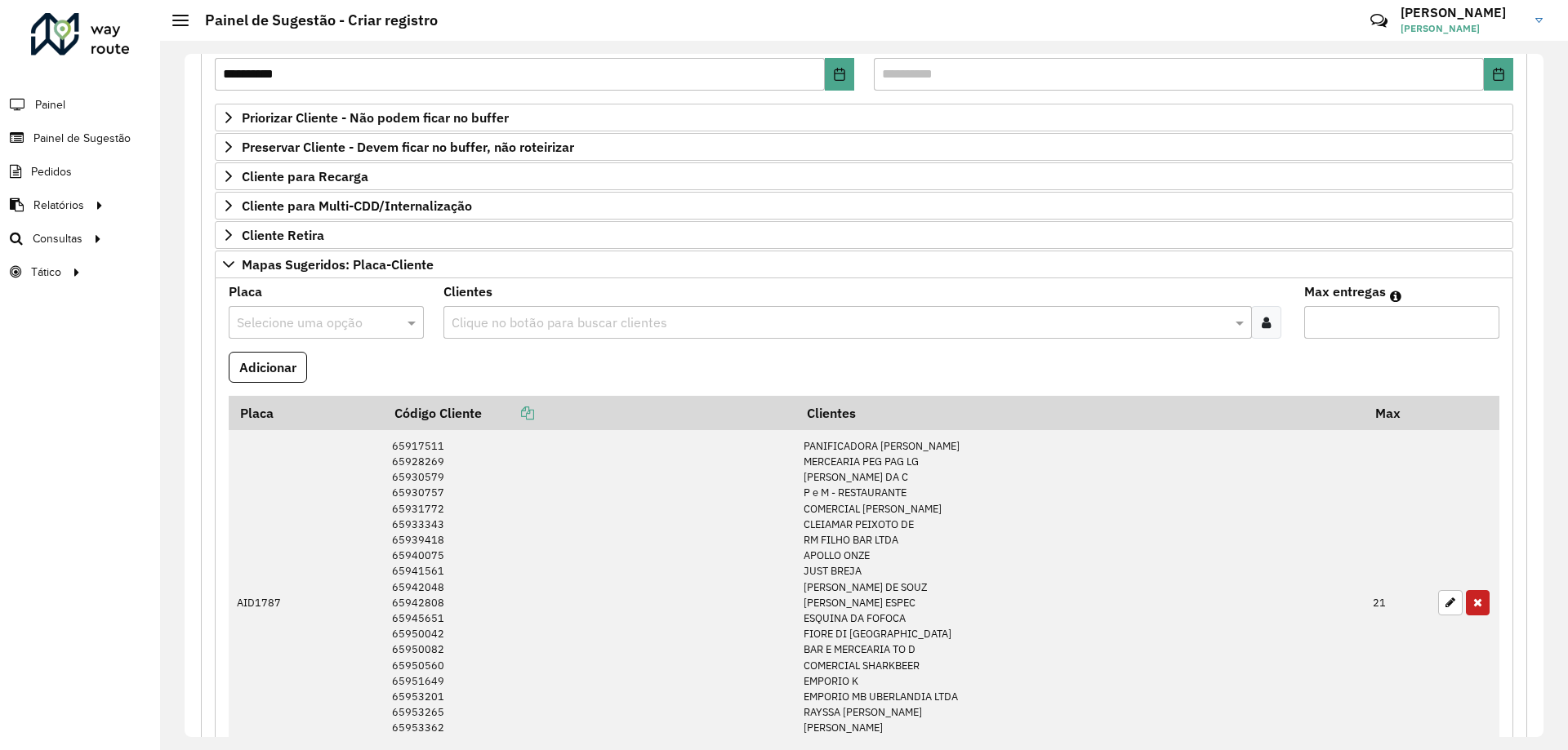
click at [715, 297] on div "Clientes Clique no botão para buscar clientes" at bounding box center [864, 312] width 840 height 53
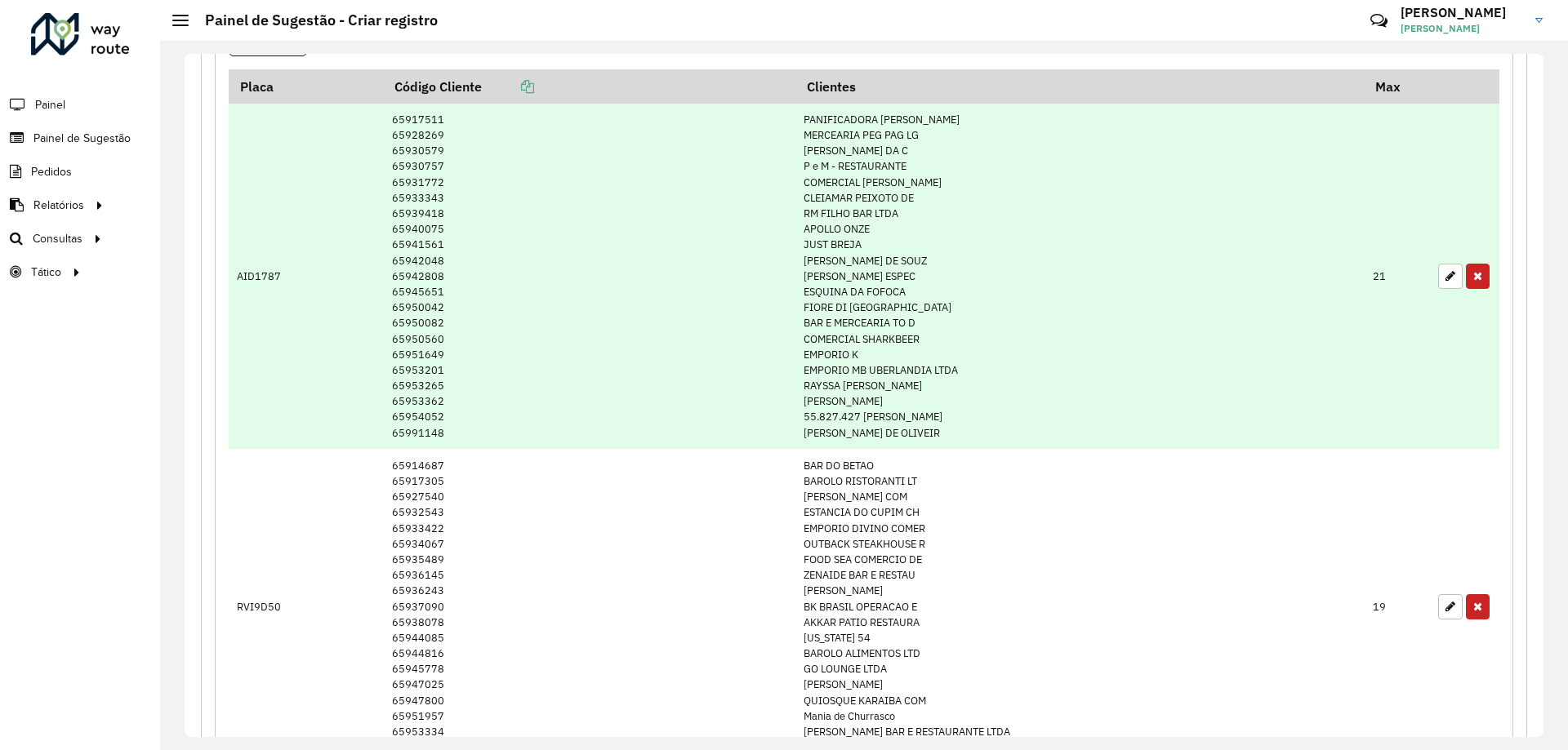
scroll to position [326, 0]
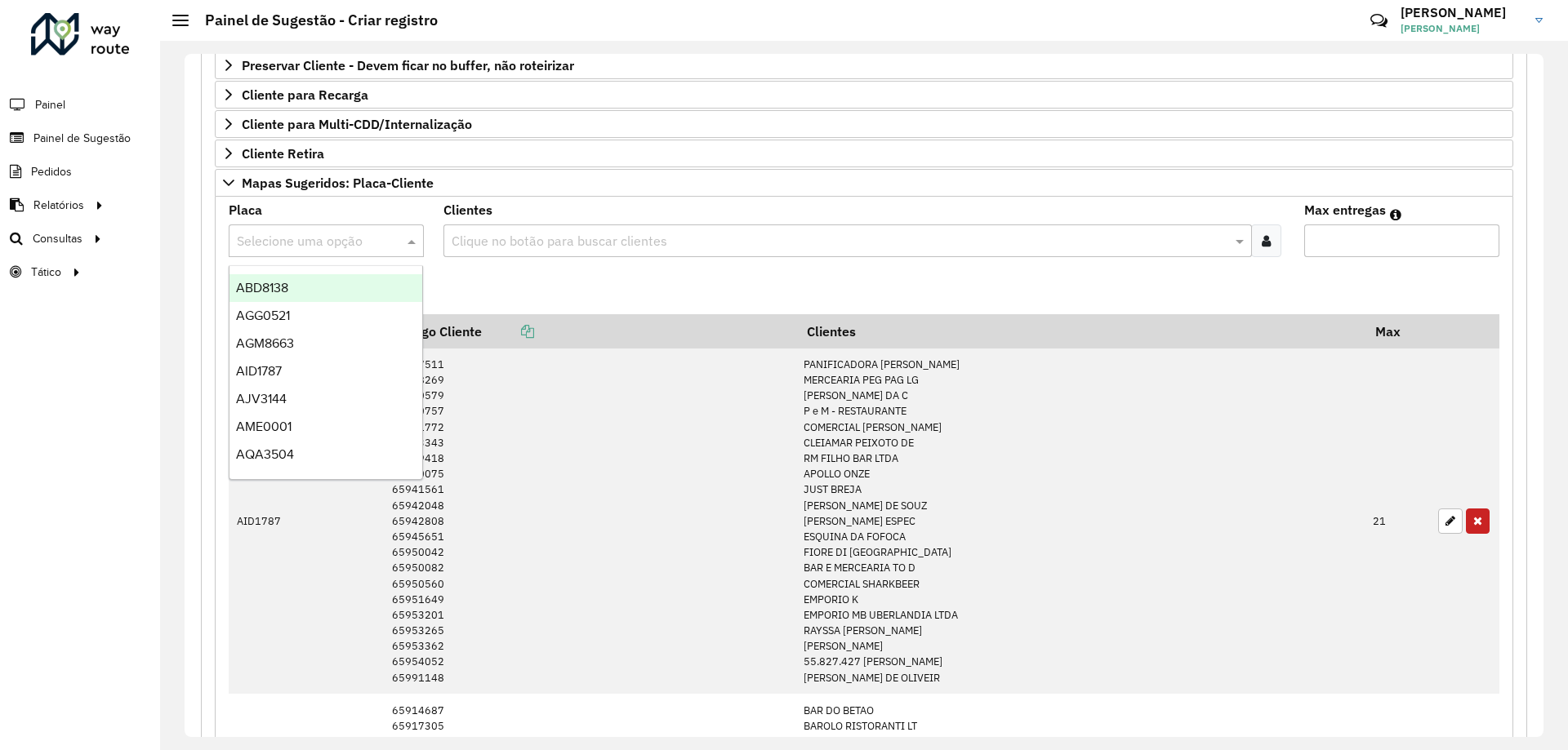
click at [363, 237] on input "text" at bounding box center [310, 241] width 146 height 20
type input "**"
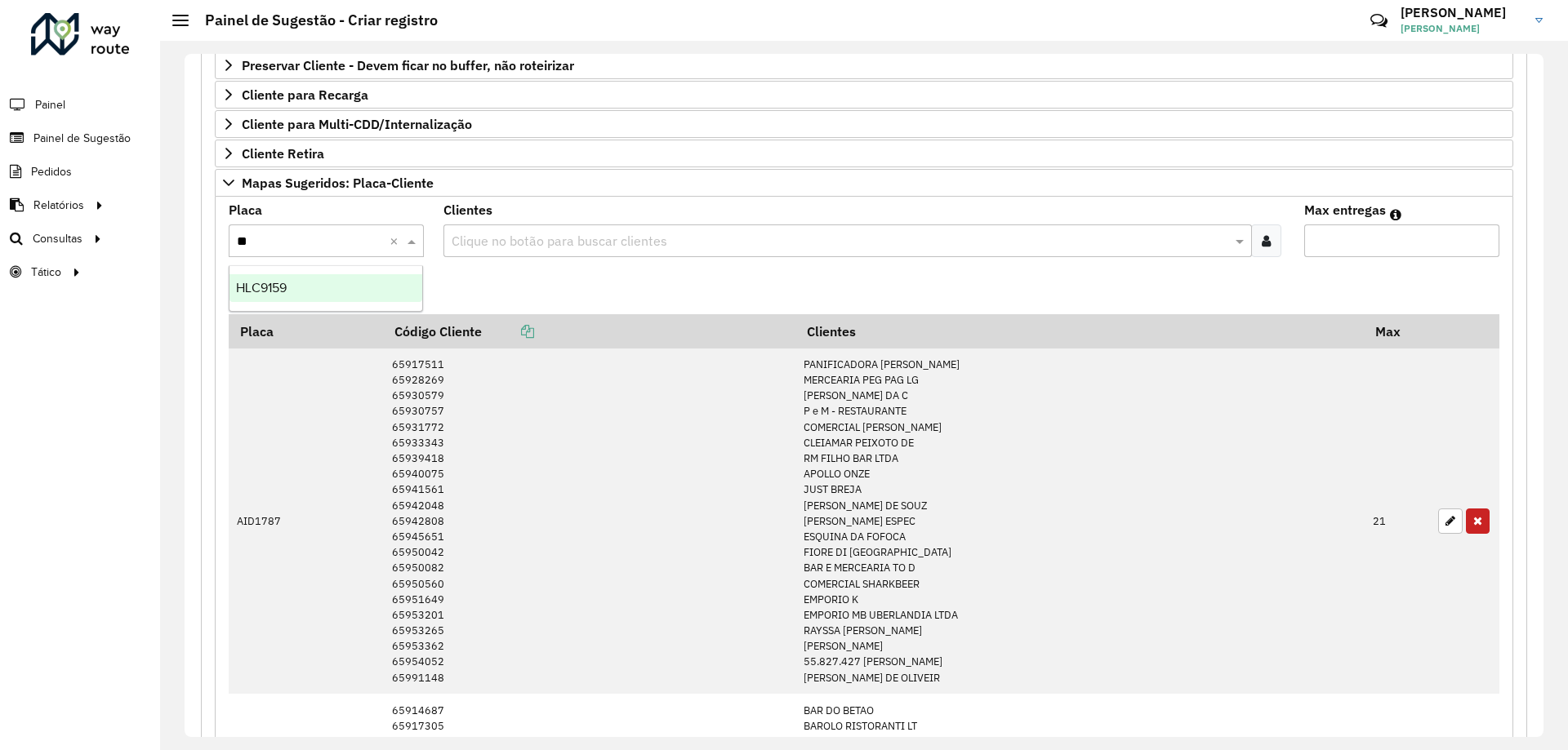
click at [365, 275] on div "HLC9159" at bounding box center [325, 288] width 192 height 28
click at [1259, 237] on div at bounding box center [1266, 240] width 31 height 33
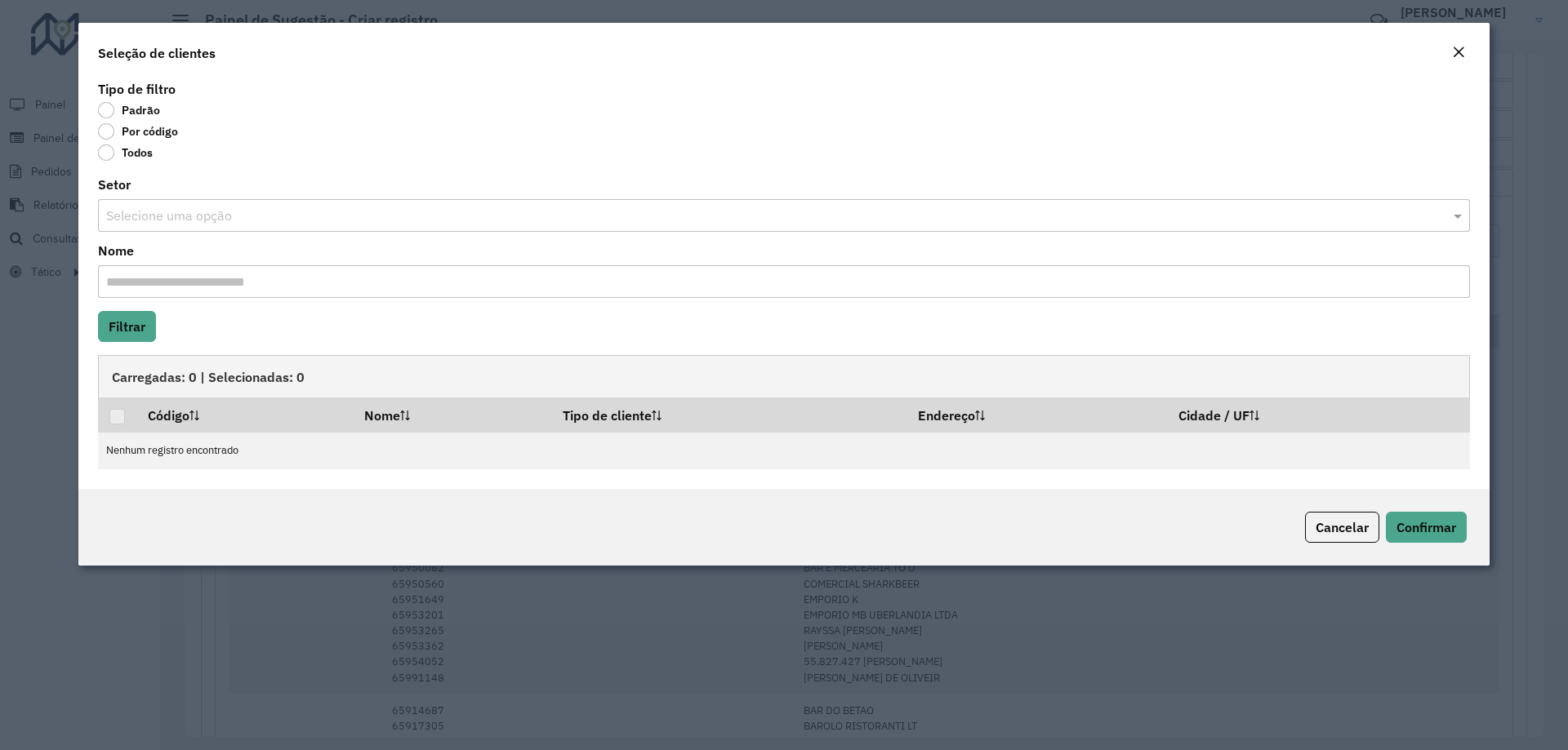
click at [152, 128] on label "Por código" at bounding box center [137, 131] width 80 height 17
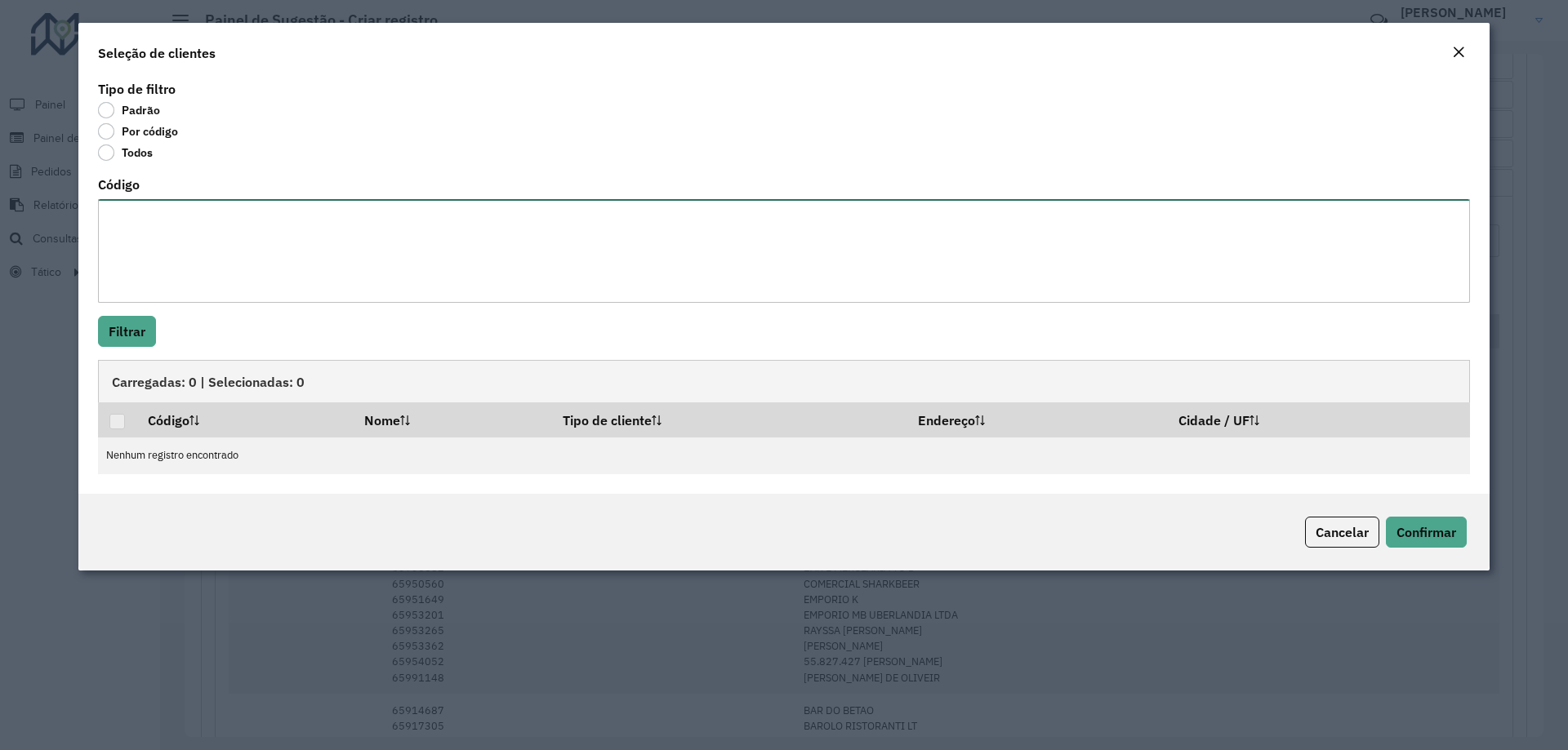
click at [296, 224] on textarea "Código" at bounding box center [783, 250] width 1372 height 103
paste textarea "***** ***** ***** ***** ***** ***** ***** ***** ***** ***** ***** ***** ***** *…"
type textarea "***** ***** ***** ***** ***** ***** ***** ***** ***** ***** ***** ***** ***** *…"
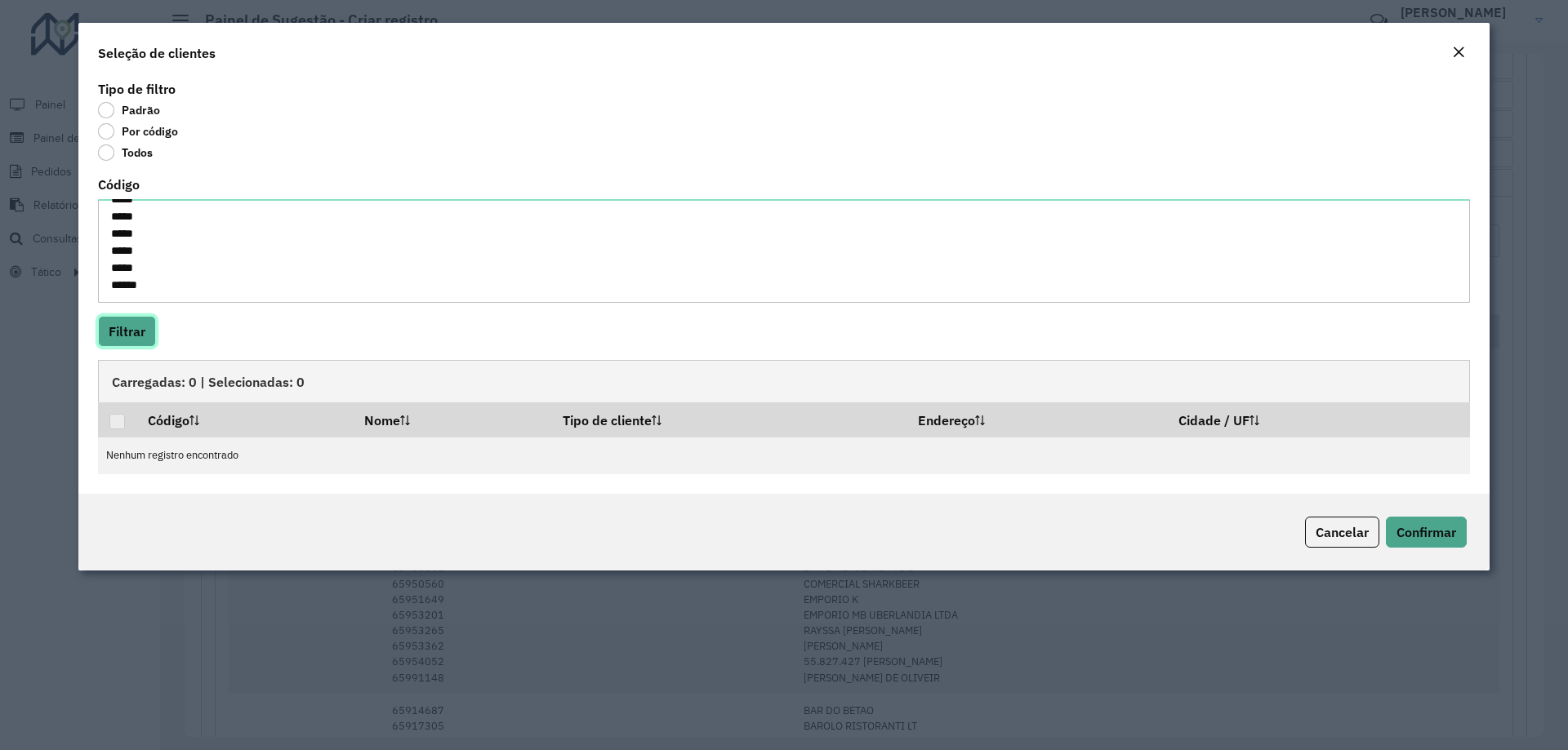
click at [150, 330] on button "Filtrar" at bounding box center [126, 330] width 58 height 31
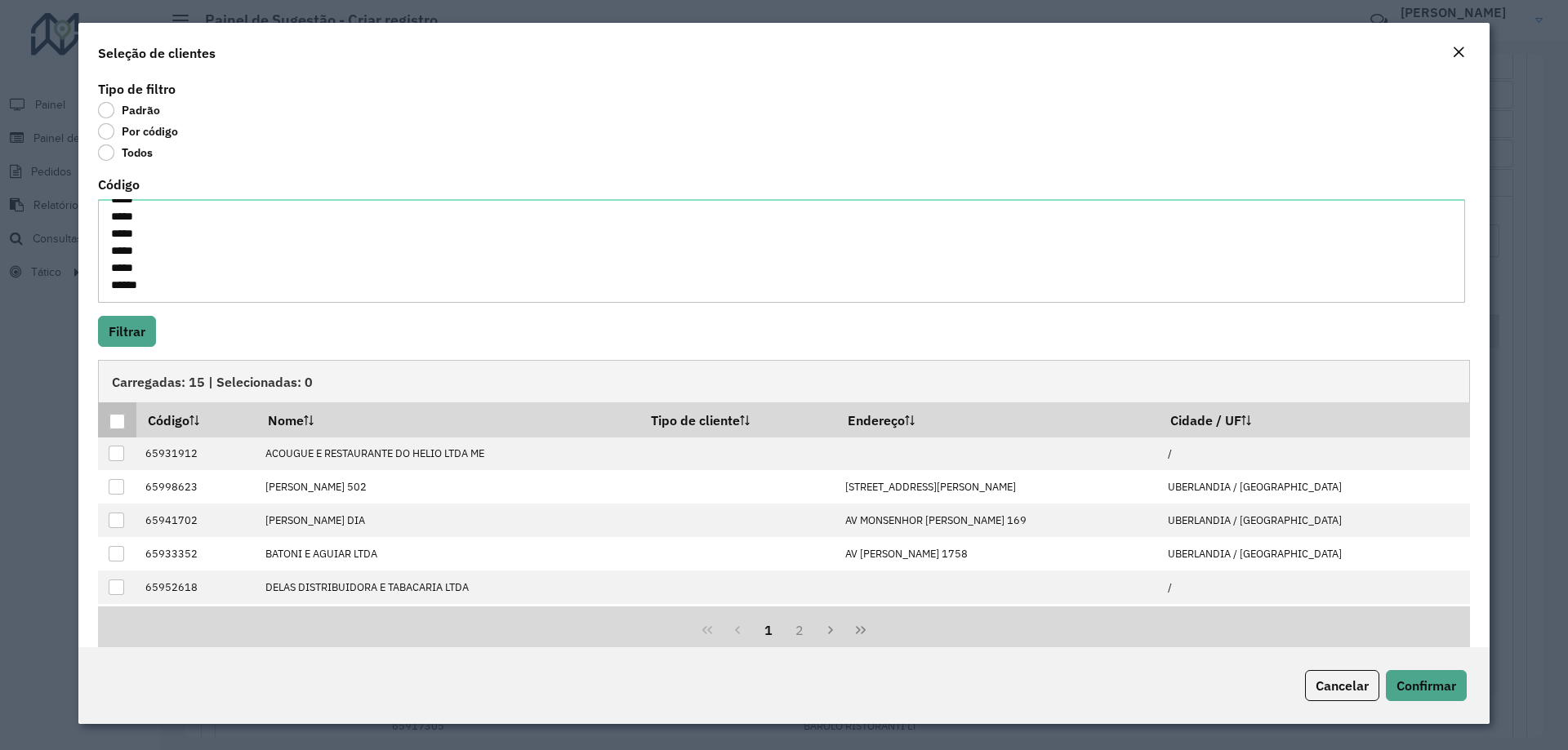
click at [114, 425] on div at bounding box center [117, 422] width 16 height 16
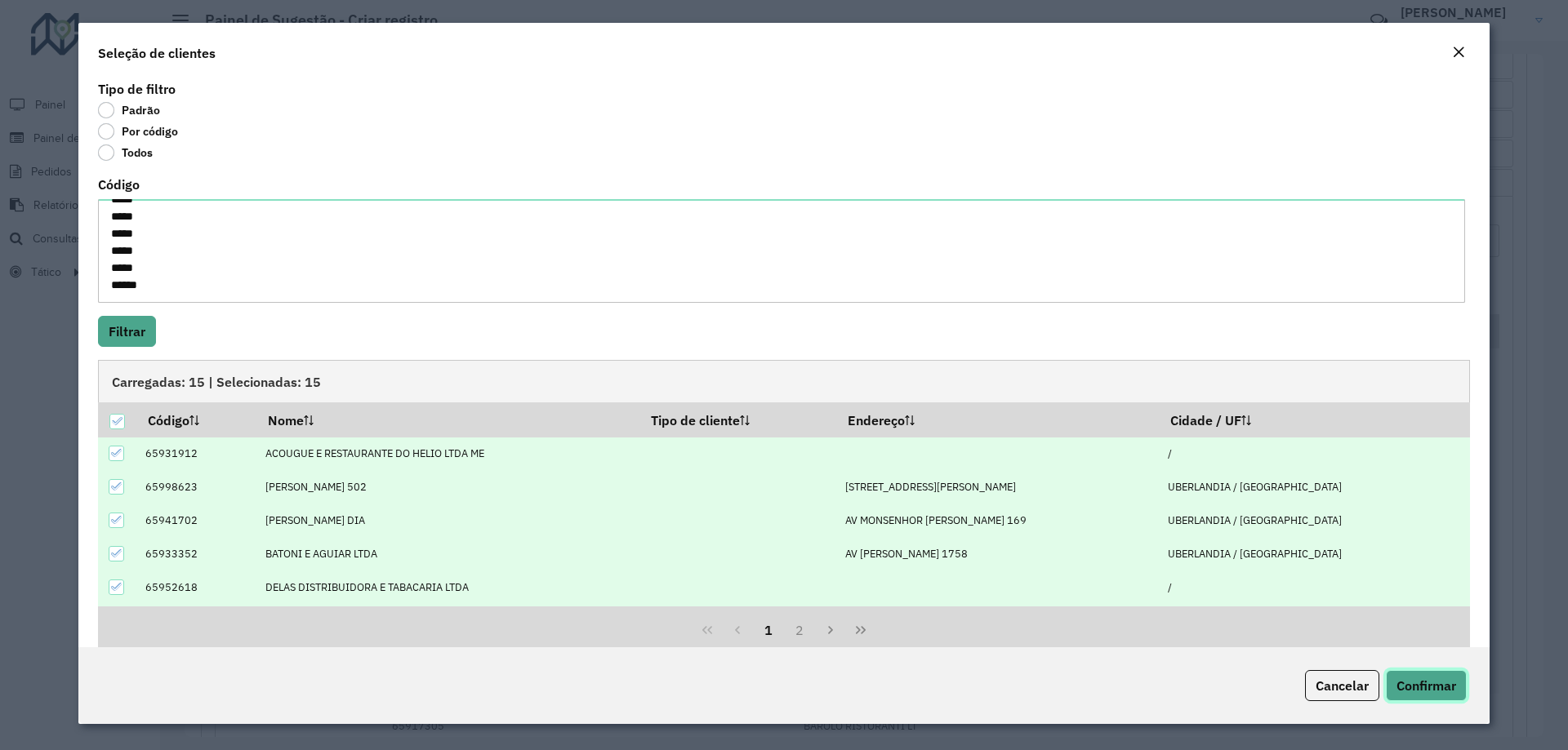
click at [1452, 699] on button "Confirmar" at bounding box center [1426, 685] width 81 height 31
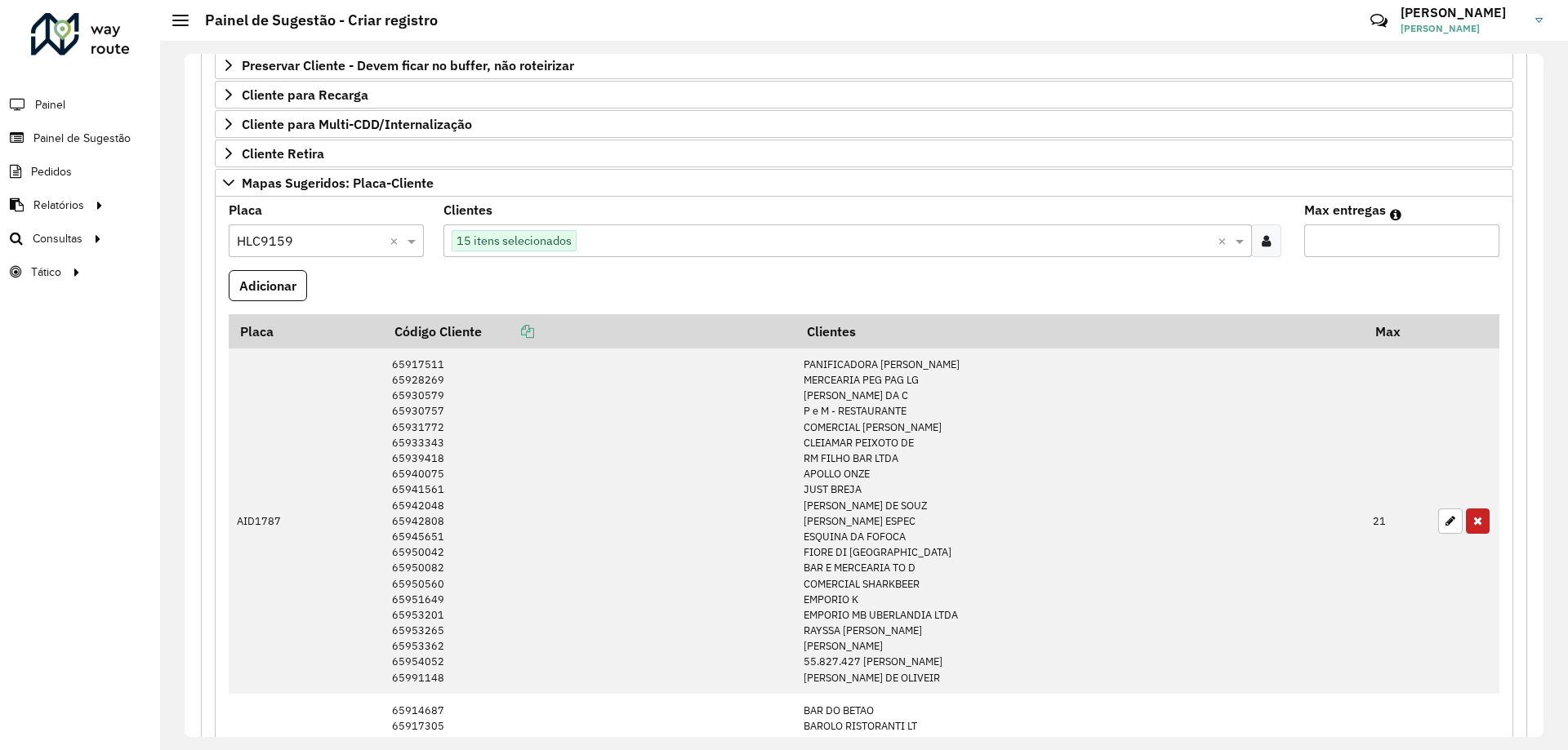
click at [1379, 240] on input "Max entregas" at bounding box center [1401, 240] width 195 height 33
type input "**"
click at [245, 281] on button "Adicionar" at bounding box center [267, 285] width 78 height 31
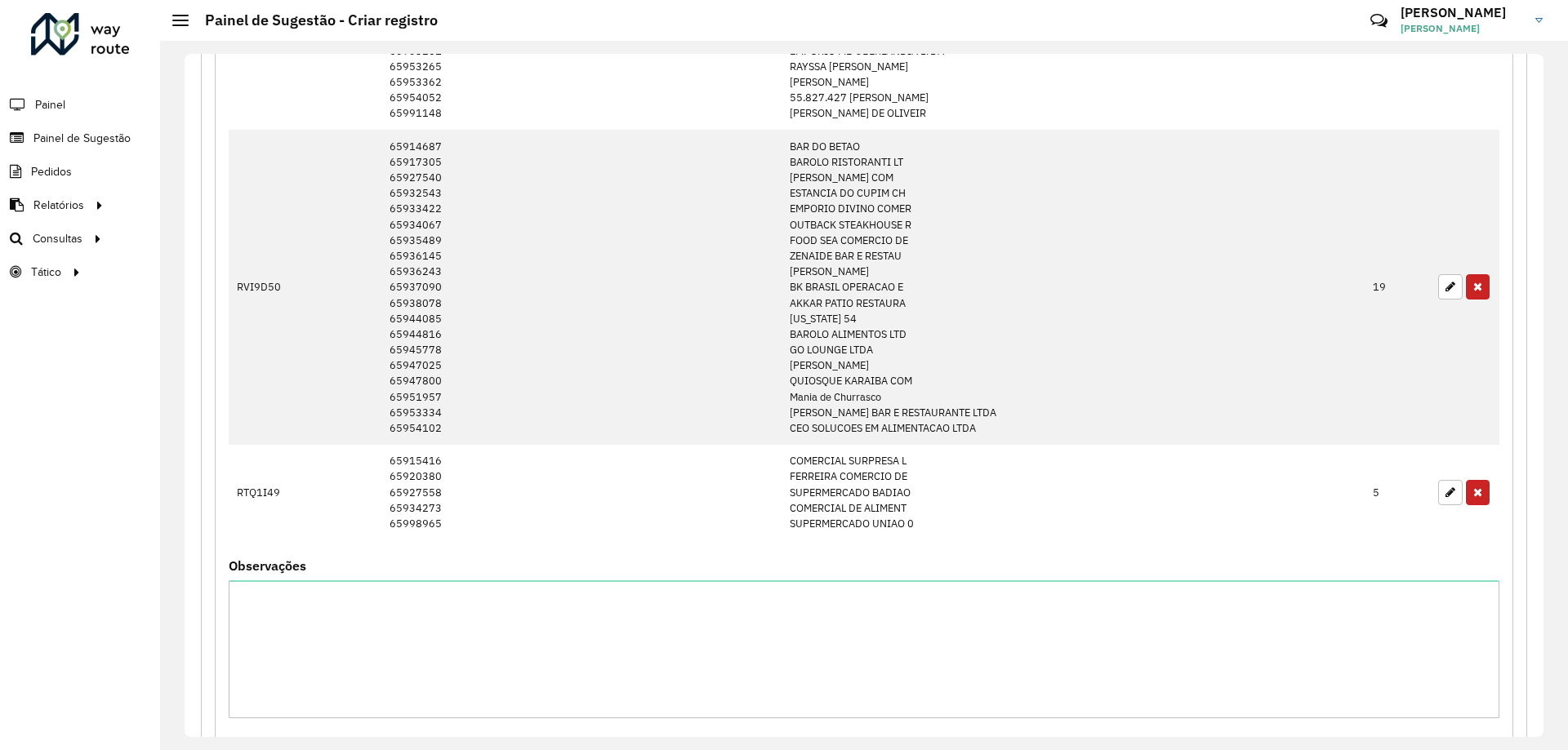
scroll to position [1388, 0]
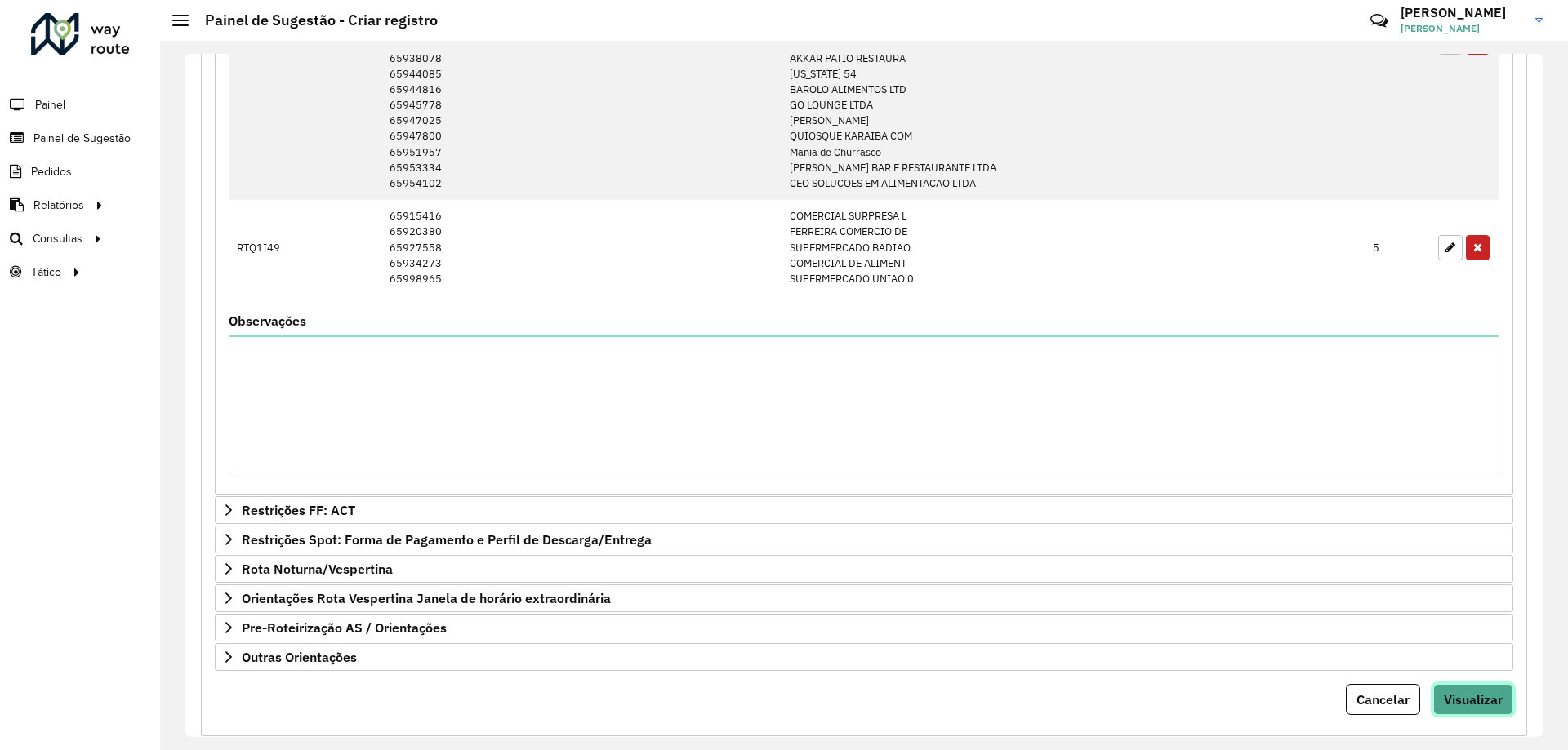
click at [1479, 705] on span "Visualizar" at bounding box center [1473, 699] width 59 height 17
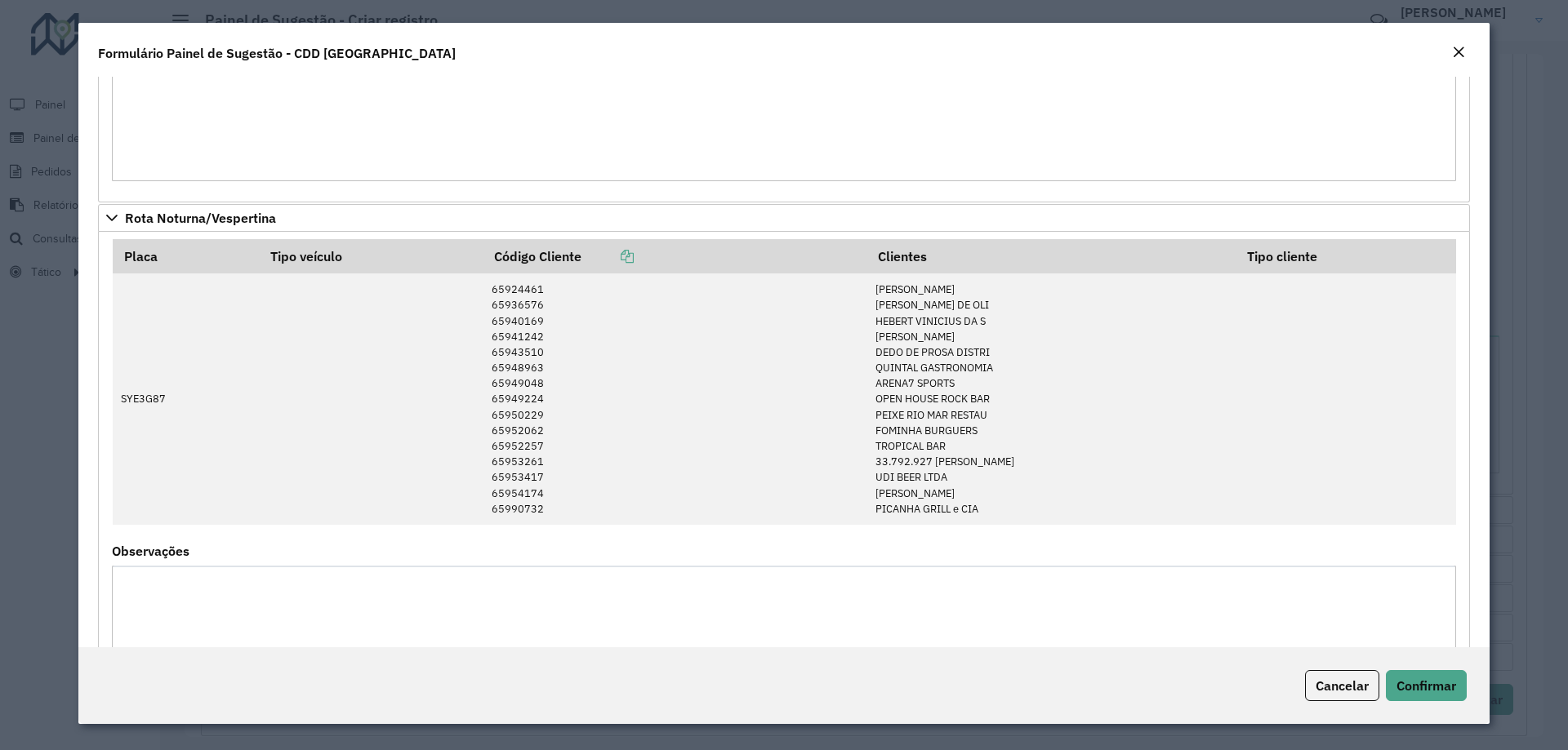
scroll to position [1323, 0]
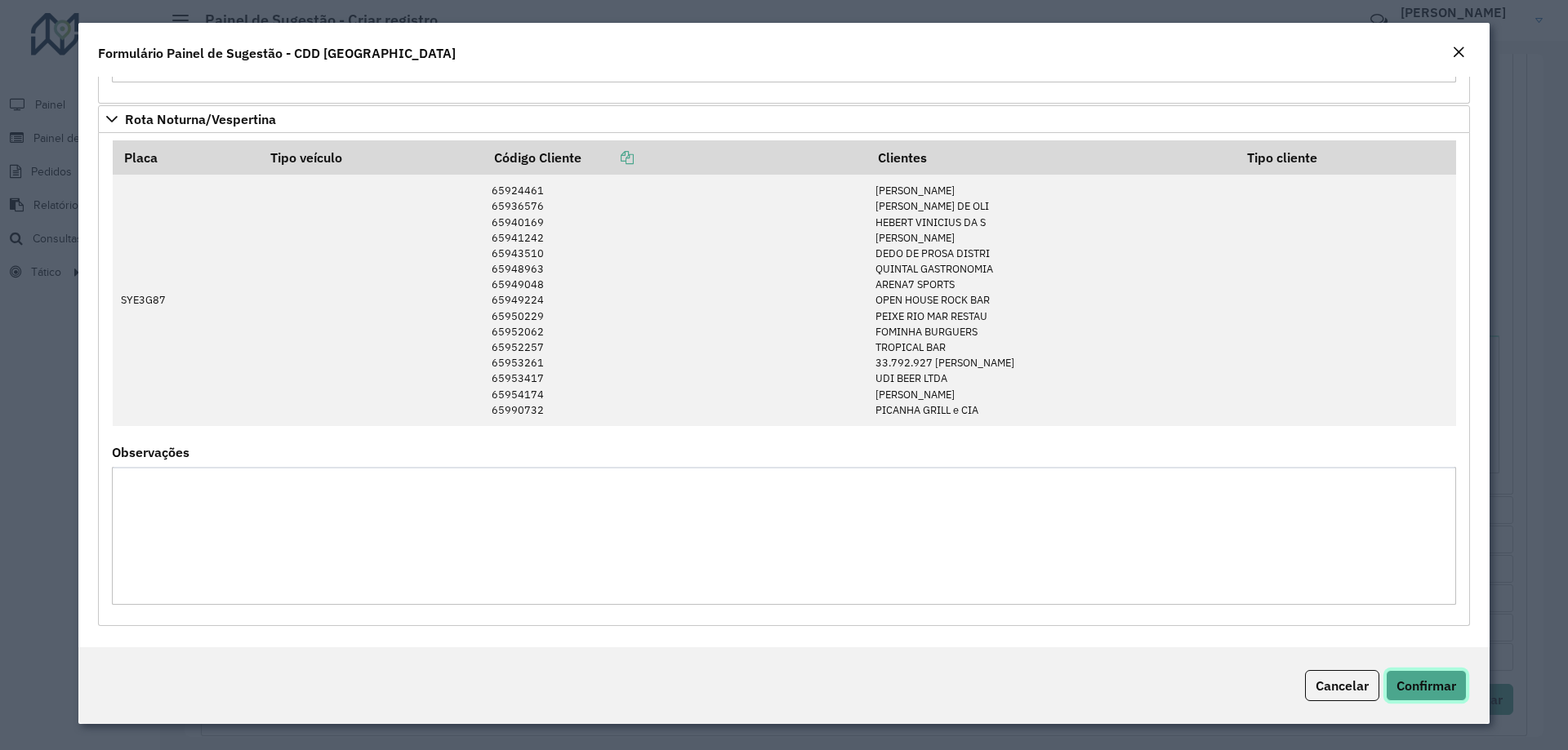
click at [1434, 686] on span "Confirmar" at bounding box center [1426, 685] width 59 height 17
